Goal: Task Accomplishment & Management: Manage account settings

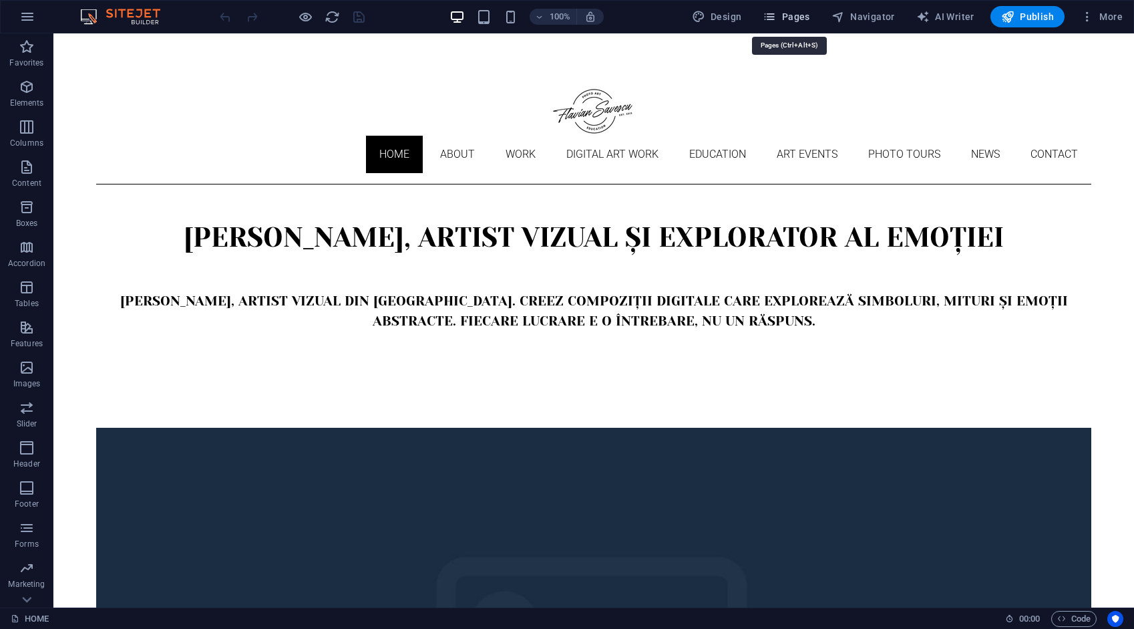
click at [798, 16] on span "Pages" at bounding box center [786, 16] width 47 height 13
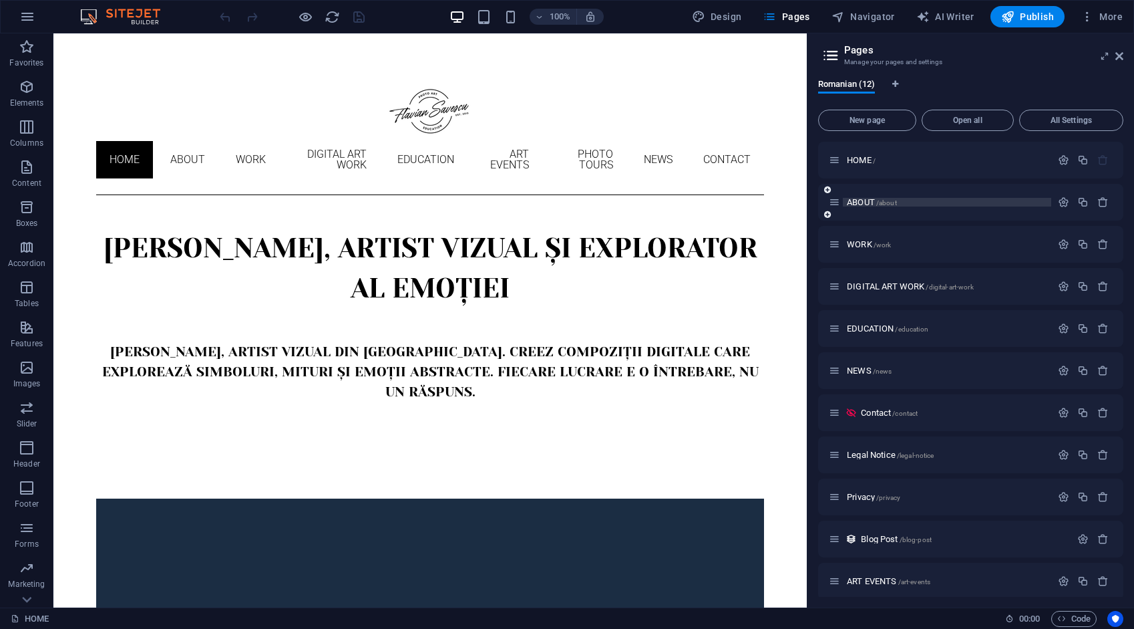
click at [858, 203] on span "ABOUT /about" at bounding box center [872, 202] width 50 height 10
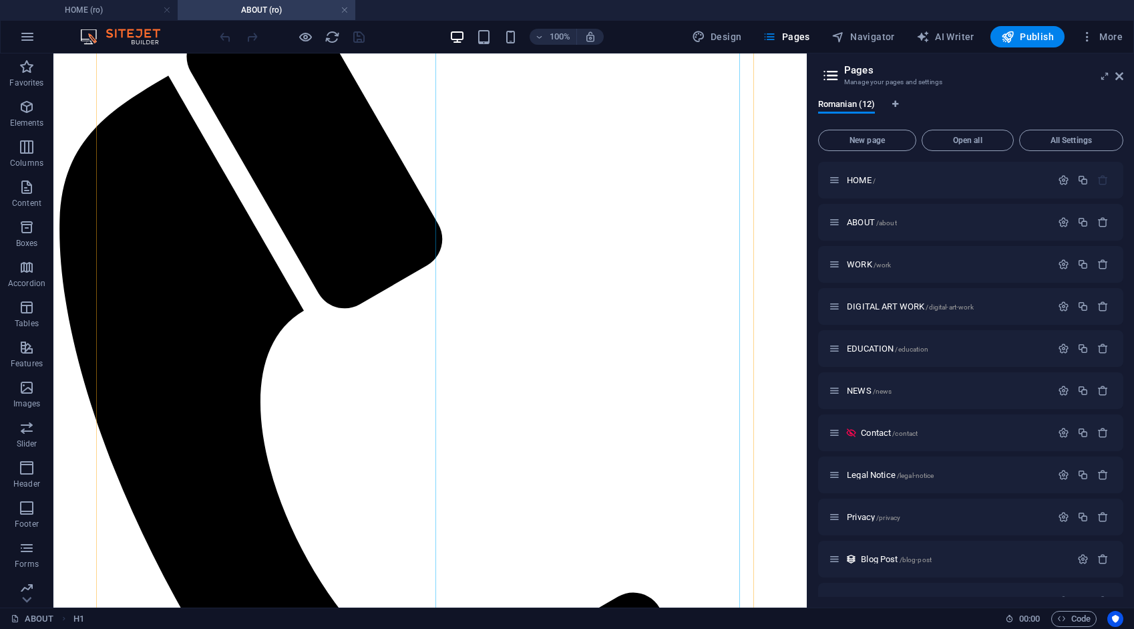
scroll to position [267, 0]
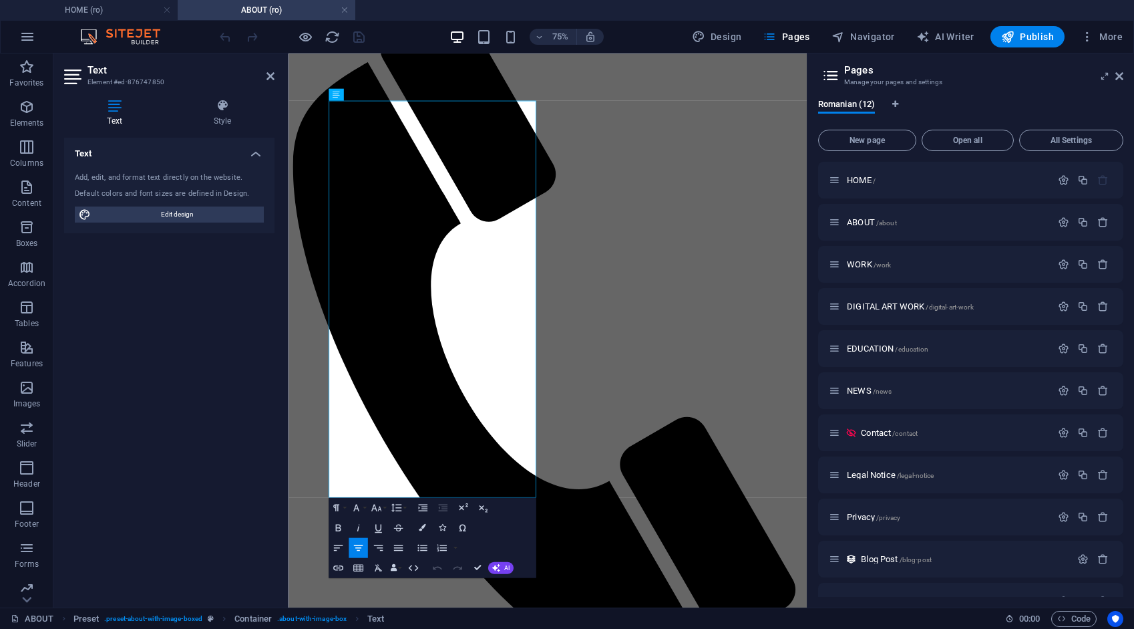
drag, startPoint x: 529, startPoint y: 635, endPoint x: 310, endPoint y: 115, distance: 564.6
copy div "Loremip Dolorsi am c Adipisci elitseddoeiu tempor incid utlabore etdolor magna …"
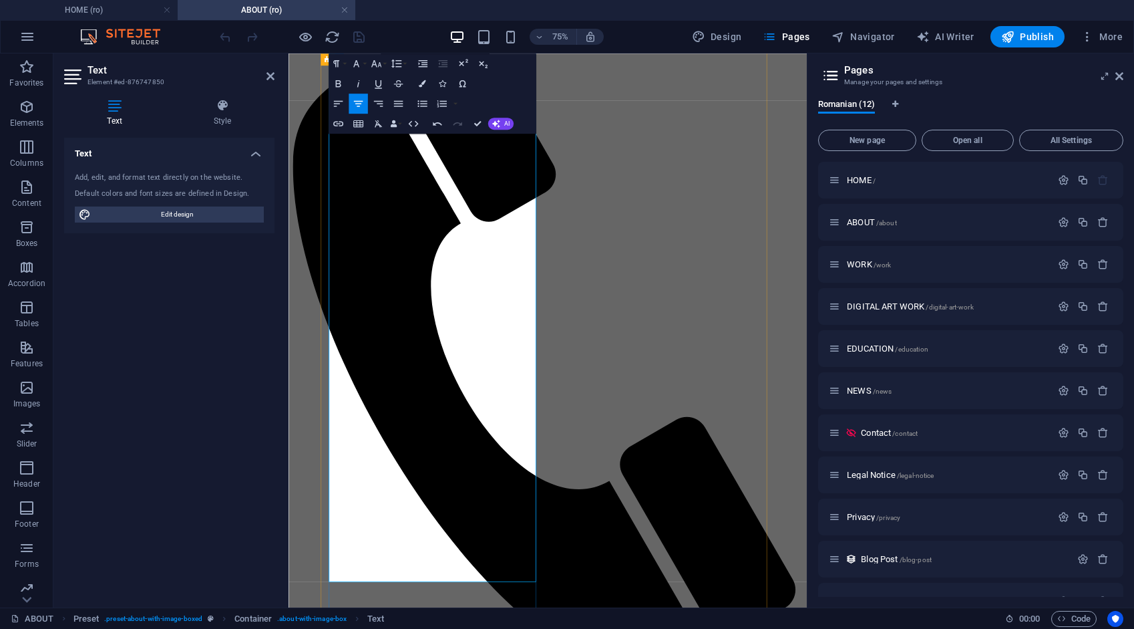
drag, startPoint x: 363, startPoint y: 704, endPoint x: 600, endPoint y: 756, distance: 242.1
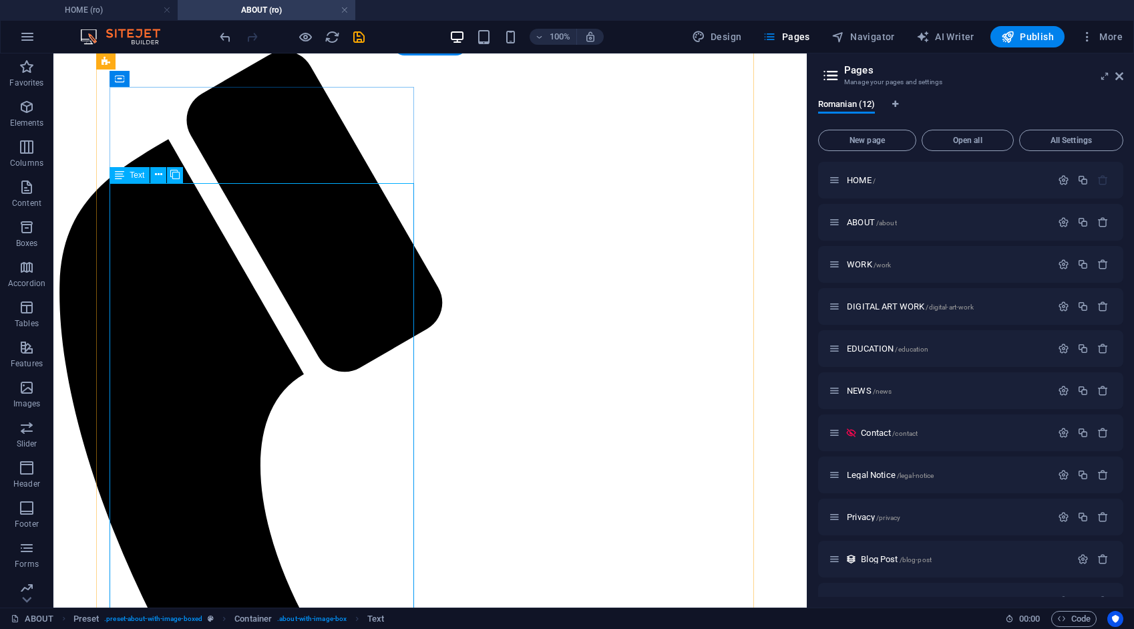
scroll to position [0, 0]
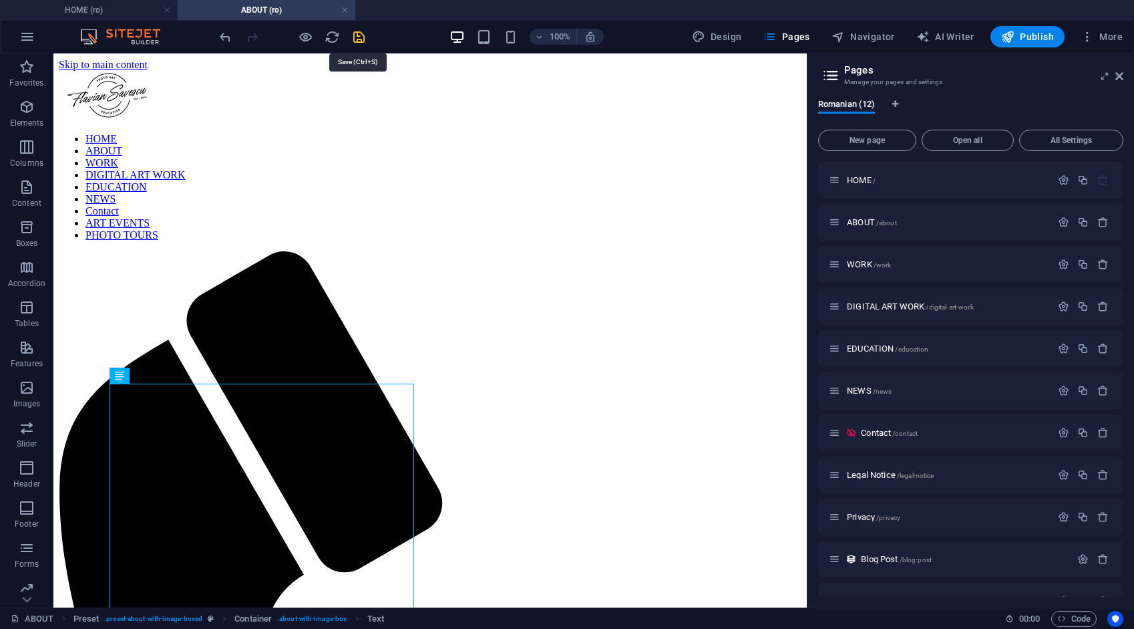
click at [355, 38] on icon "save" at bounding box center [358, 36] width 15 height 15
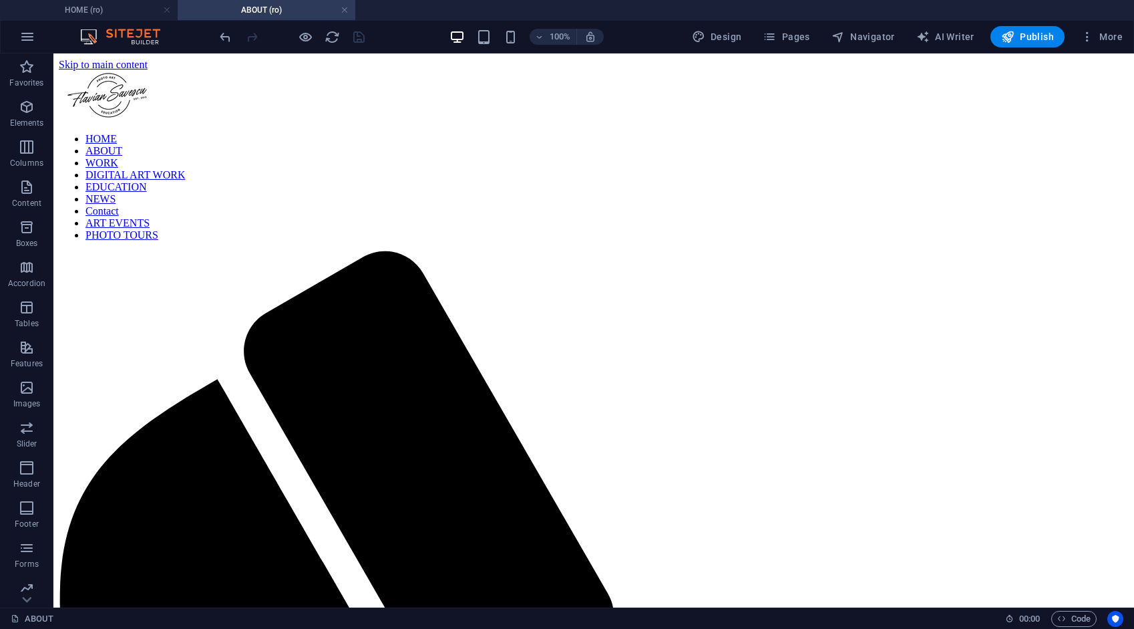
click at [243, 11] on h4 "ABOUT (ro)" at bounding box center [267, 10] width 178 height 15
click at [120, 11] on h4 "HOME (ro)" at bounding box center [89, 10] width 178 height 15
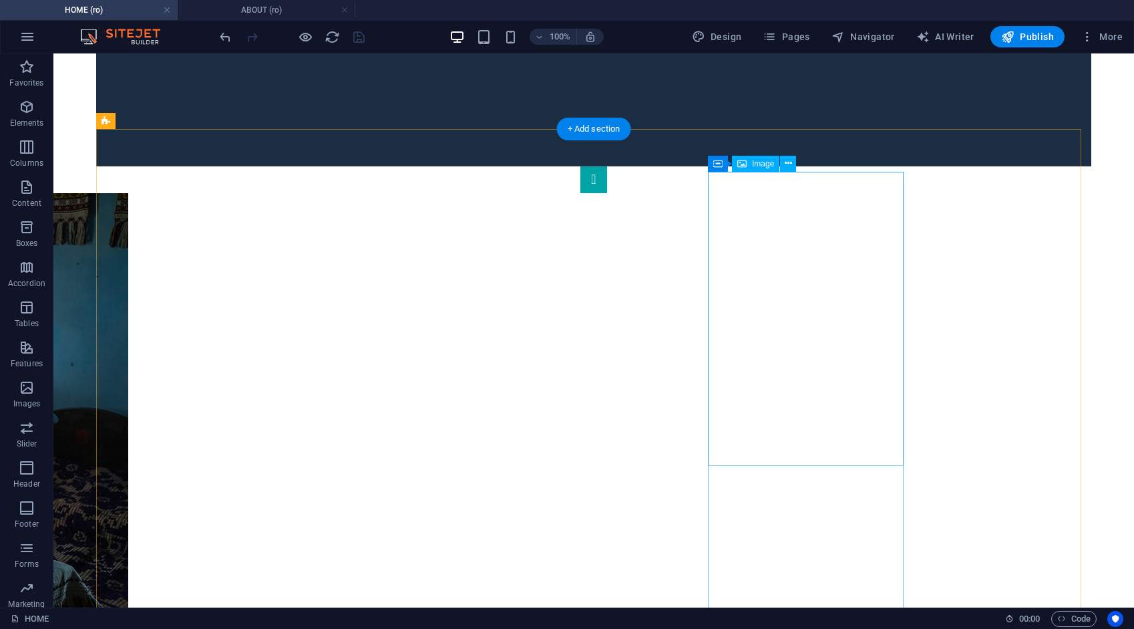
scroll to position [1136, 0]
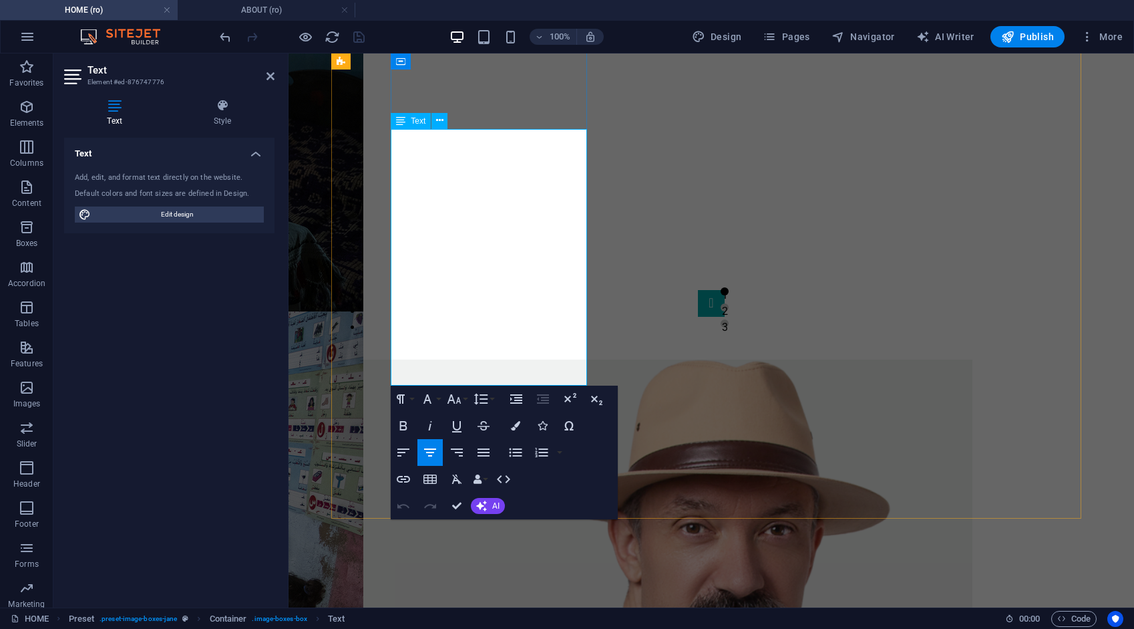
scroll to position [1146, 0]
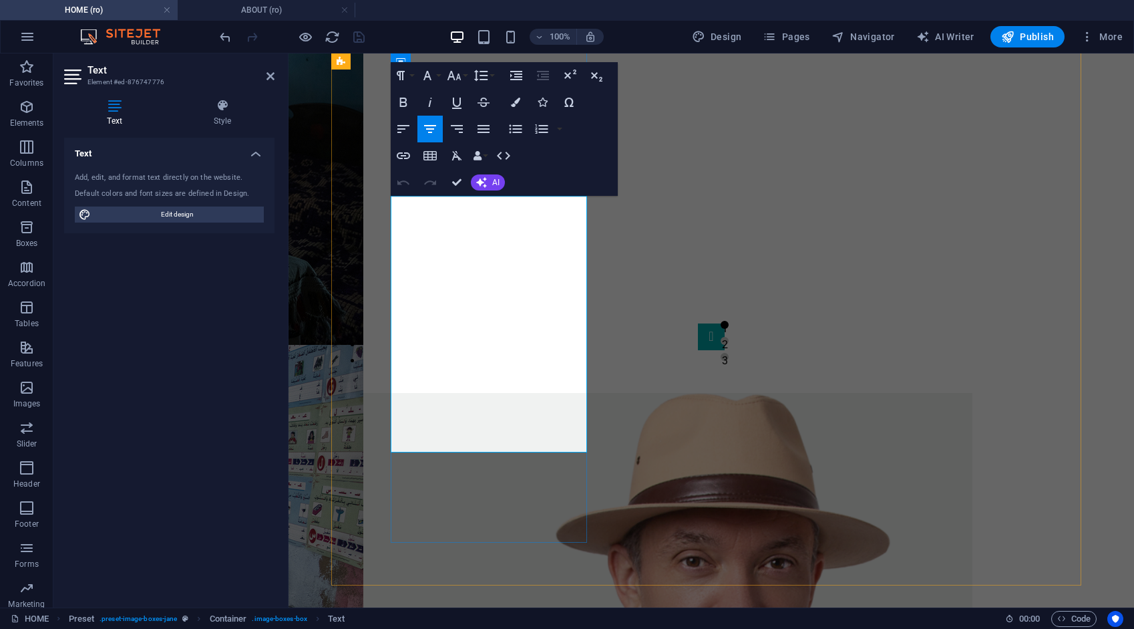
drag, startPoint x: 424, startPoint y: 220, endPoint x: 520, endPoint y: 384, distance: 189.5
copy p "[PERSON_NAME] is a [DEMOGRAPHIC_DATA] photographic artist capturing emotion, mo…"
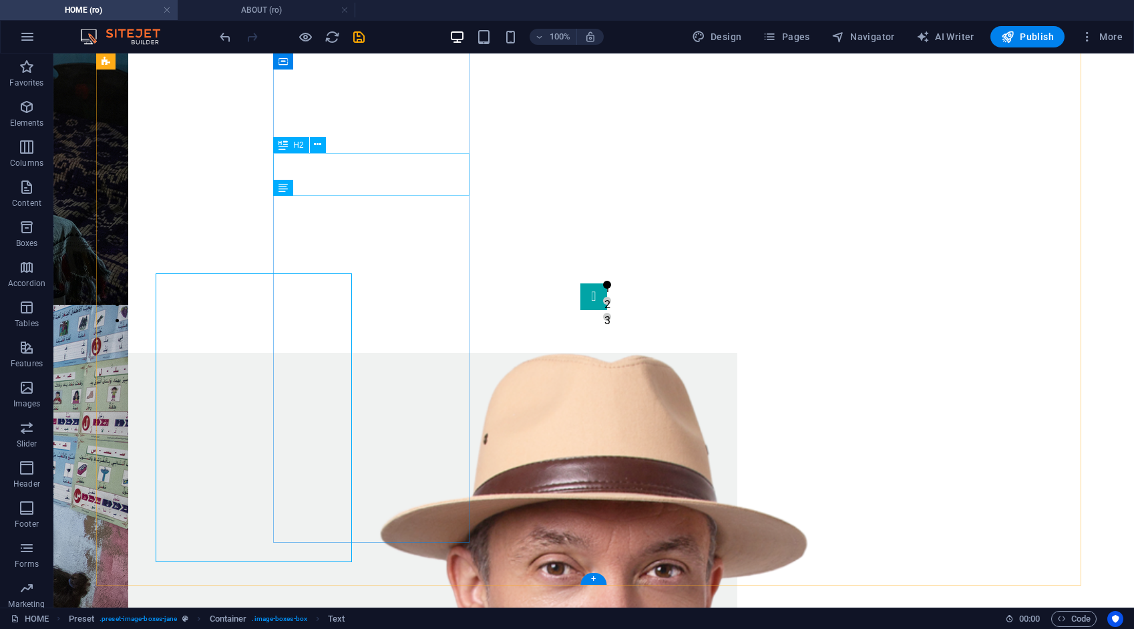
scroll to position [1069, 0]
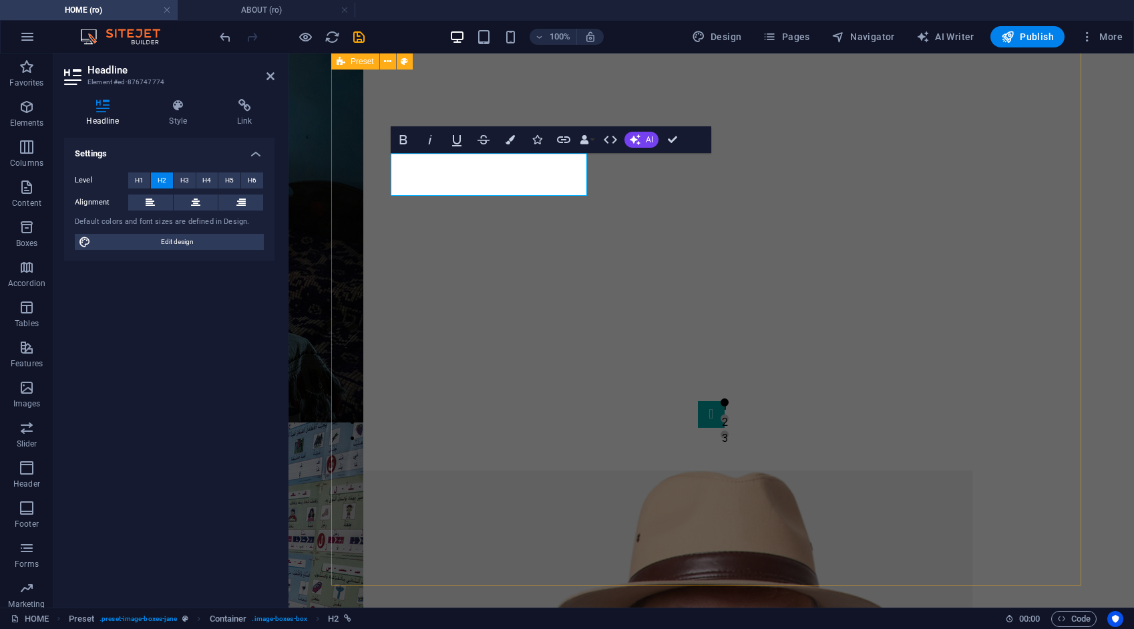
scroll to position [1146, 0]
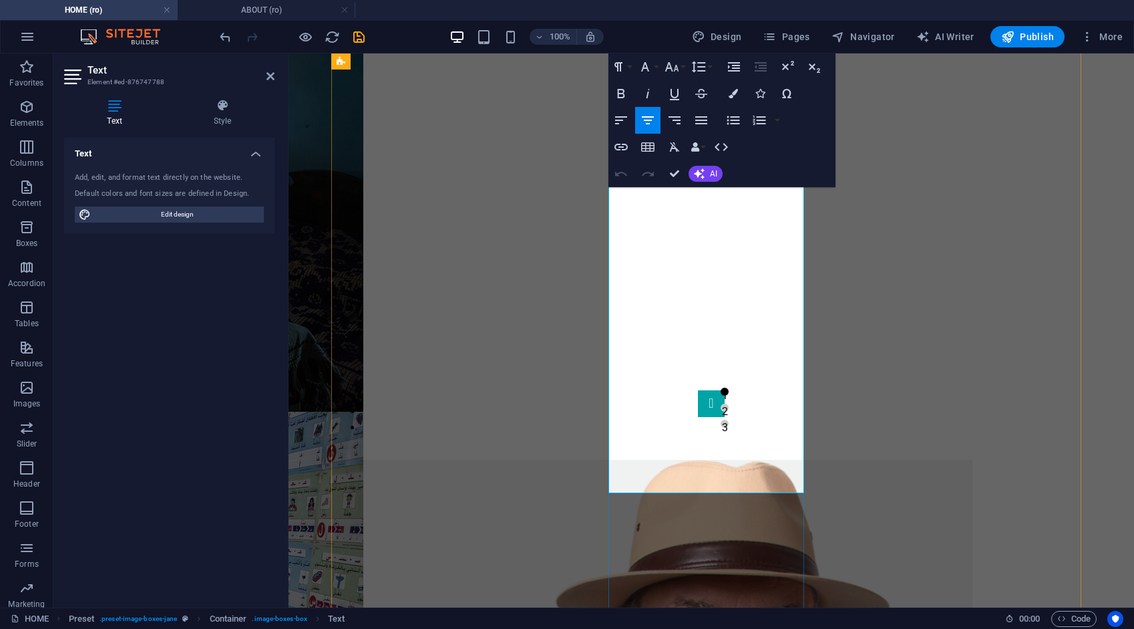
drag, startPoint x: 759, startPoint y: 483, endPoint x: 624, endPoint y: 181, distance: 330.7
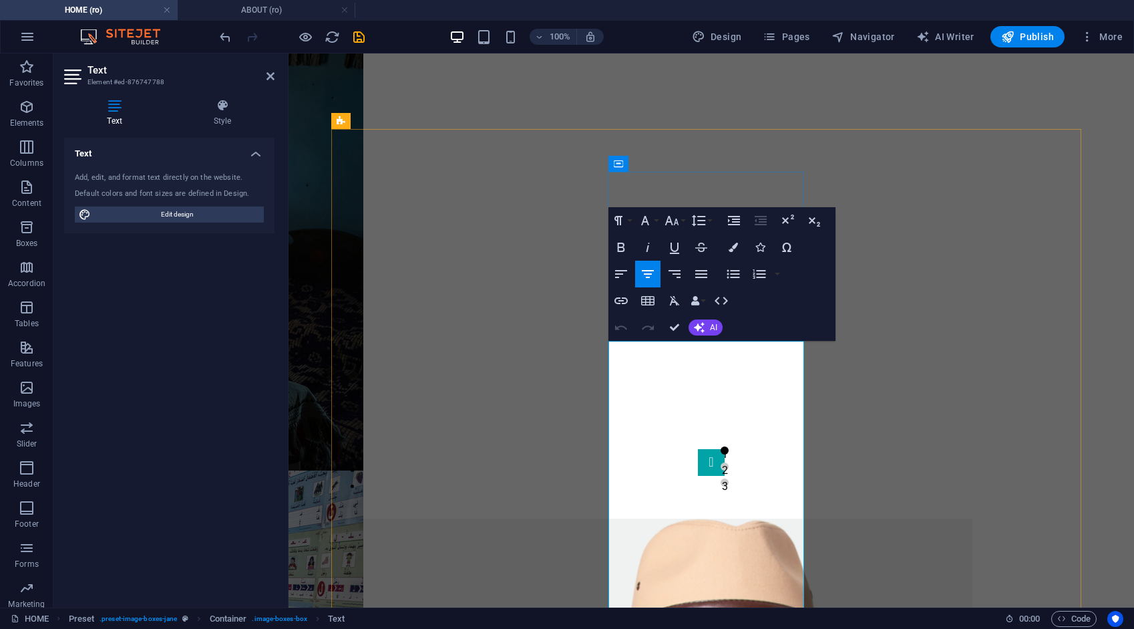
scroll to position [1146, 0]
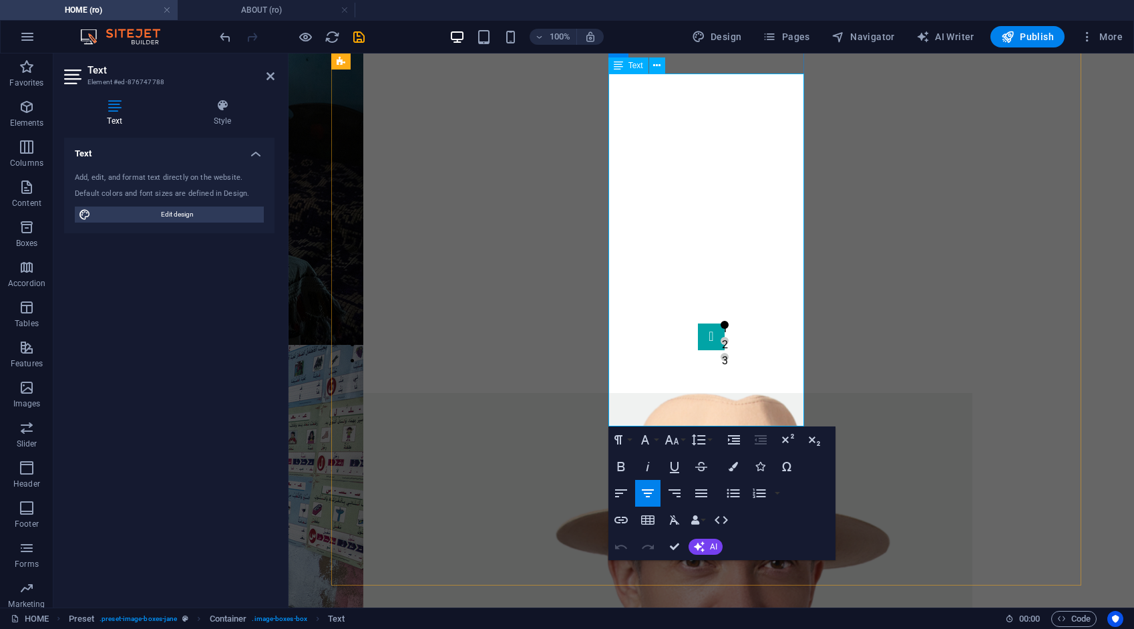
drag, startPoint x: 631, startPoint y: 349, endPoint x: 753, endPoint y: 419, distance: 141.5
copy p "These images speak in silence — capturing emotion, rhythm, and fleeting human g…"
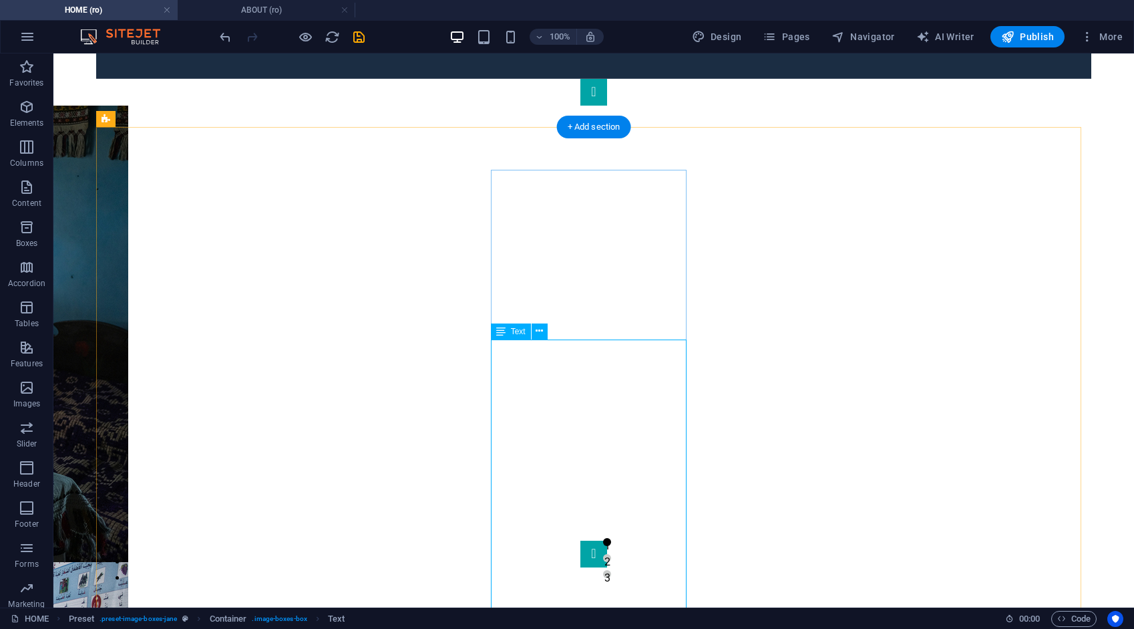
scroll to position [1136, 0]
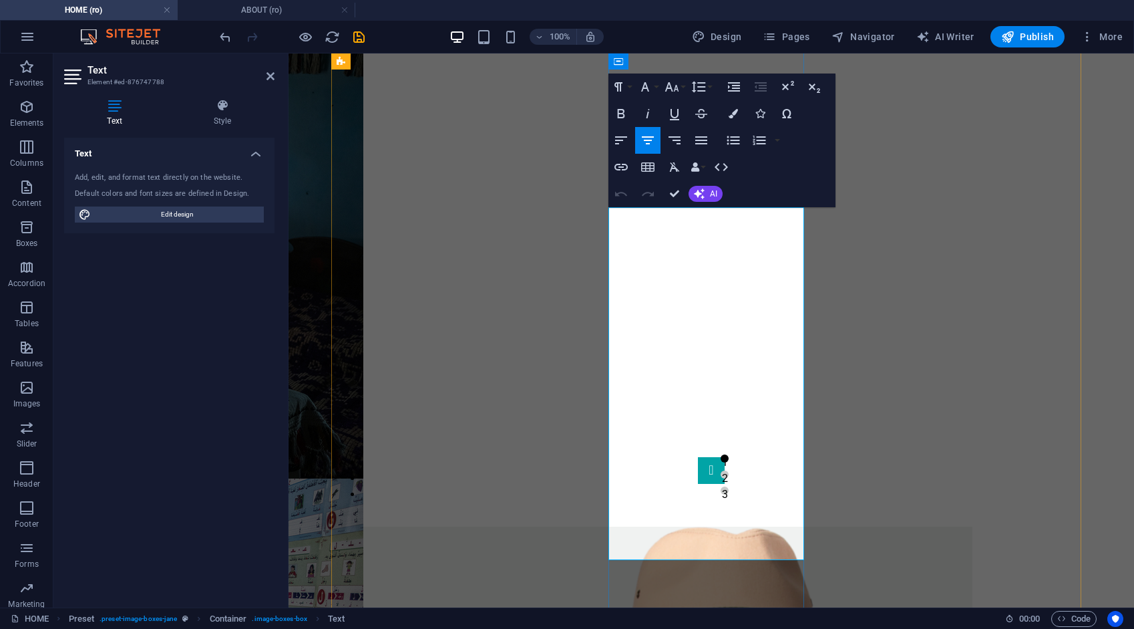
drag, startPoint x: 629, startPoint y: 218, endPoint x: 764, endPoint y: 549, distance: 358.0
drag, startPoint x: 677, startPoint y: 192, endPoint x: 623, endPoint y: 140, distance: 75.6
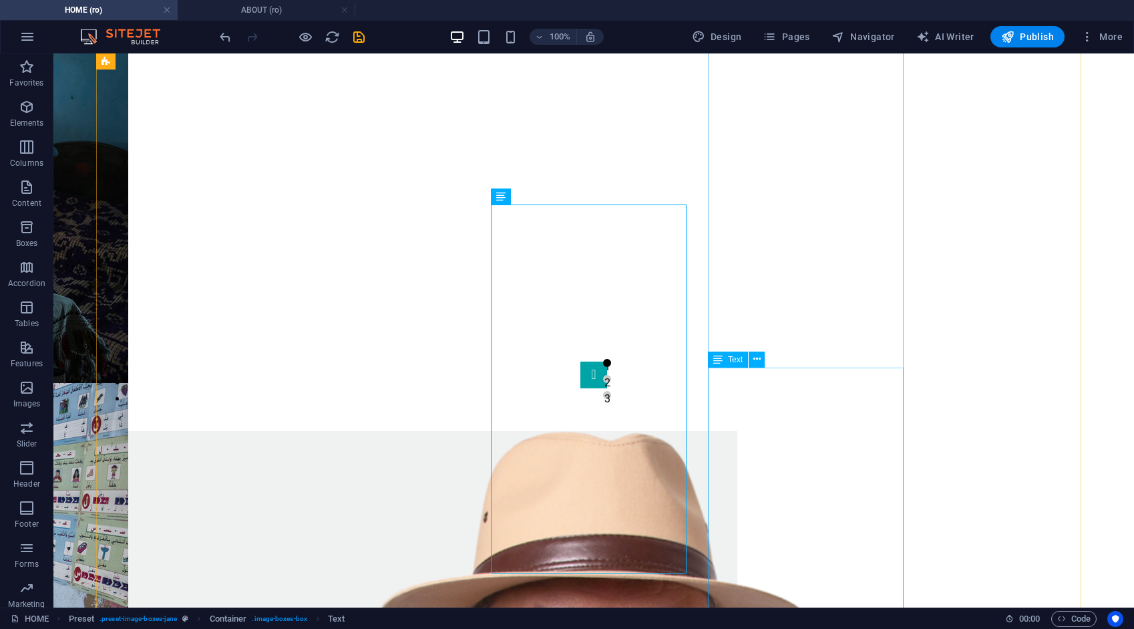
scroll to position [1069, 0]
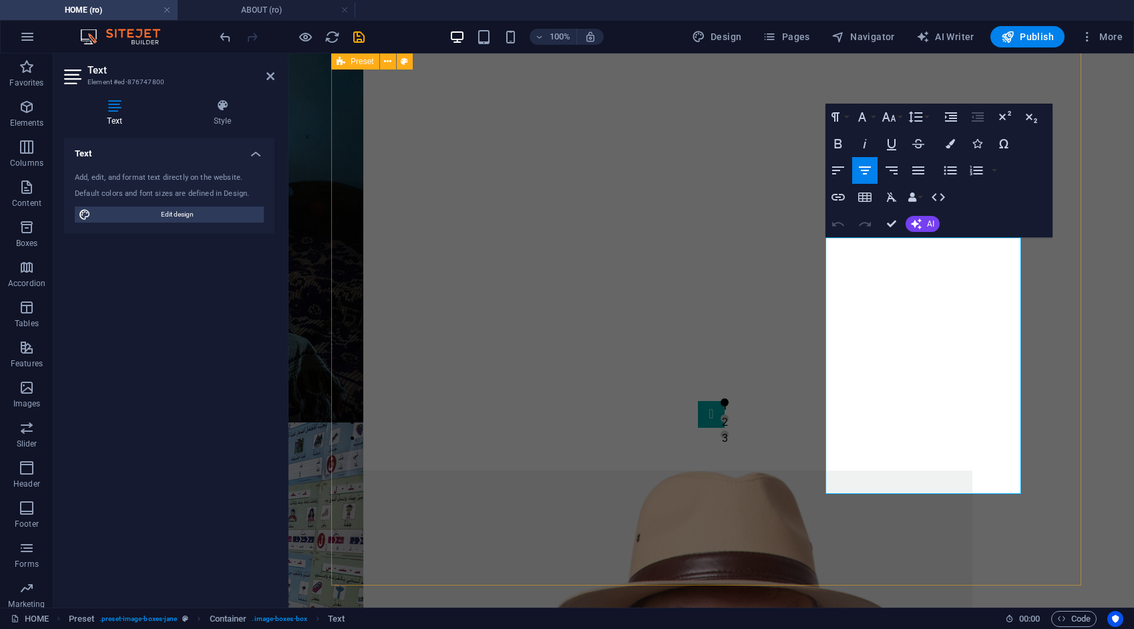
scroll to position [1146, 0]
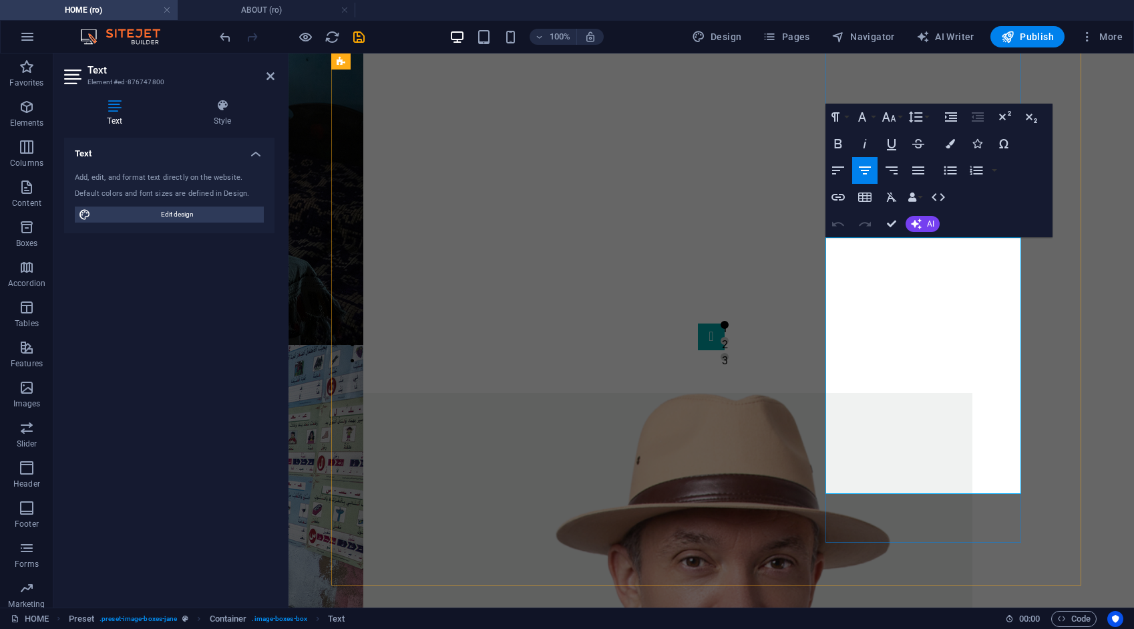
drag, startPoint x: 850, startPoint y: 243, endPoint x: 985, endPoint y: 446, distance: 243.3
copy p "A space for visual reflections, thoughts on photography, and behind-the-scenes …"
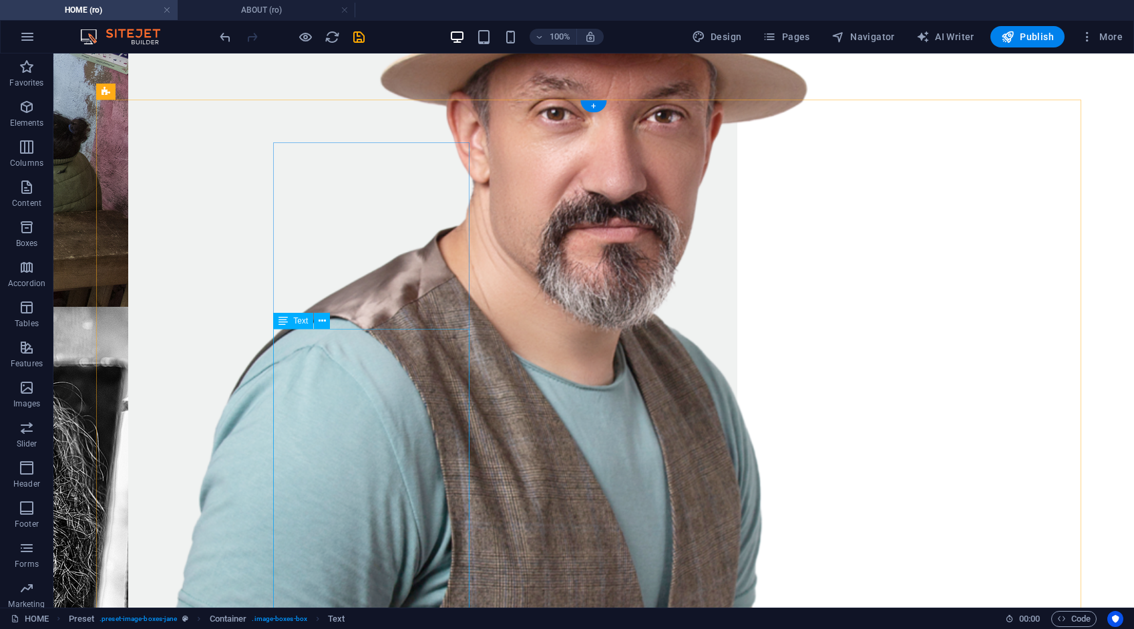
scroll to position [1737, 0]
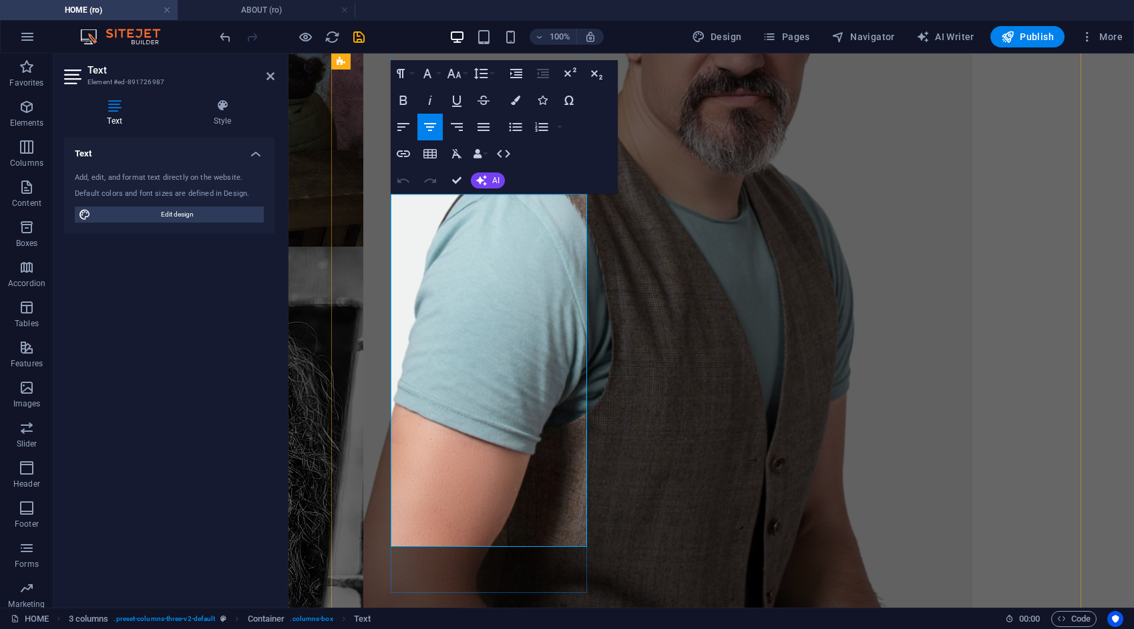
scroll to position [1681, 0]
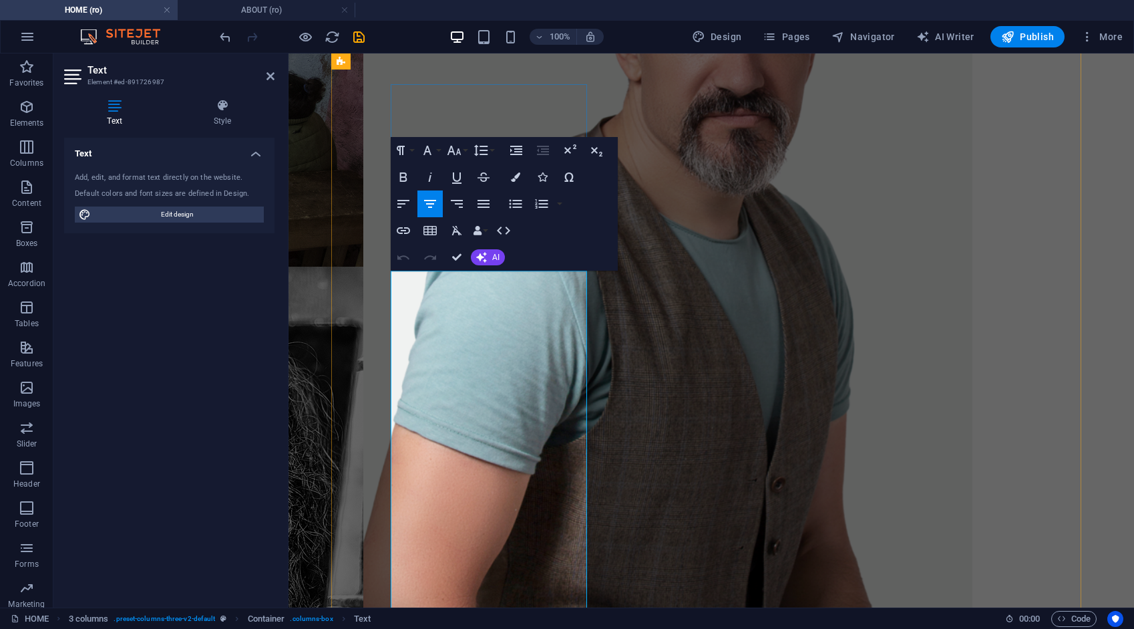
drag, startPoint x: 520, startPoint y: 480, endPoint x: 695, endPoint y: 322, distance: 236.0
copy p "This space presents a thoughtfully curated selection of my digital art projects…"
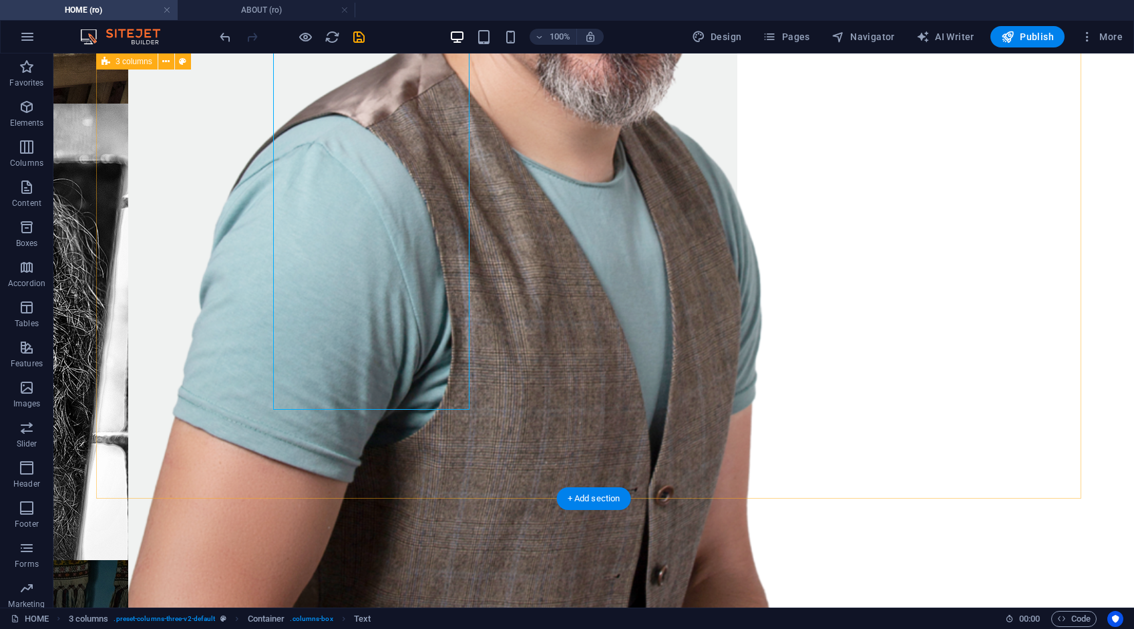
scroll to position [1670, 0]
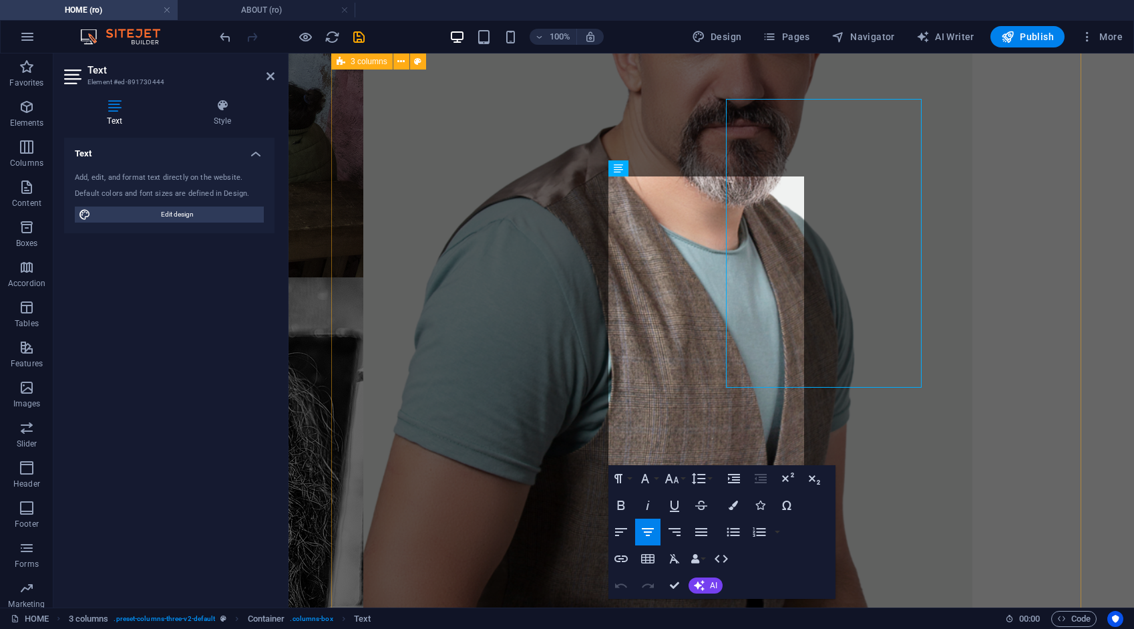
scroll to position [1747, 0]
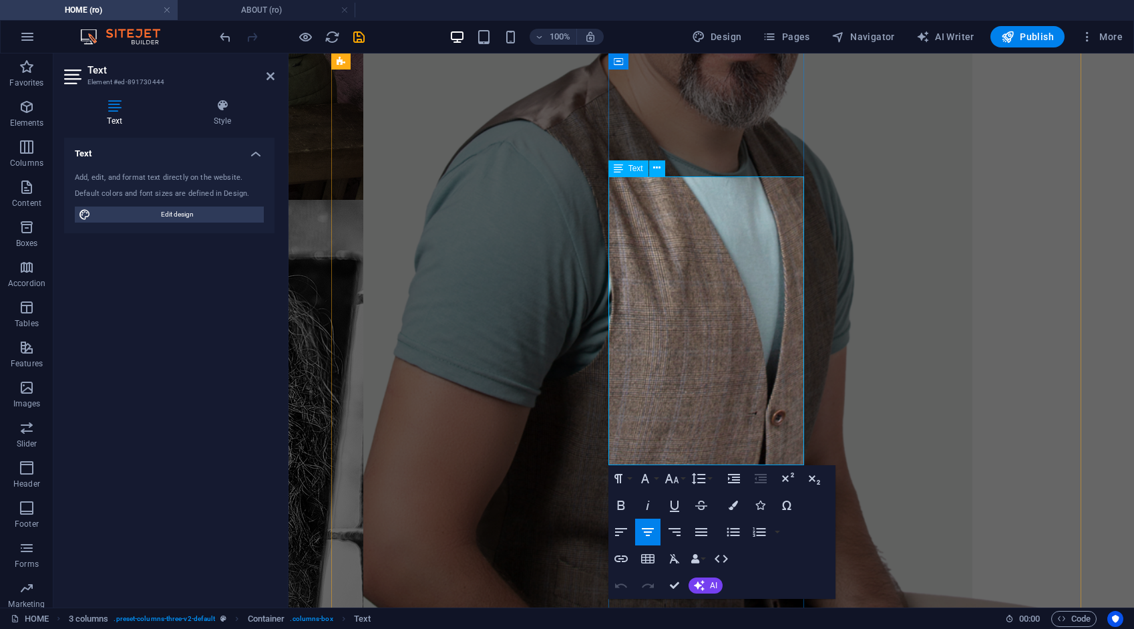
drag, startPoint x: 737, startPoint y: 460, endPoint x: 621, endPoint y: 183, distance: 300.0
copy div "This page brings together three interconnected courses designed for those passi…"
drag, startPoint x: 695, startPoint y: 252, endPoint x: 728, endPoint y: 263, distance: 35.3
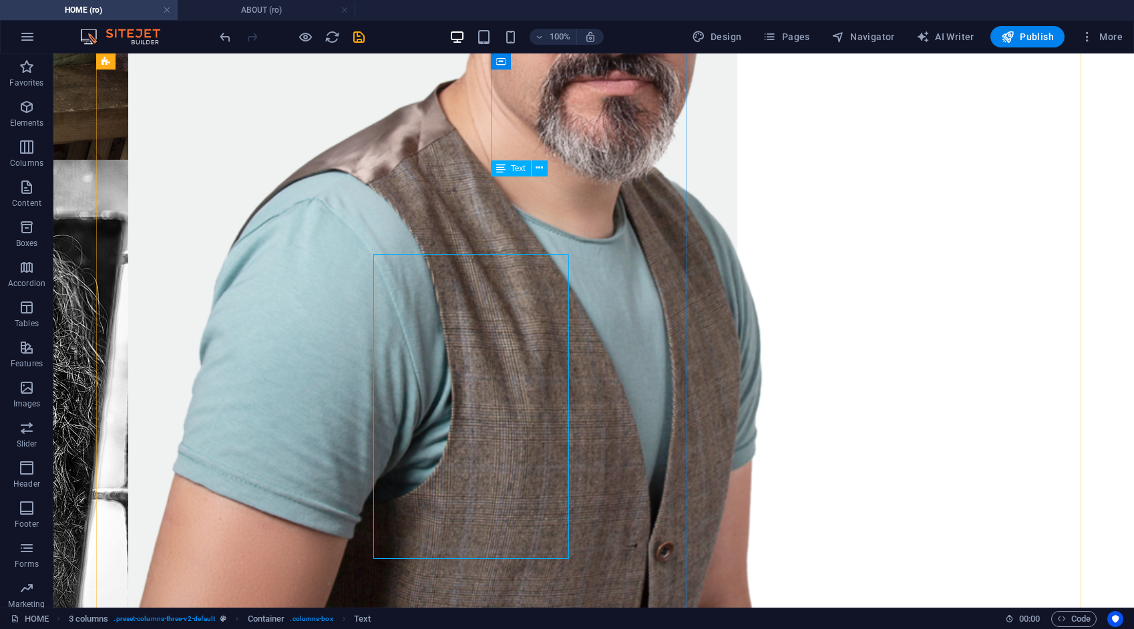
scroll to position [1670, 0]
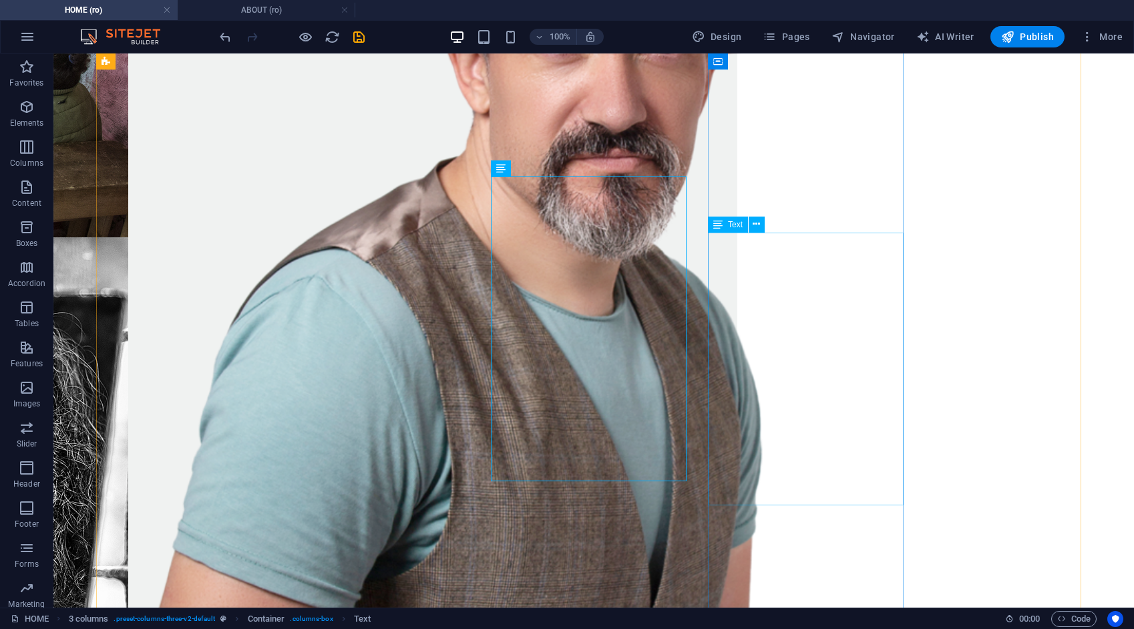
drag, startPoint x: 776, startPoint y: 335, endPoint x: 540, endPoint y: 335, distance: 235.1
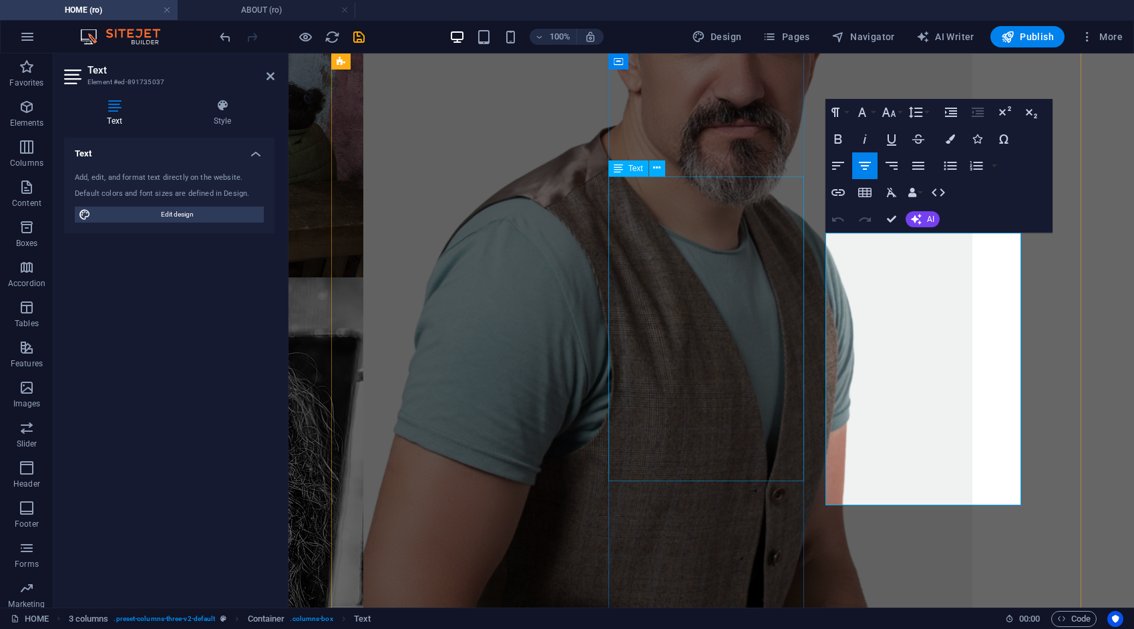
scroll to position [1747, 0]
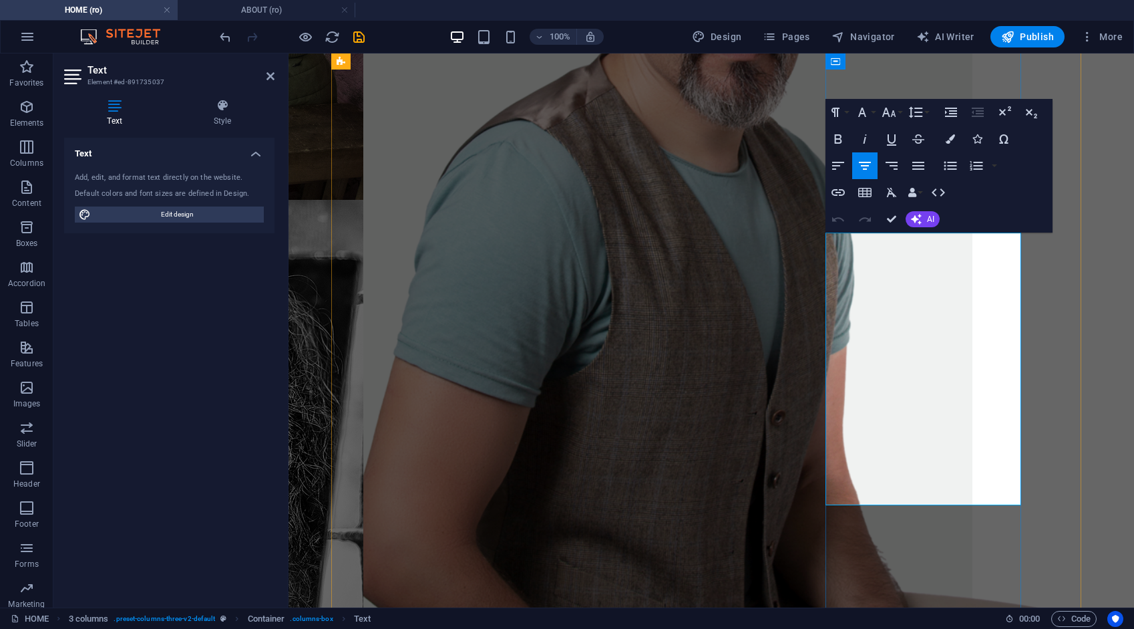
drag, startPoint x: 1017, startPoint y: 500, endPoint x: 831, endPoint y: 241, distance: 318.3
copy div "This page is dedicated to the photo tours I will be organizing—immersive journe…"
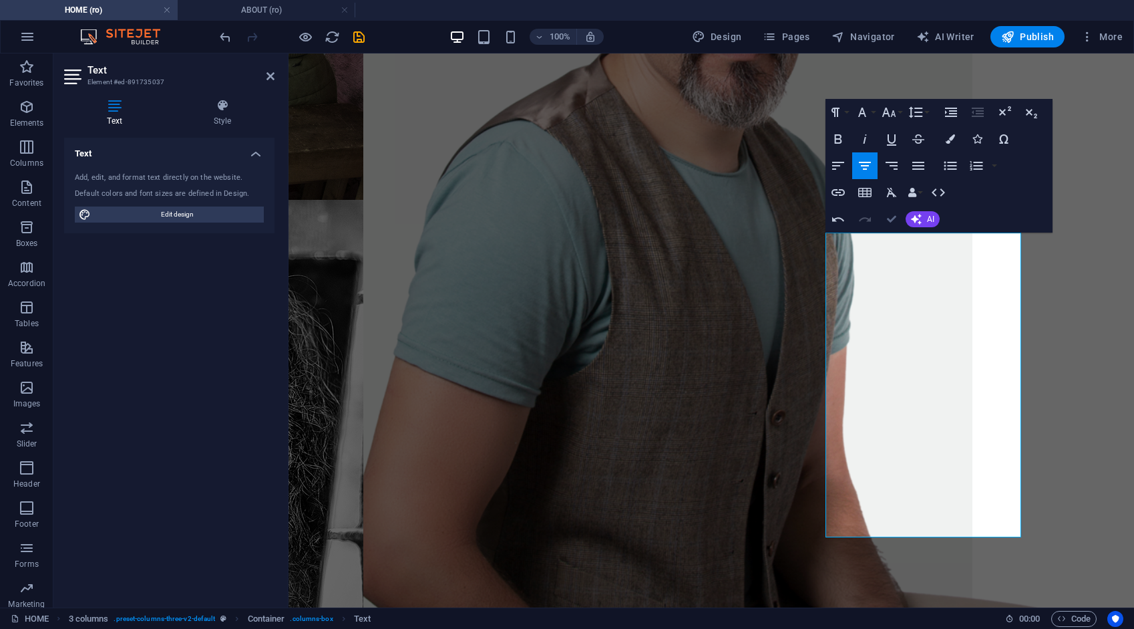
drag, startPoint x: 895, startPoint y: 216, endPoint x: 794, endPoint y: 321, distance: 145.5
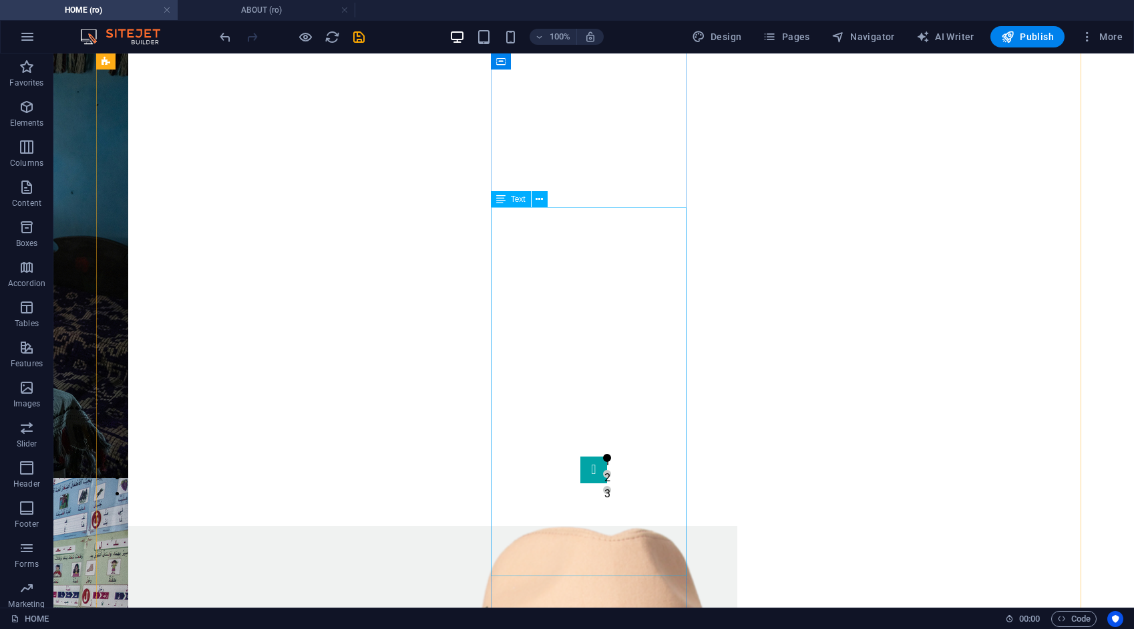
scroll to position [935, 0]
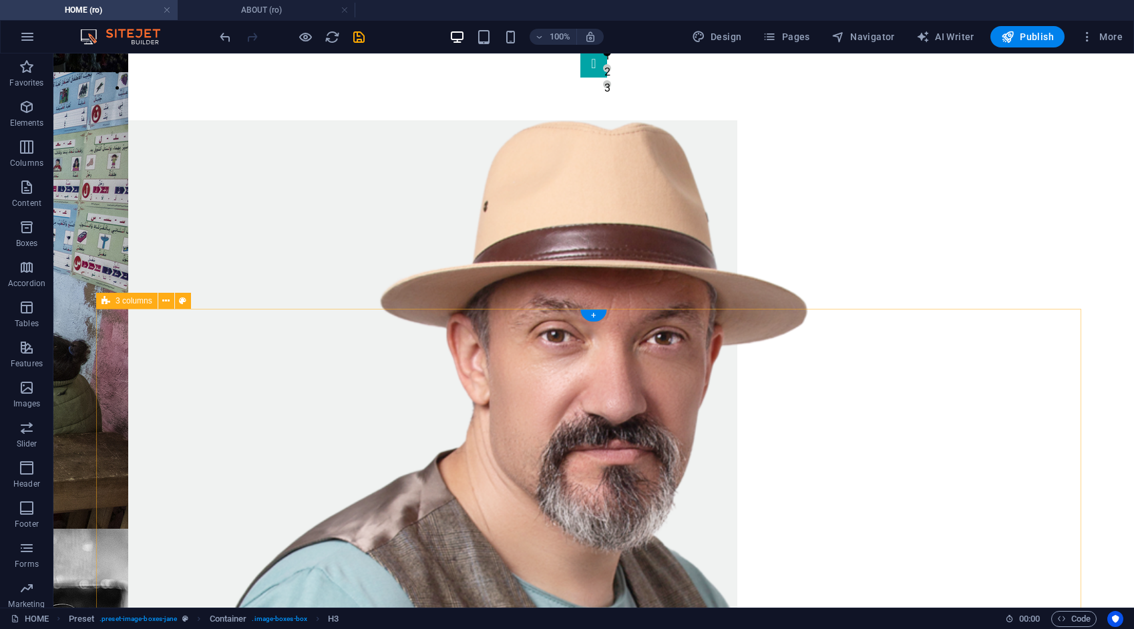
scroll to position [1536, 0]
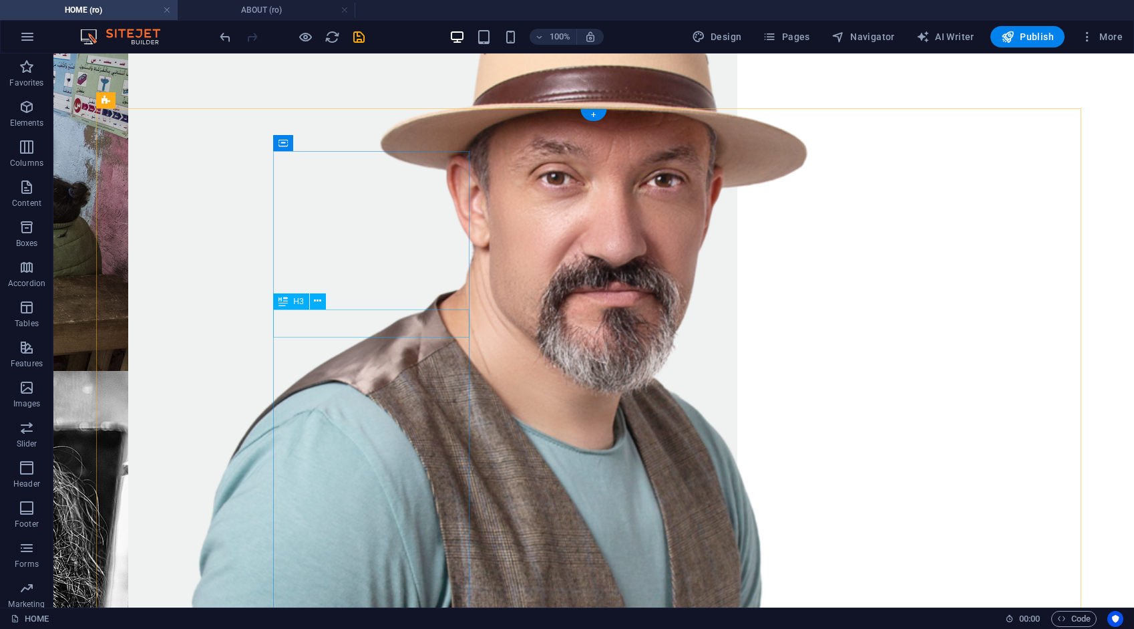
drag, startPoint x: 616, startPoint y: 298, endPoint x: 380, endPoint y: 298, distance: 235.8
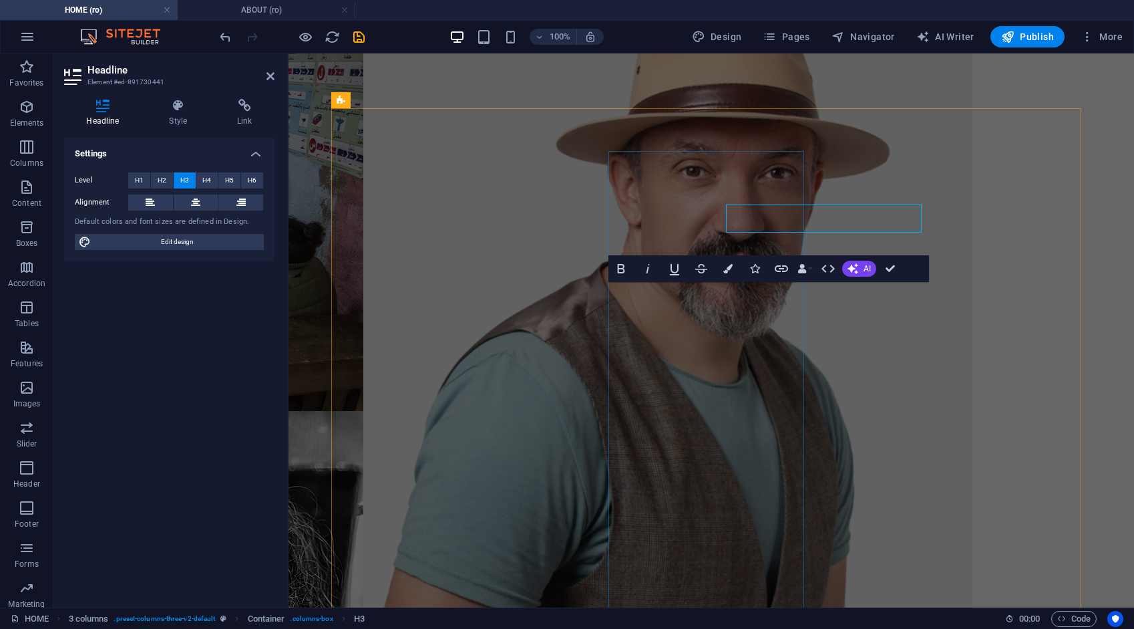
scroll to position [1614, 0]
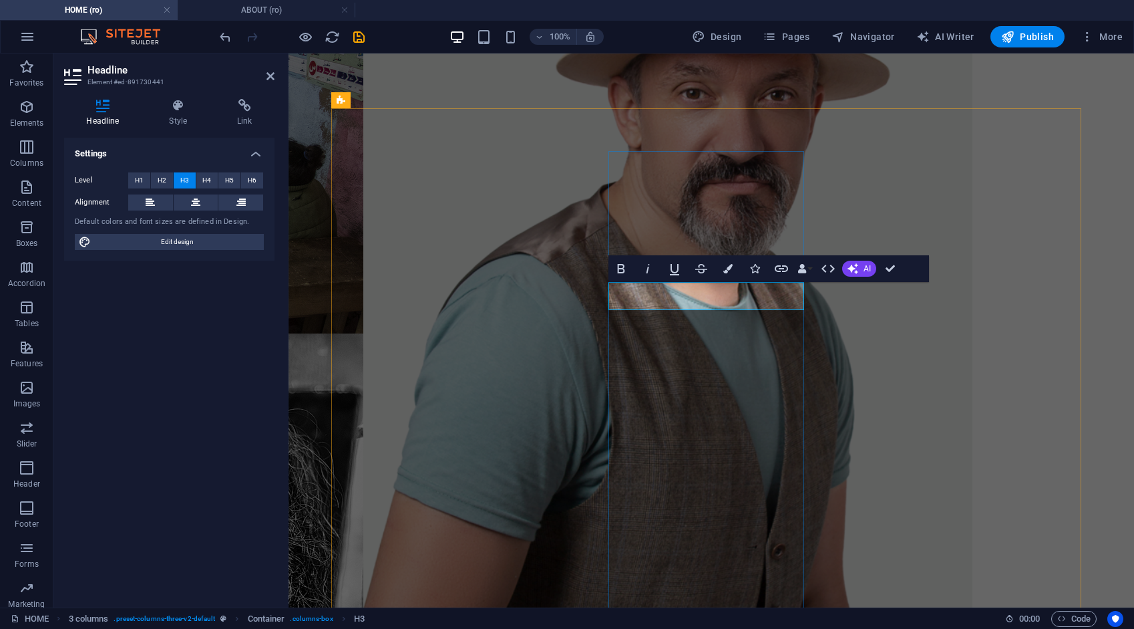
drag, startPoint x: 891, startPoint y: 268, endPoint x: 838, endPoint y: 214, distance: 75.1
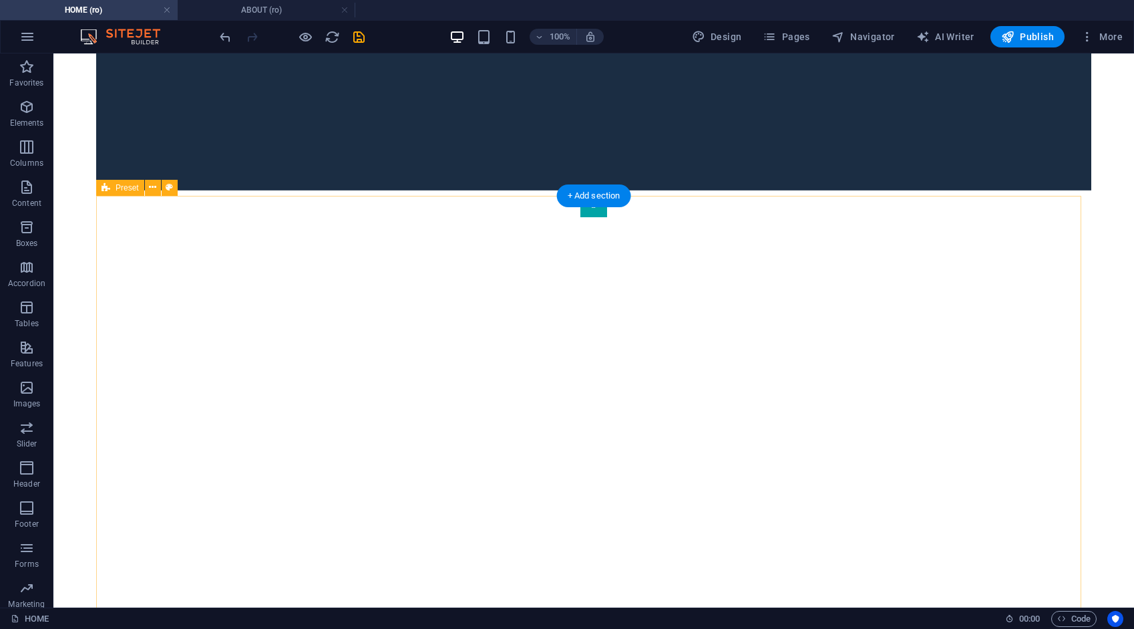
scroll to position [868, 0]
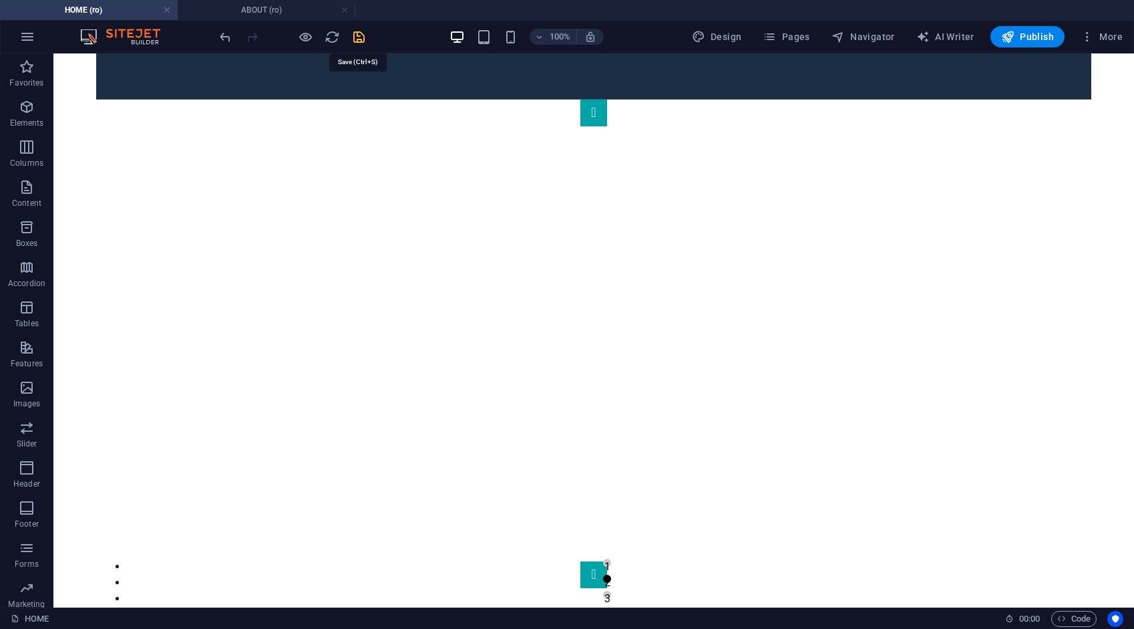
click at [357, 31] on icon "save" at bounding box center [358, 36] width 15 height 15
click at [270, 3] on h4 "ABOUT (ro)" at bounding box center [267, 10] width 178 height 15
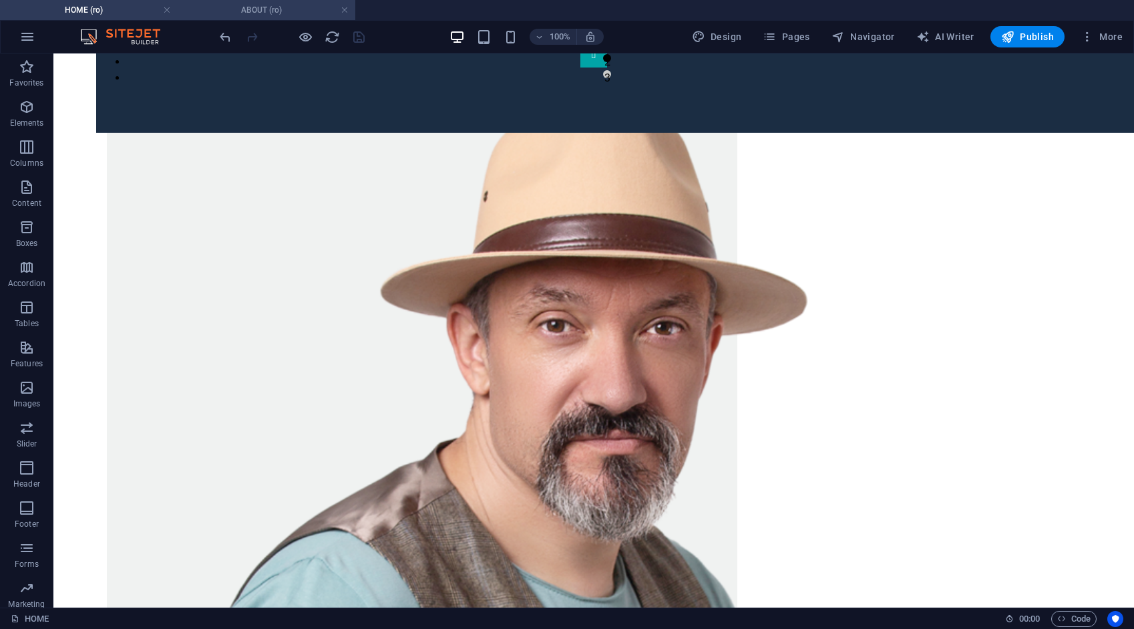
scroll to position [0, 0]
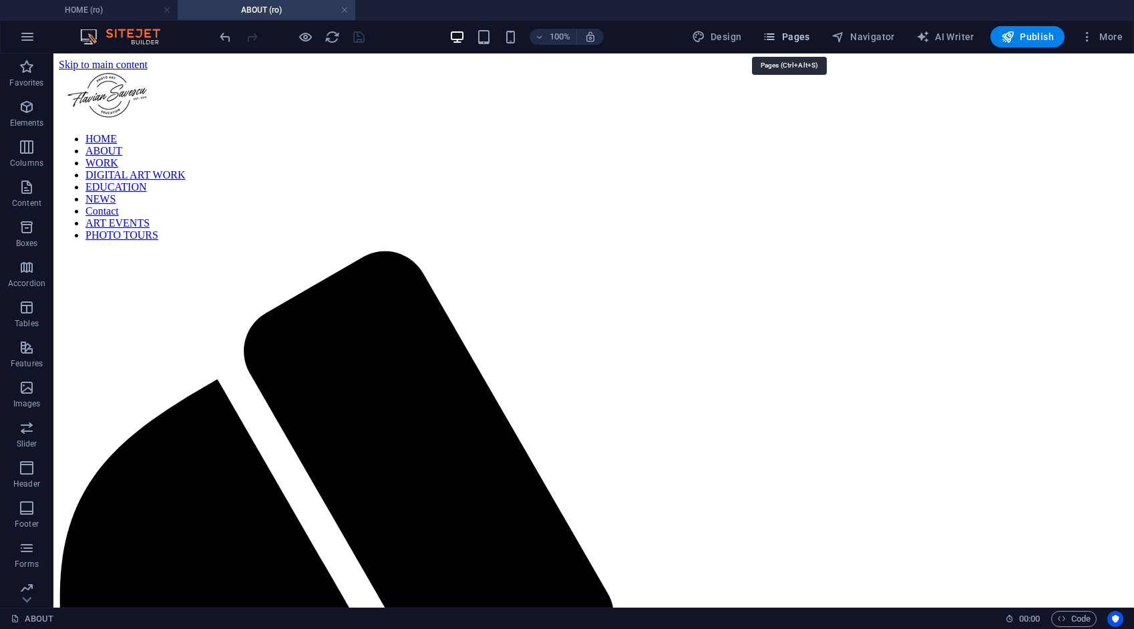
click at [789, 44] on button "Pages" at bounding box center [785, 36] width 57 height 21
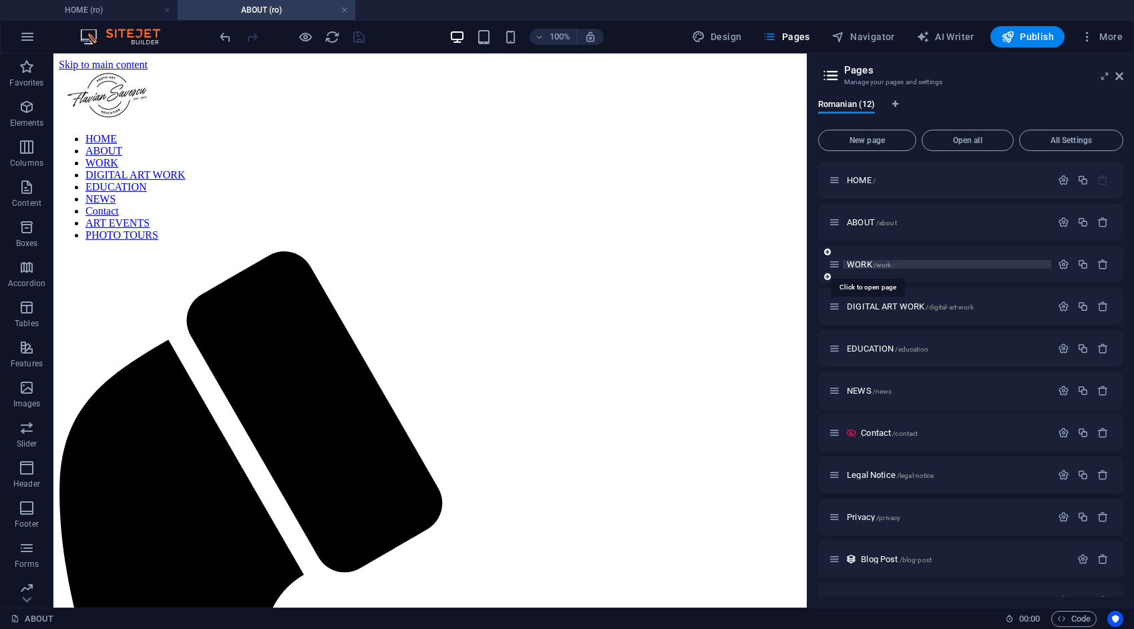
click at [860, 261] on span "WORK /work" at bounding box center [869, 264] width 44 height 10
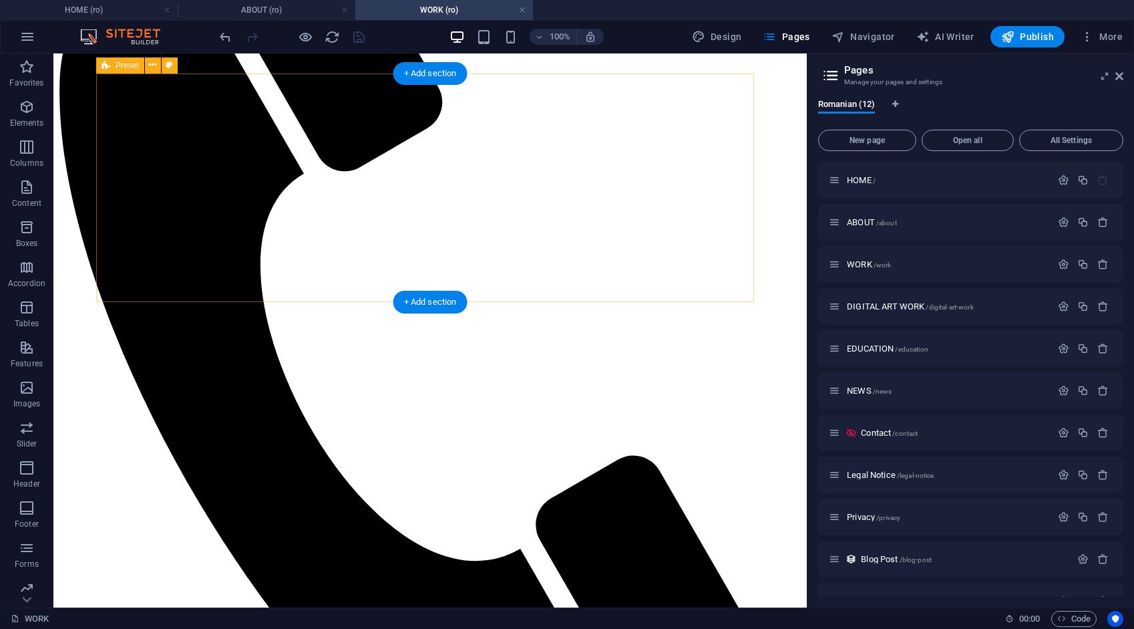
scroll to position [67, 0]
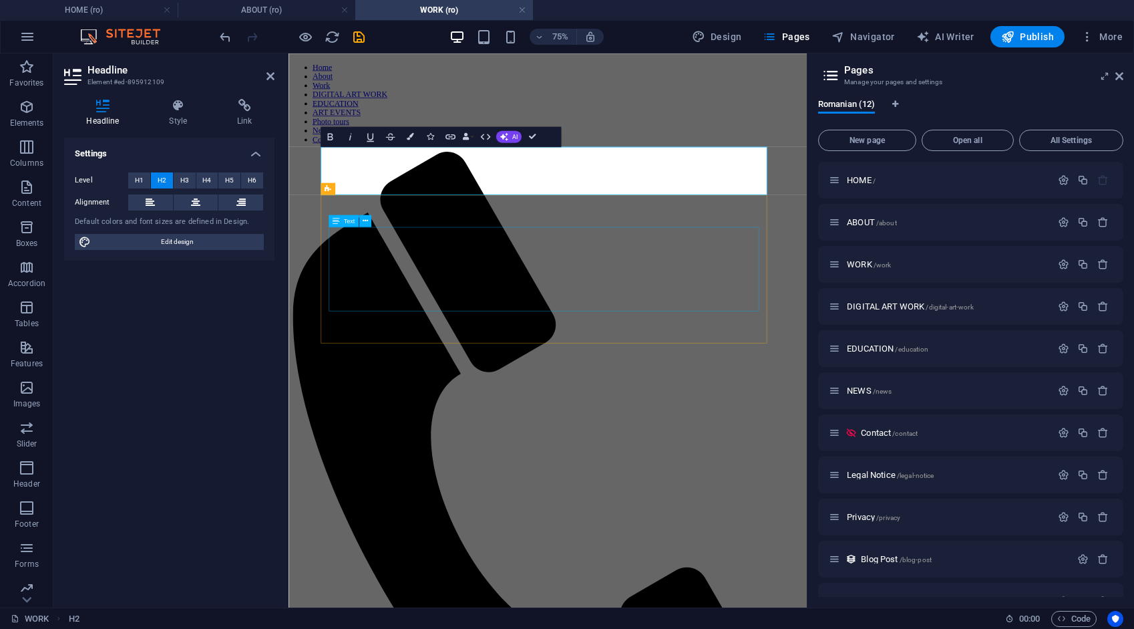
scroll to position [0, 4]
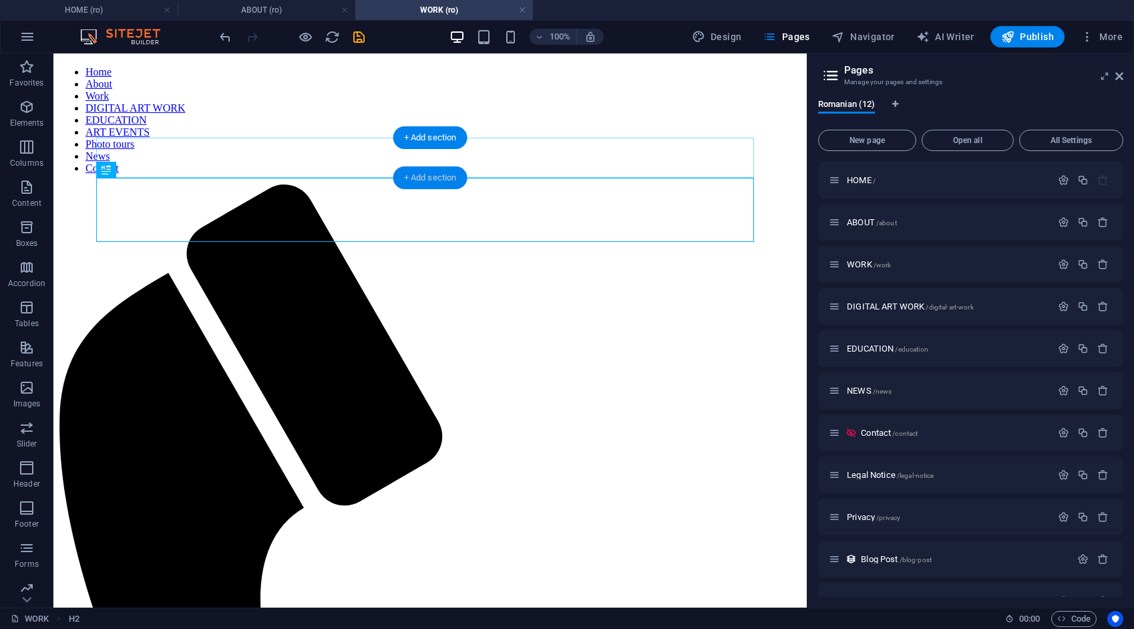
click at [434, 174] on div "+ Add section" at bounding box center [430, 177] width 74 height 23
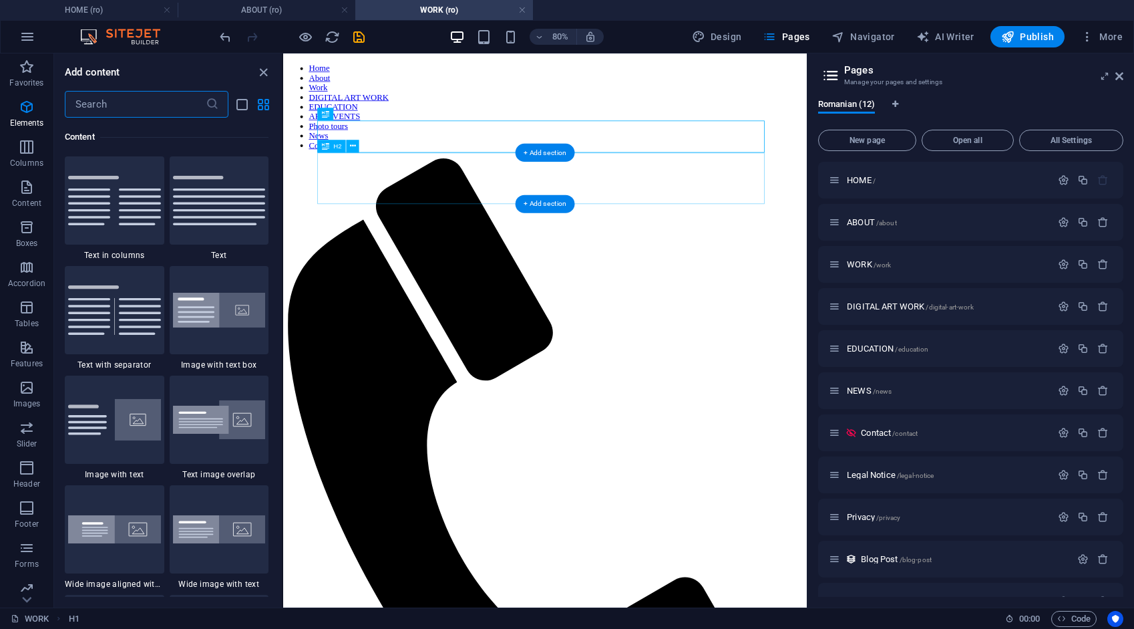
scroll to position [2337, 0]
click at [31, 114] on icon "button" at bounding box center [27, 107] width 16 height 16
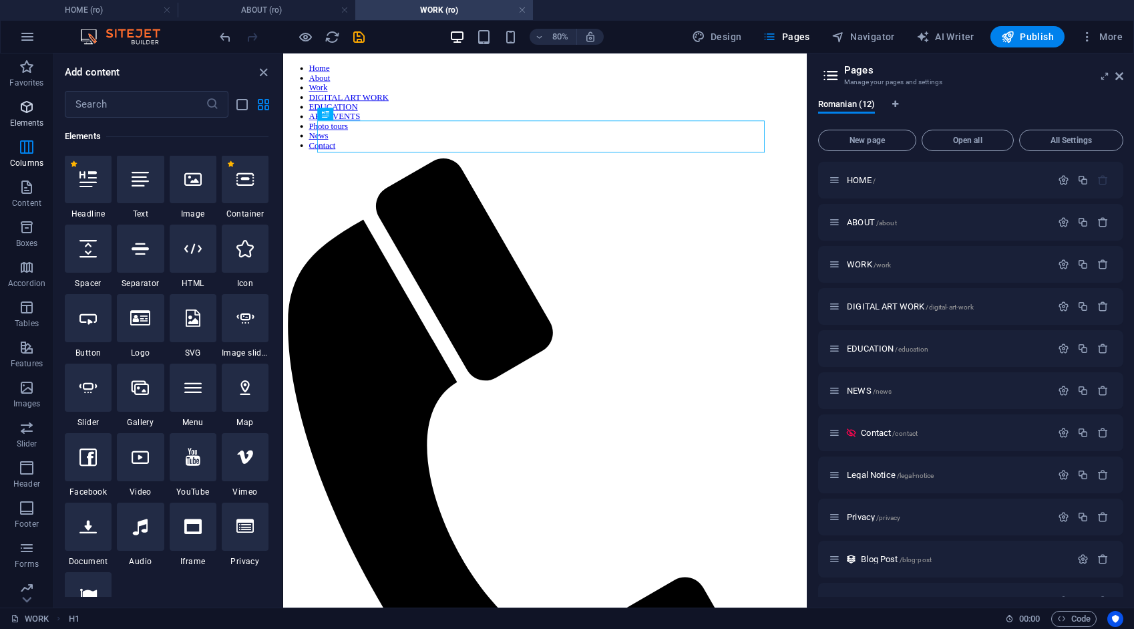
scroll to position [142, 0]
click at [100, 265] on div at bounding box center [88, 249] width 47 height 48
select select "px"
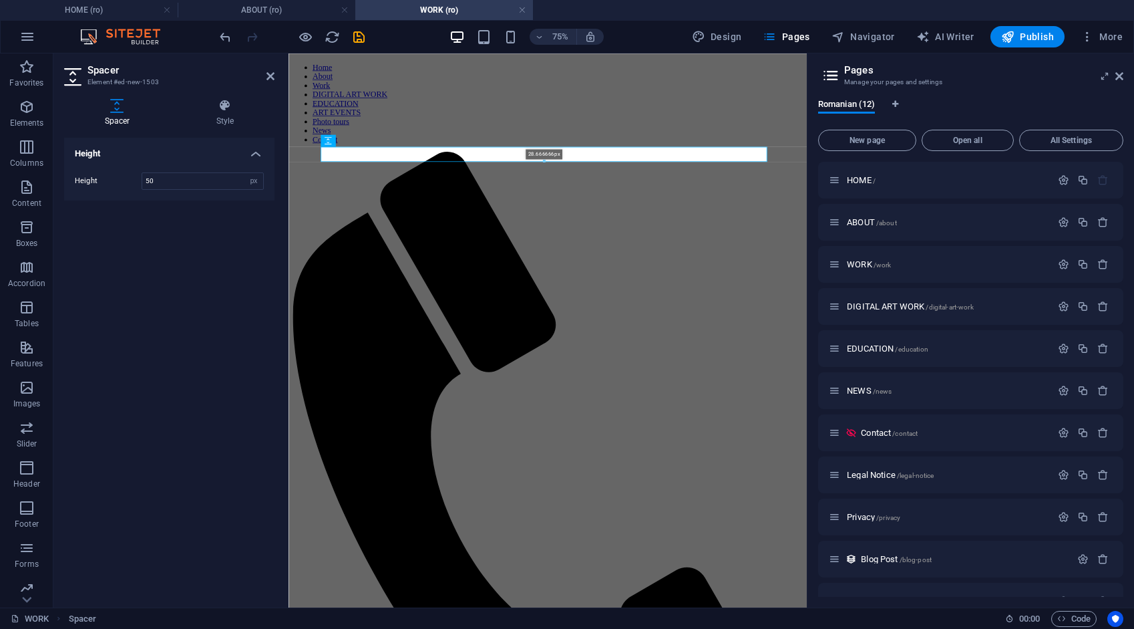
drag, startPoint x: 544, startPoint y: 170, endPoint x: 546, endPoint y: 160, distance: 11.0
click at [546, 160] on div at bounding box center [544, 161] width 446 height 3
type input "28"
click at [357, 35] on icon "save" at bounding box center [358, 36] width 15 height 15
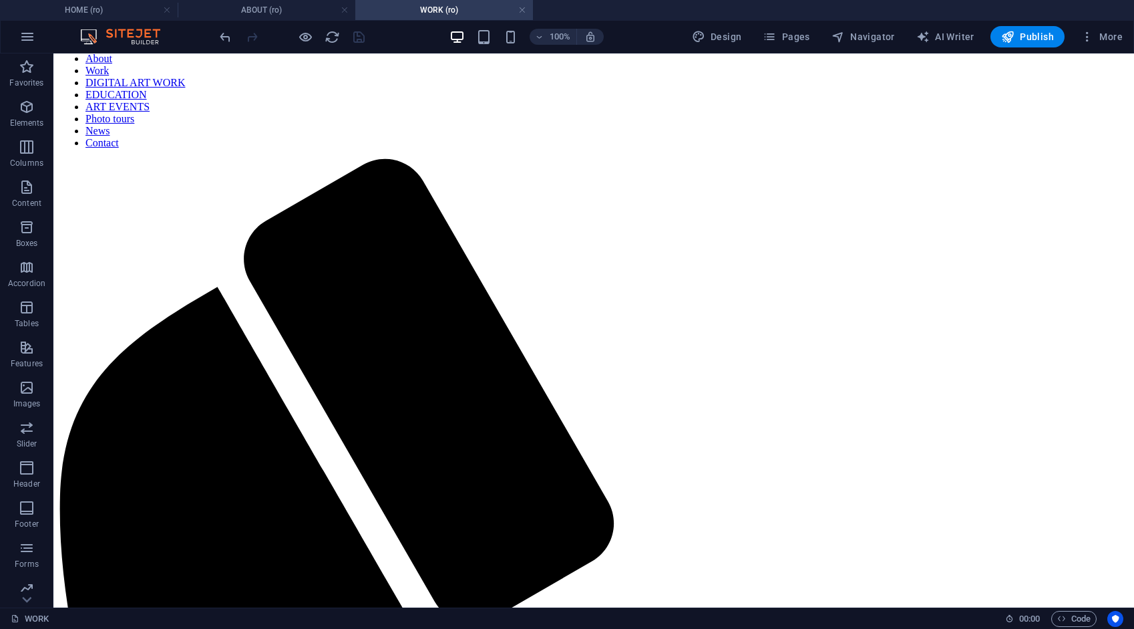
scroll to position [29, 0]
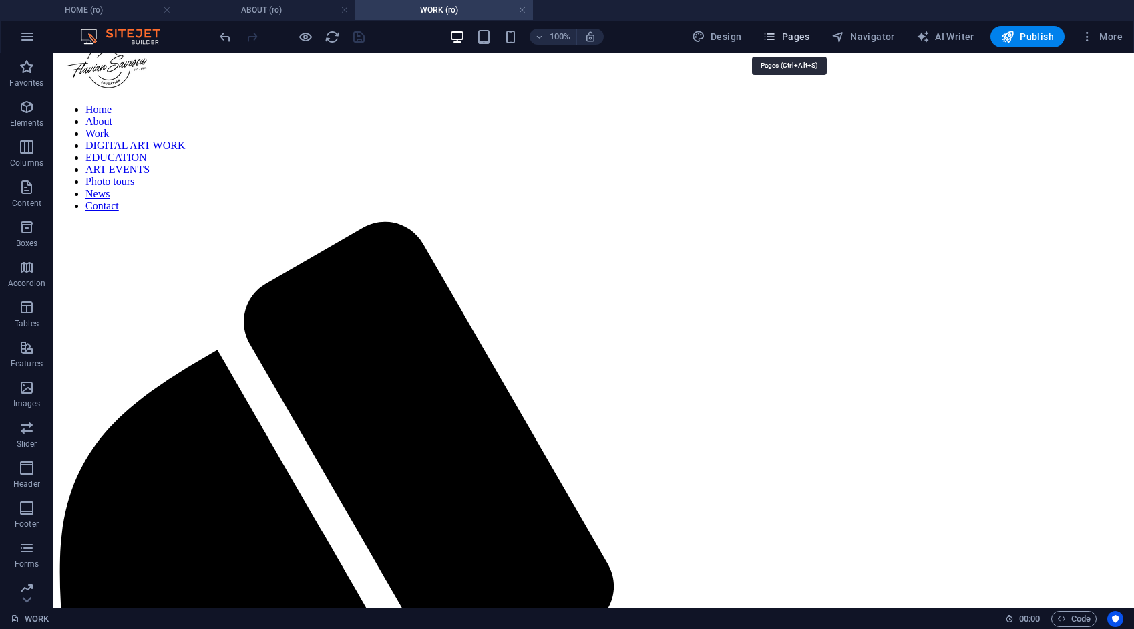
click at [795, 40] on span "Pages" at bounding box center [786, 36] width 47 height 13
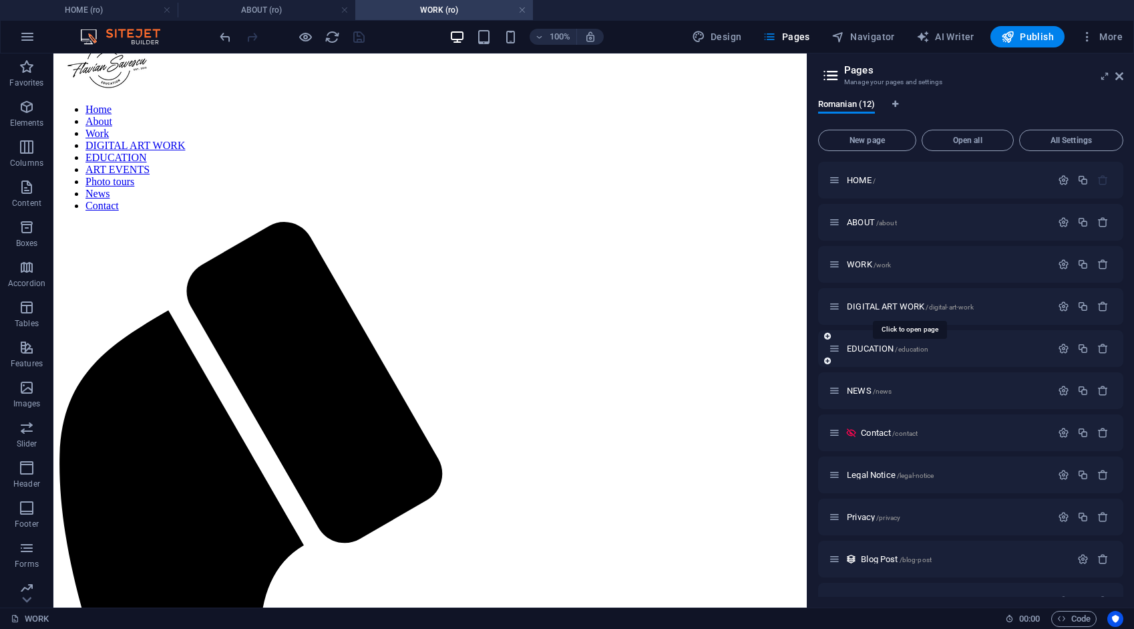
click at [886, 303] on span "DIGITAL ART WORK /digital-art-work" at bounding box center [910, 306] width 127 height 10
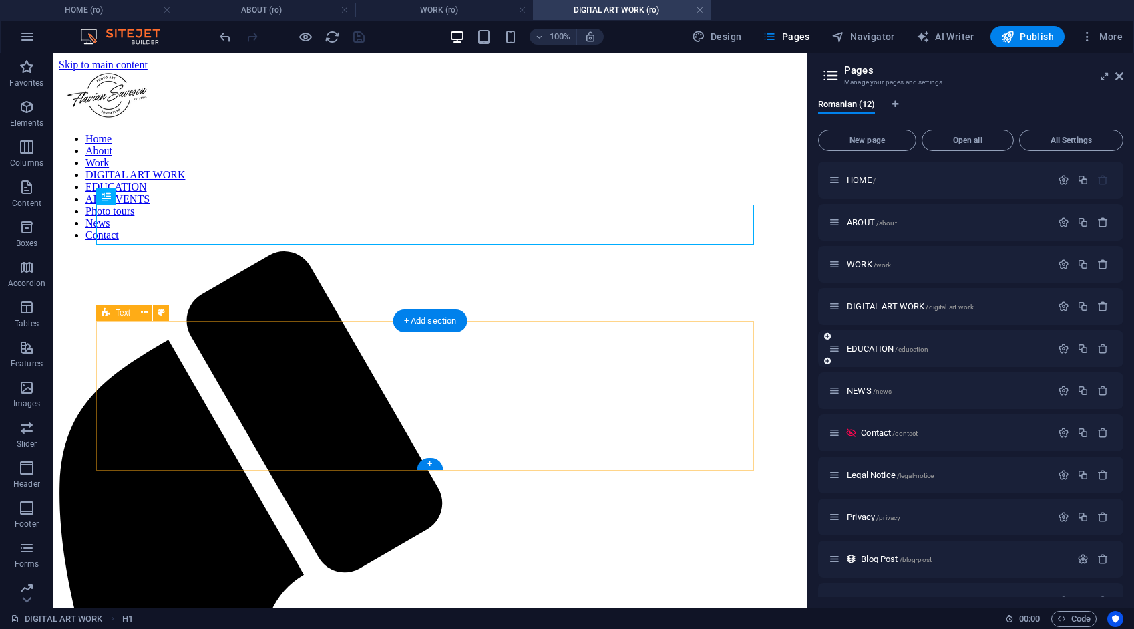
scroll to position [0, 0]
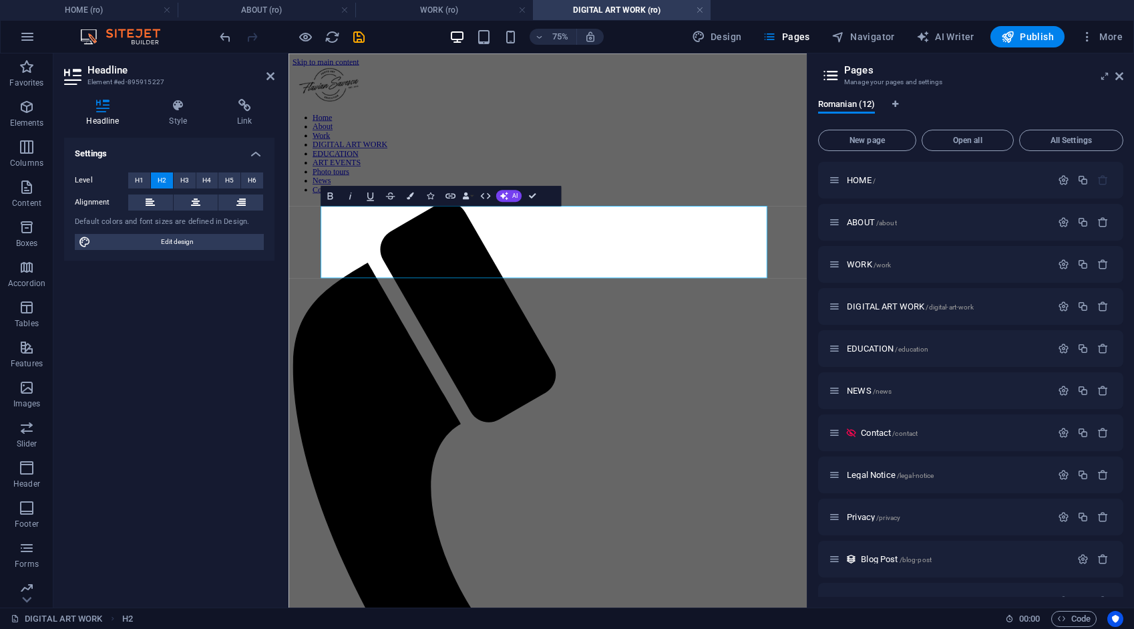
copy h2 "A curated collection of digital artworks exploring symbolism, abstraction, and …"
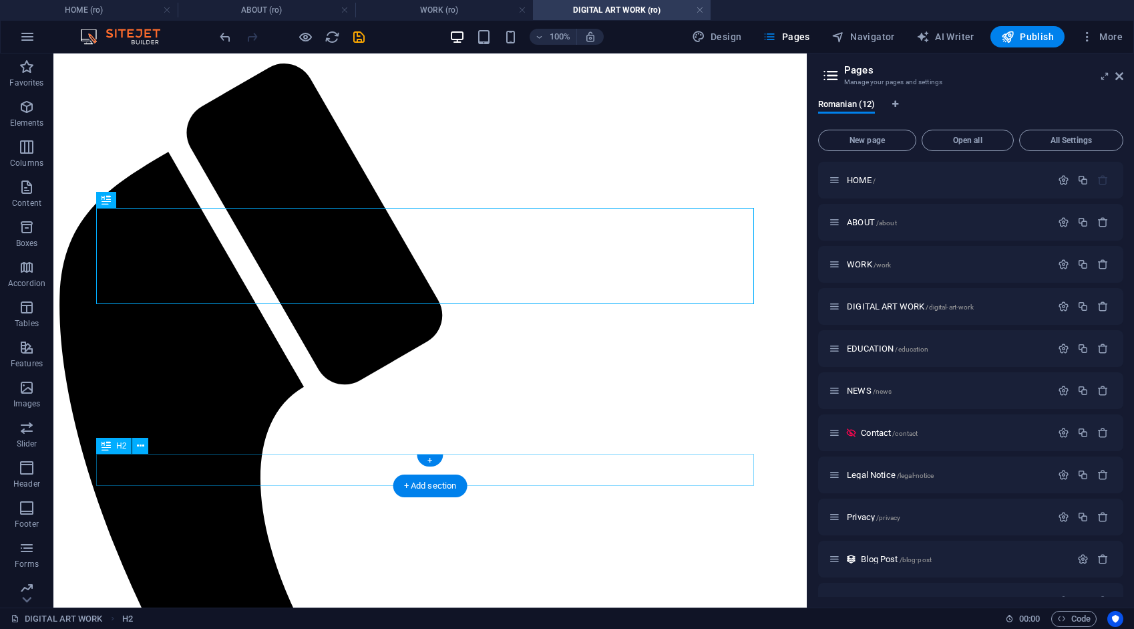
scroll to position [200, 0]
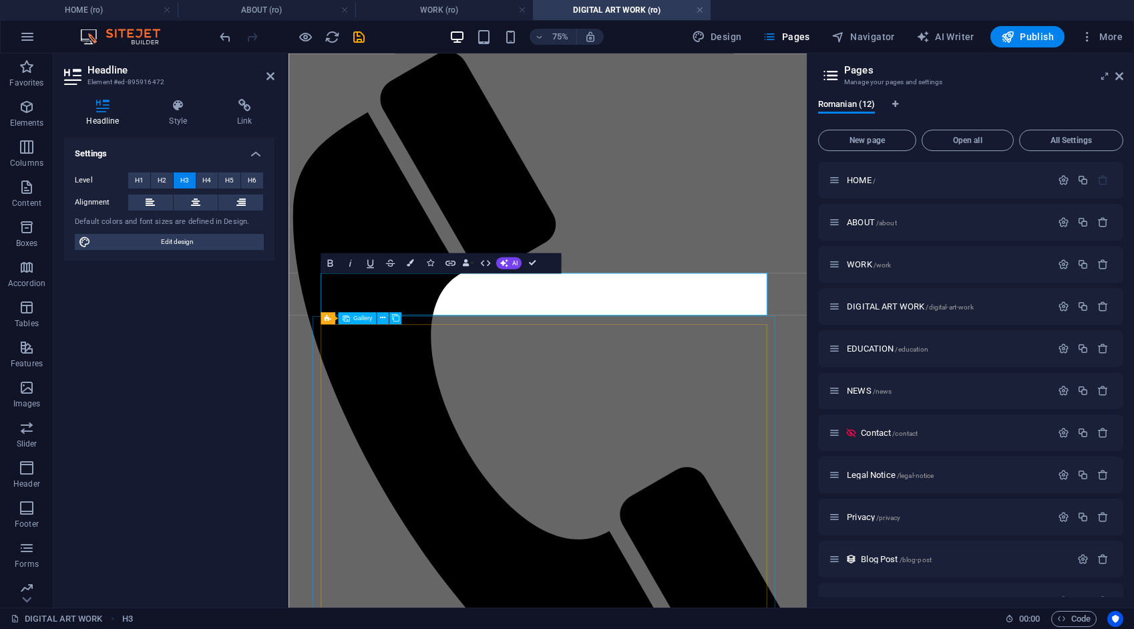
scroll to position [647, 0]
drag, startPoint x: 530, startPoint y: 263, endPoint x: 477, endPoint y: 209, distance: 75.6
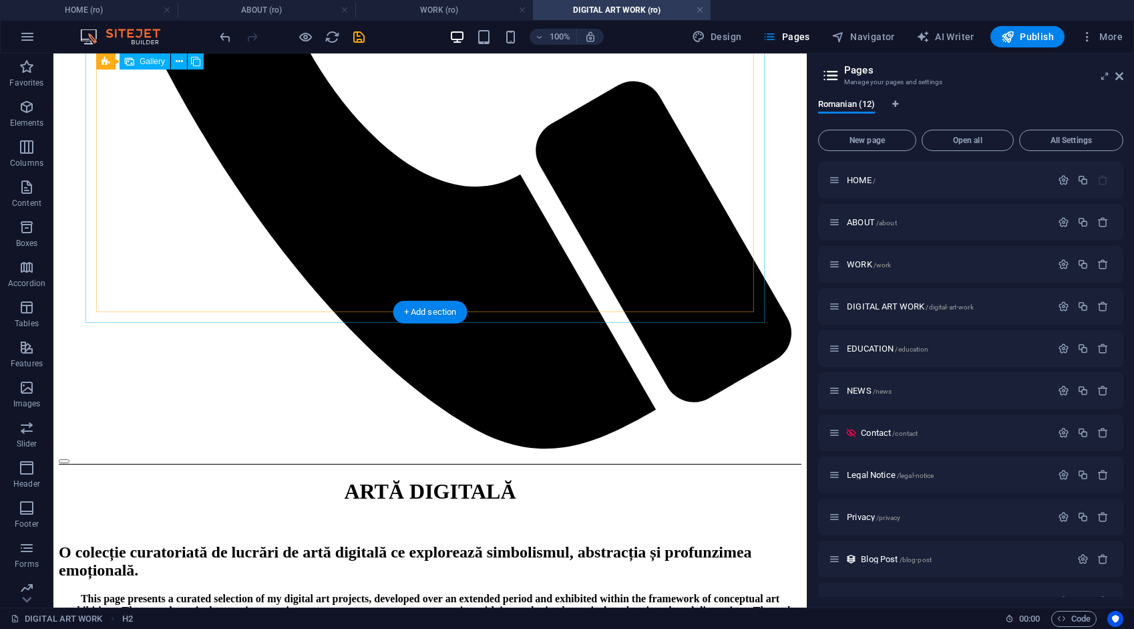
scroll to position [935, 0]
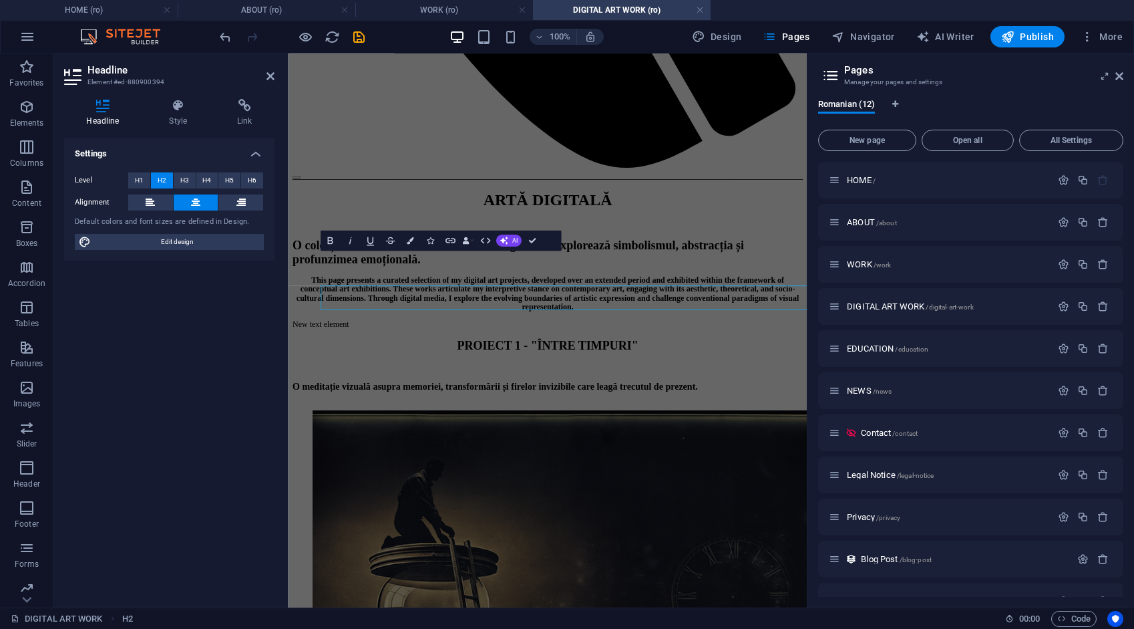
scroll to position [919, 0]
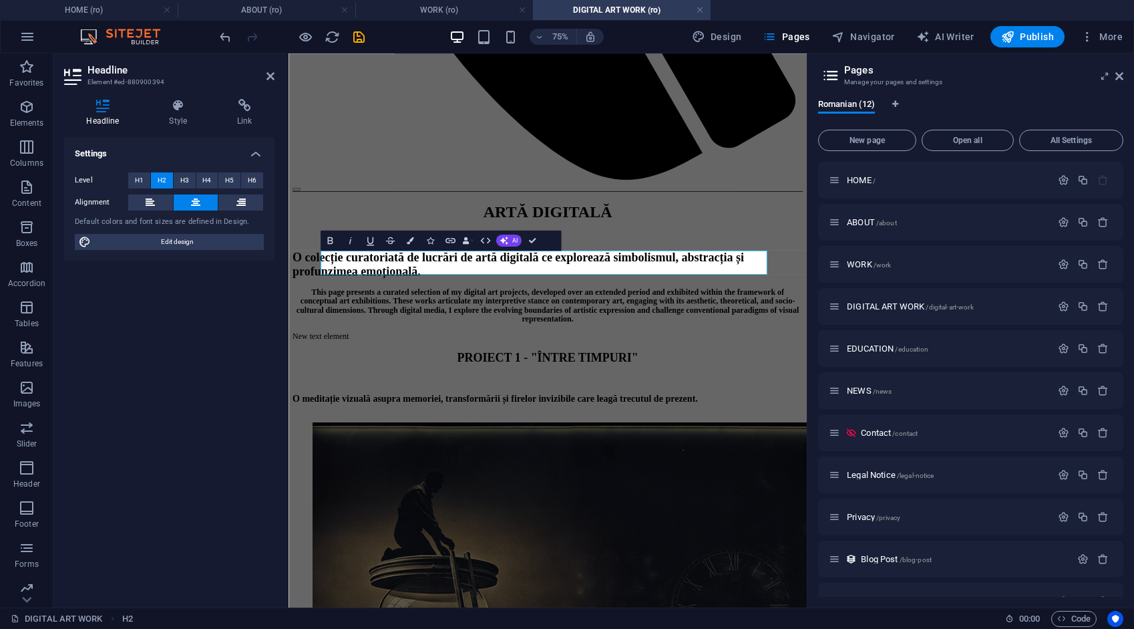
drag, startPoint x: 531, startPoint y: 238, endPoint x: 478, endPoint y: 184, distance: 76.0
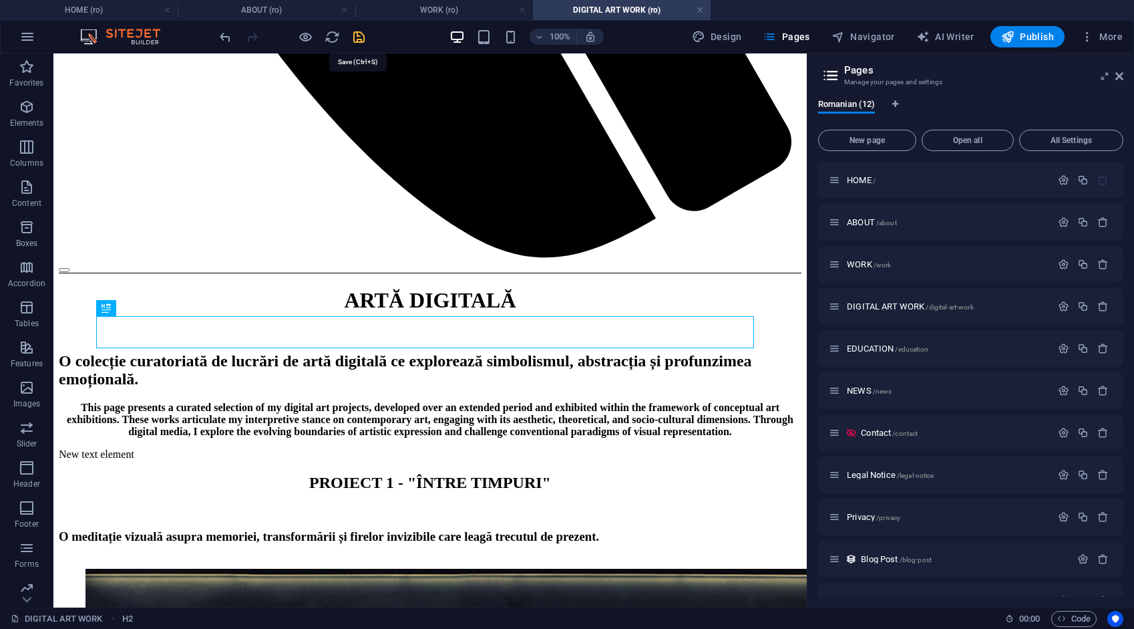
click at [353, 35] on icon "save" at bounding box center [358, 36] width 15 height 15
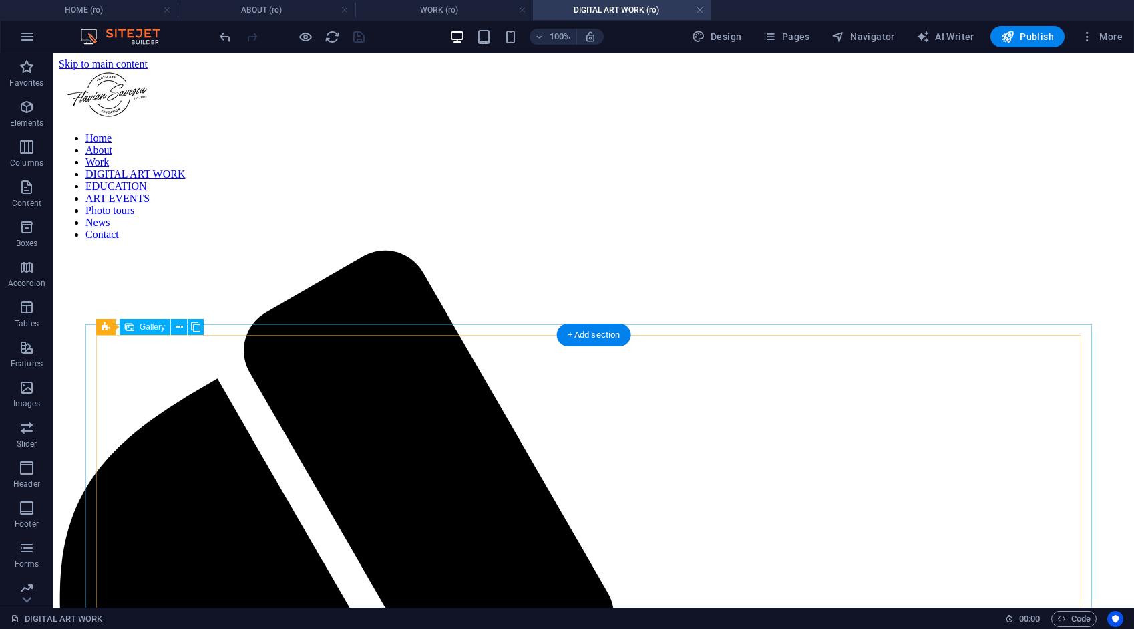
scroll to position [0, 0]
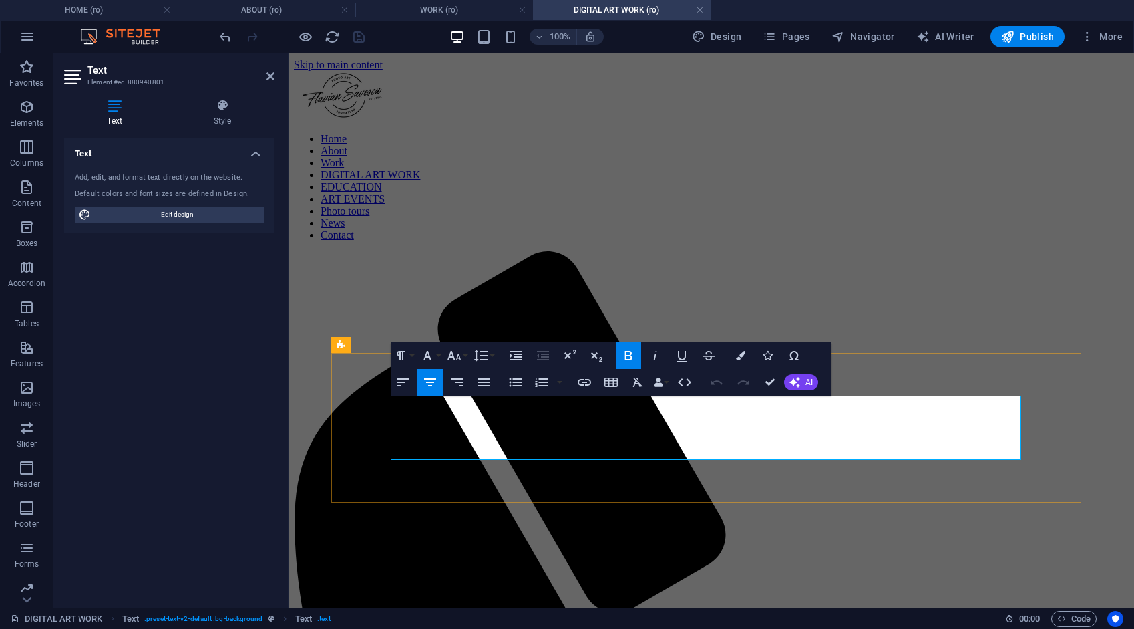
drag, startPoint x: 846, startPoint y: 454, endPoint x: 407, endPoint y: 403, distance: 441.8
copy strong "This page presents a curated selection of my digital art projects, developed ov…"
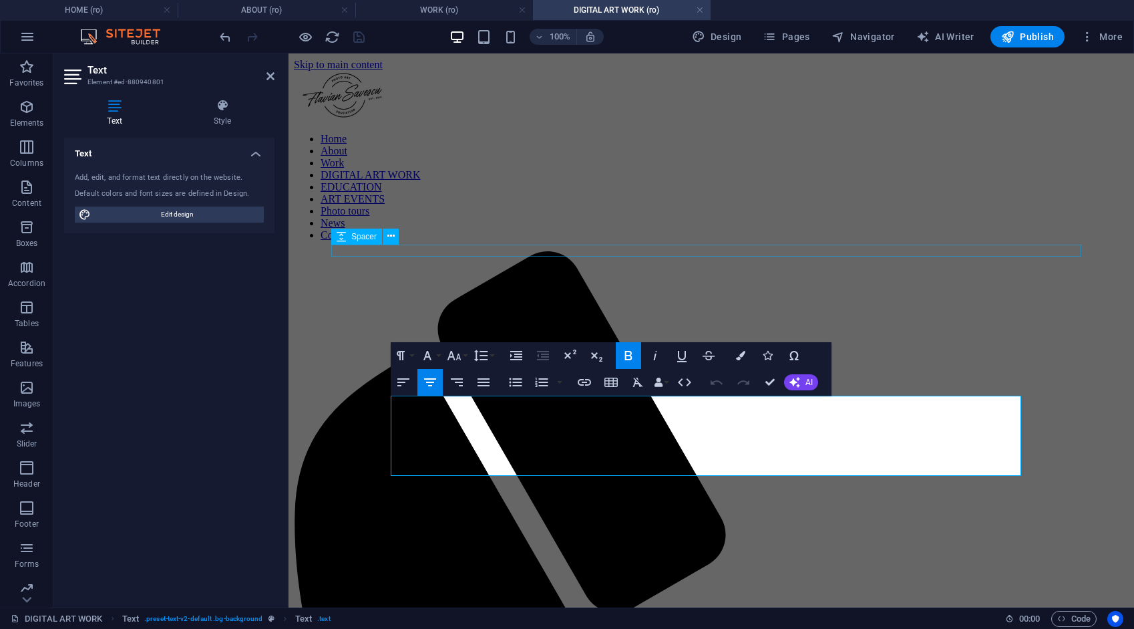
scroll to position [6043, 1]
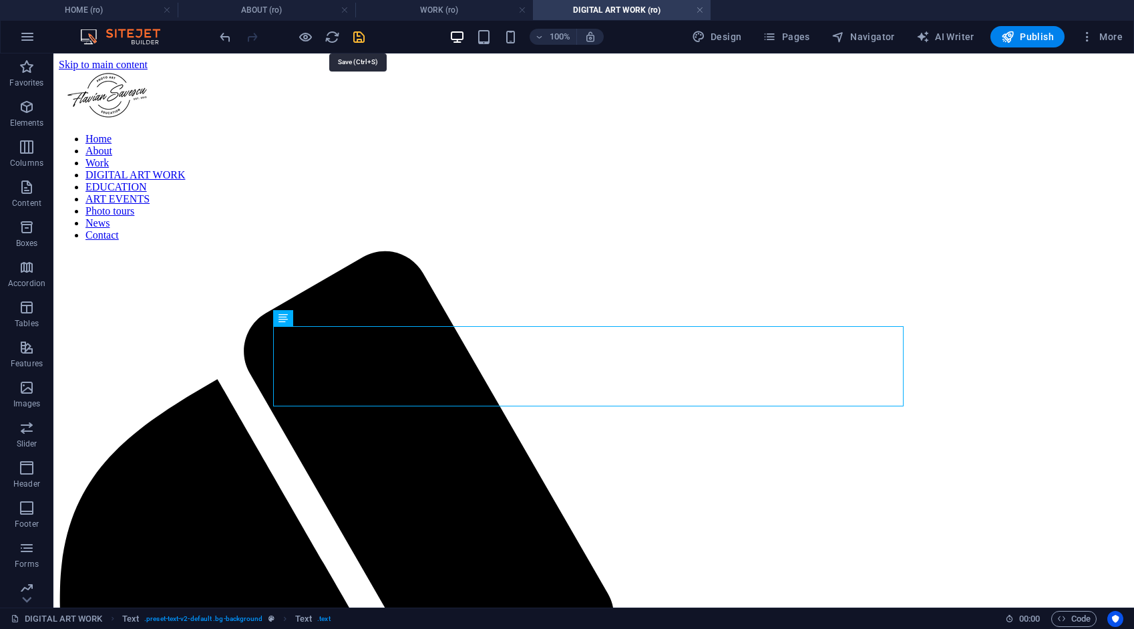
click at [354, 32] on icon "save" at bounding box center [358, 36] width 15 height 15
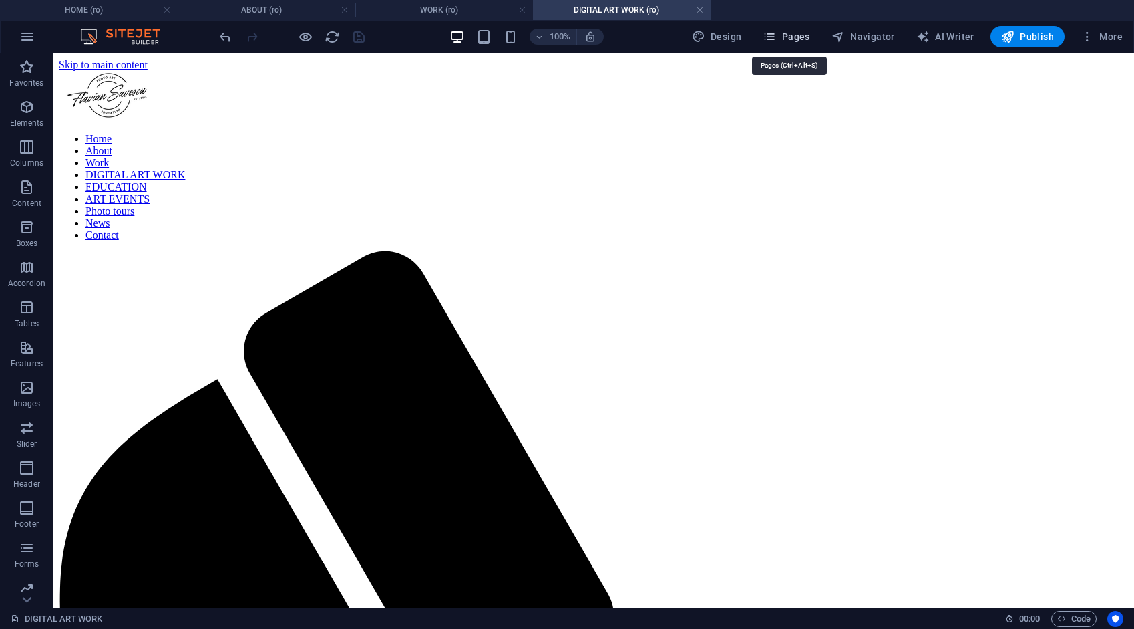
click at [796, 34] on span "Pages" at bounding box center [786, 36] width 47 height 13
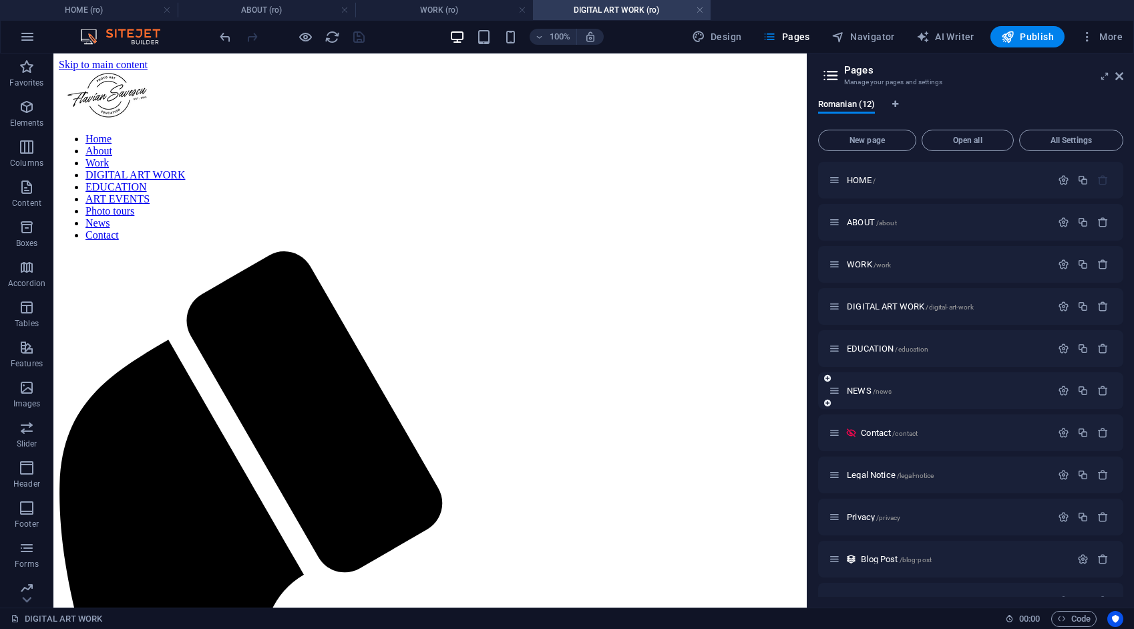
click at [877, 347] on span "EDUCATION /education" at bounding box center [887, 348] width 81 height 10
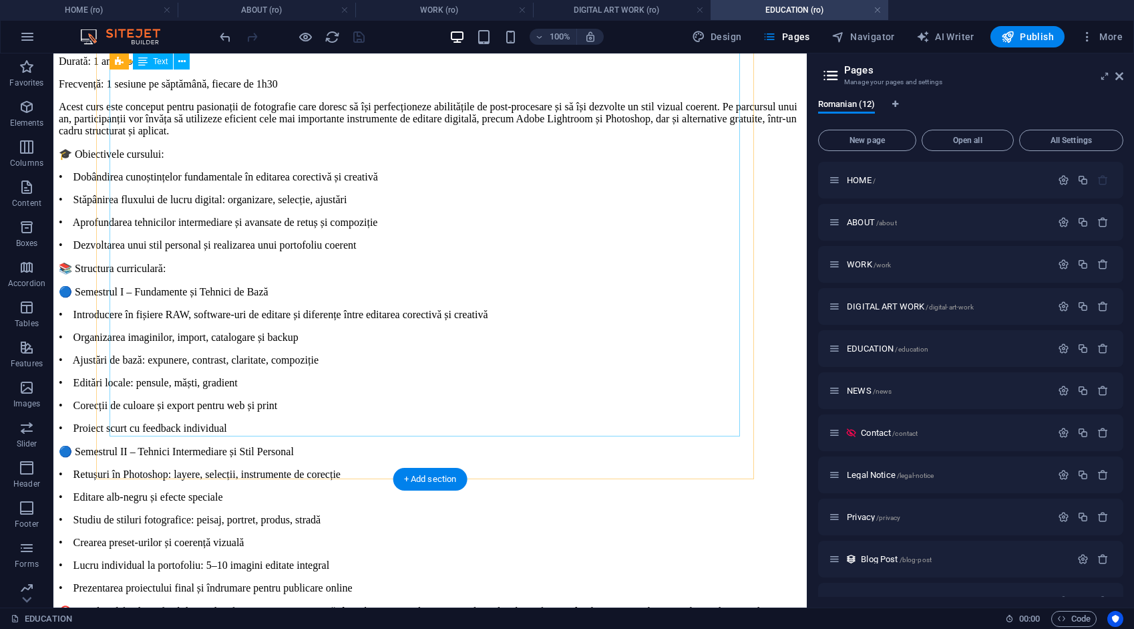
scroll to position [2526, 0]
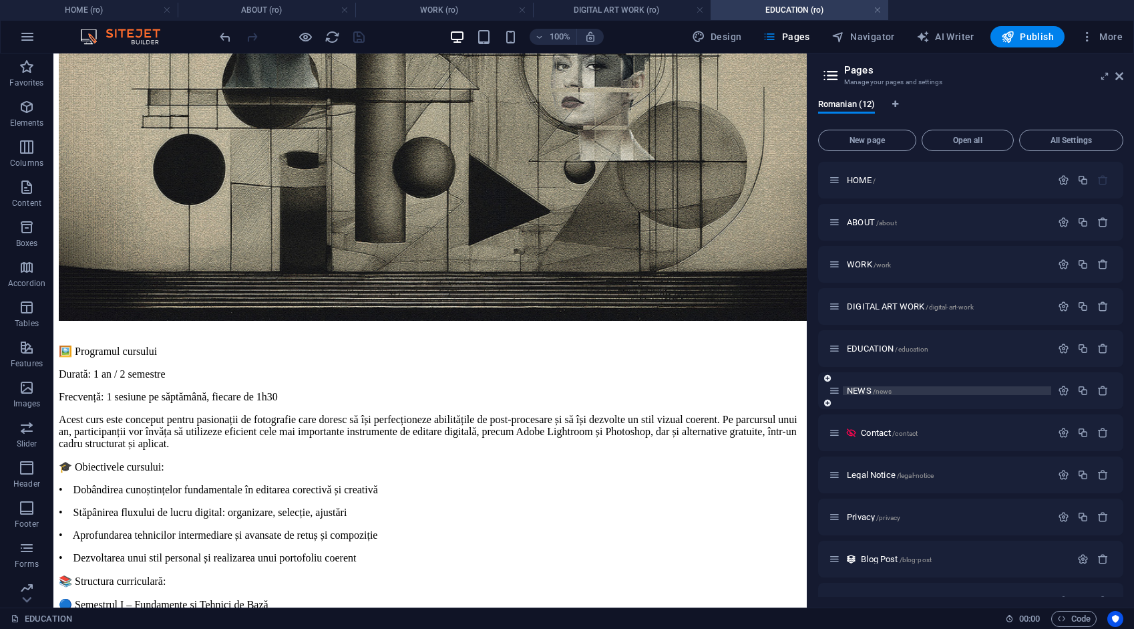
click at [866, 387] on span "NEWS /news" at bounding box center [869, 390] width 45 height 10
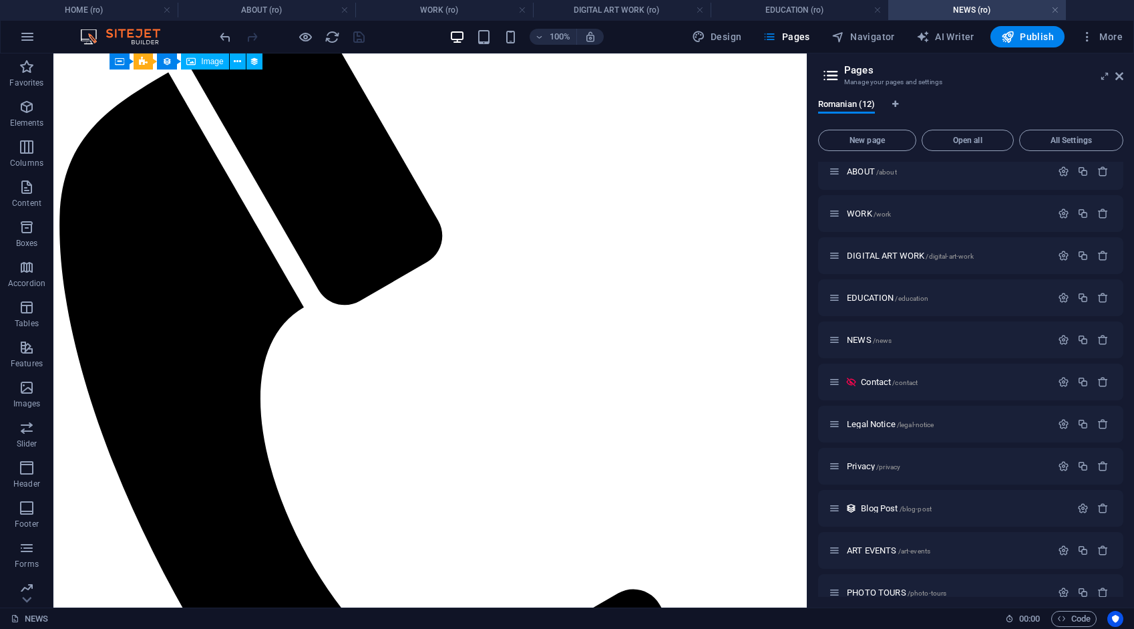
scroll to position [69, 0]
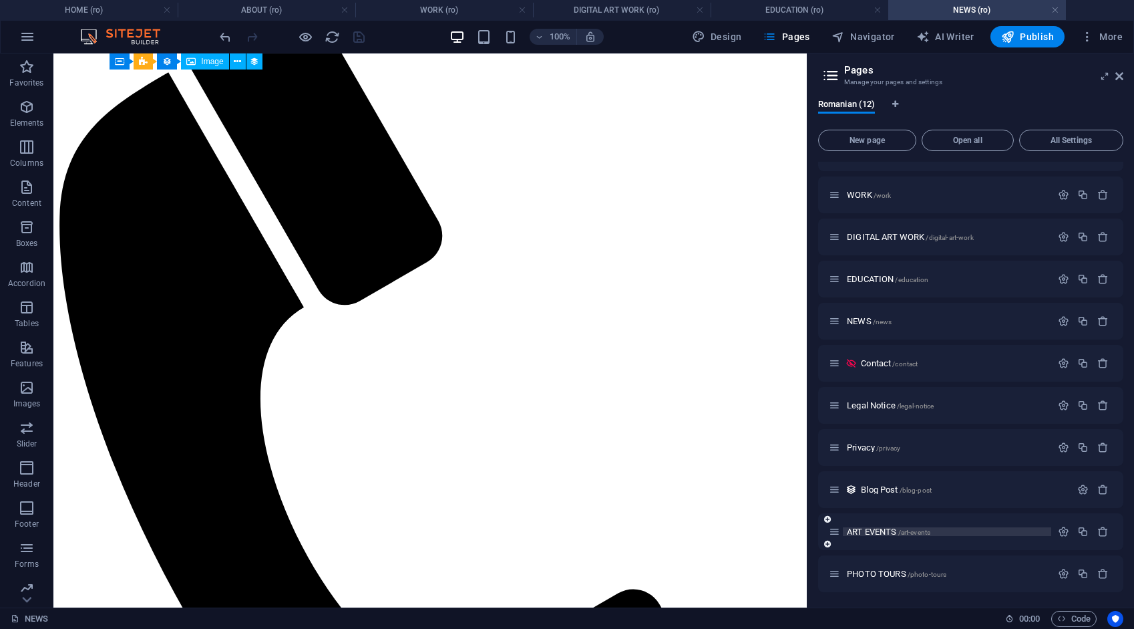
click at [880, 531] on span "ART EVENTS /art-events" at bounding box center [888, 531] width 83 height 10
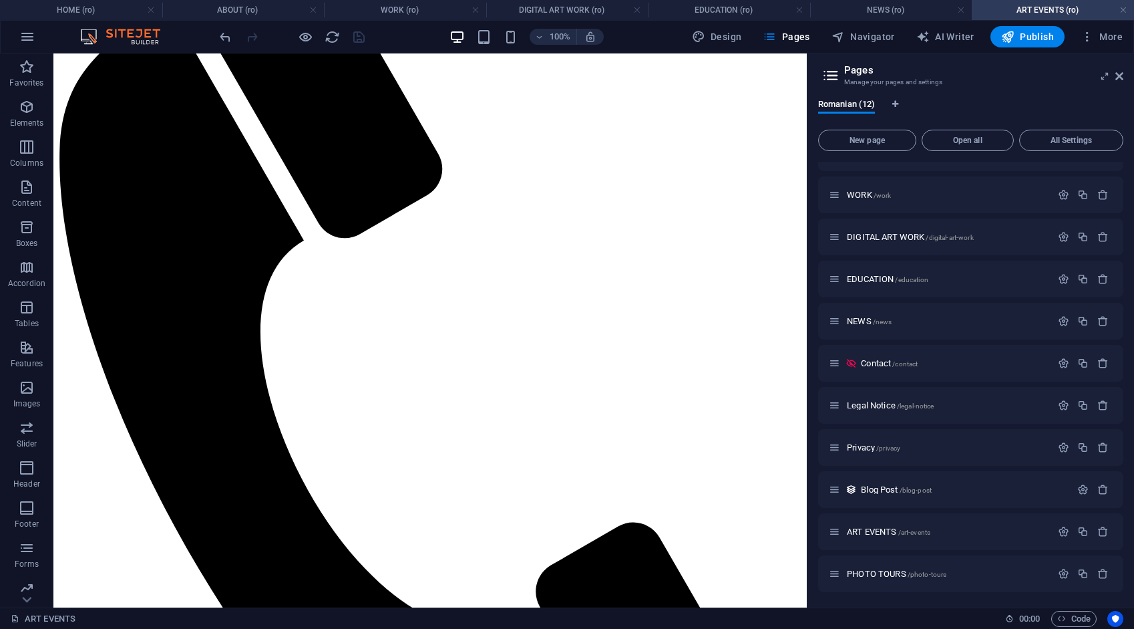
click at [891, 572] on span "PHOTO TOURS /photo-tours" at bounding box center [897, 573] width 100 height 10
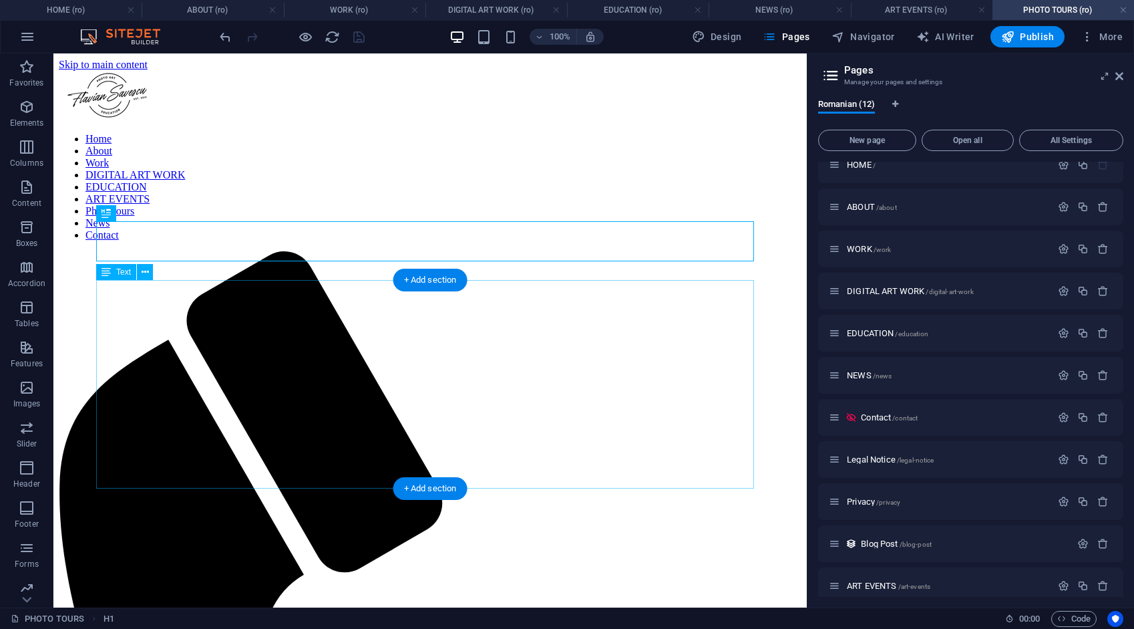
scroll to position [0, 0]
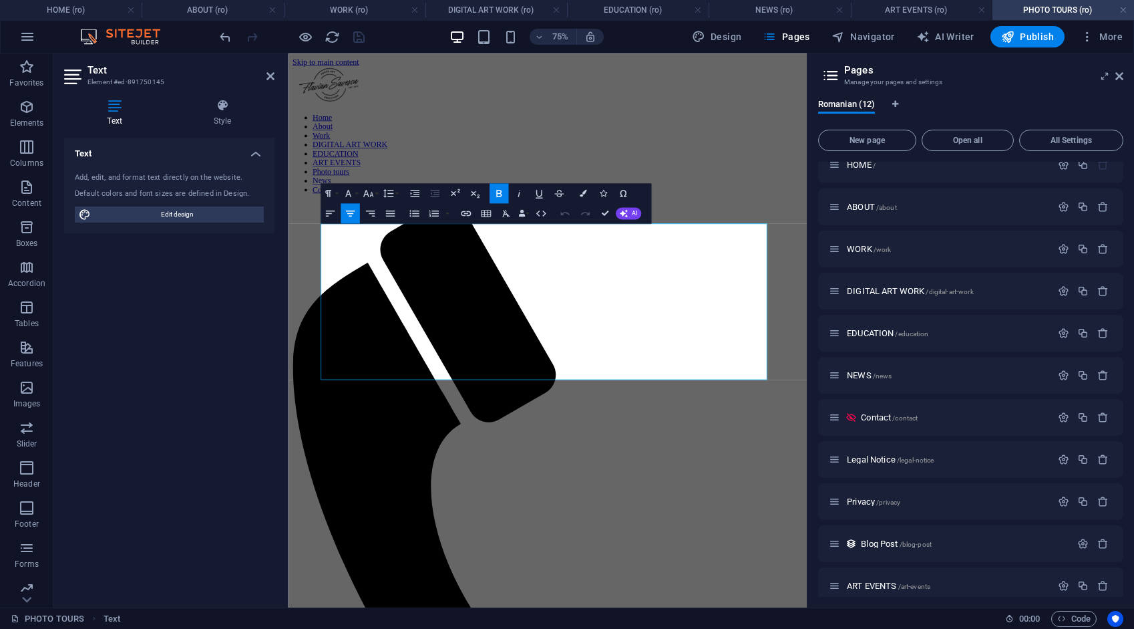
drag, startPoint x: 498, startPoint y: 284, endPoint x: 866, endPoint y: 474, distance: 414.4
copy div "Loremip do sit ametc adipi elitse doeiusmodtem incidi. Utla etdo ma aliquaeni a…"
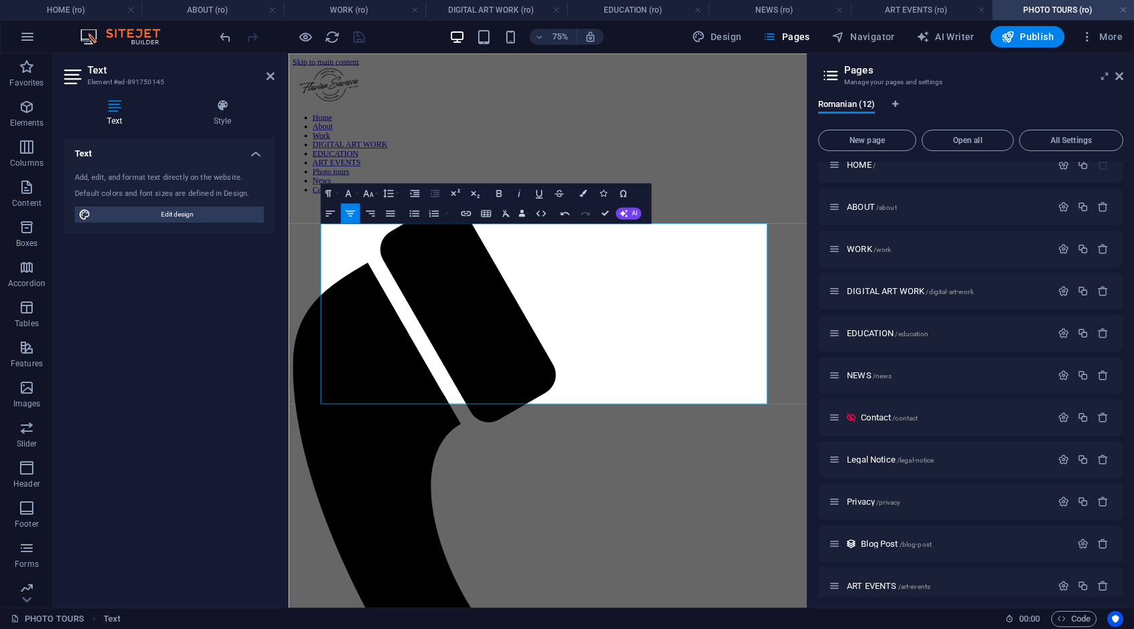
scroll to position [17911, 0]
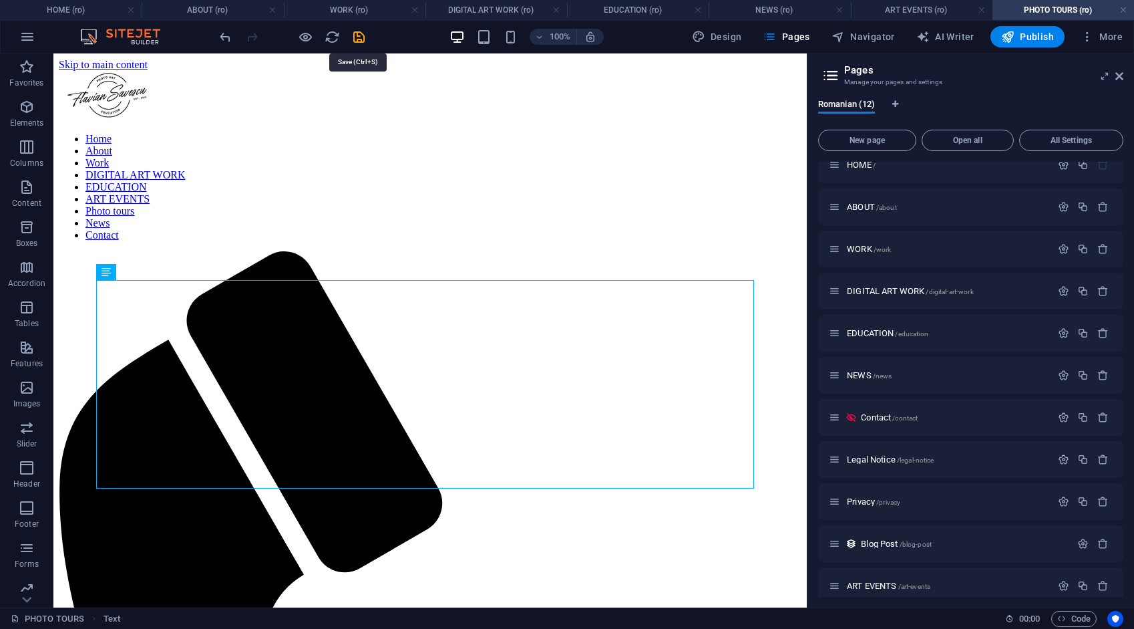
click at [355, 35] on icon "save" at bounding box center [358, 36] width 15 height 15
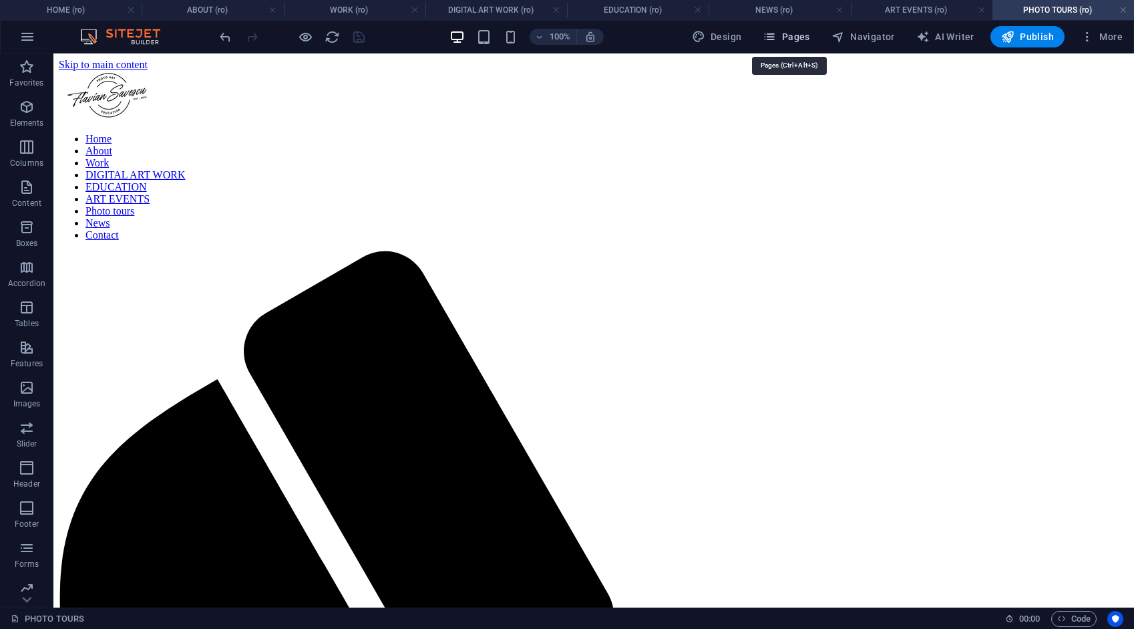
click at [806, 41] on span "Pages" at bounding box center [786, 36] width 47 height 13
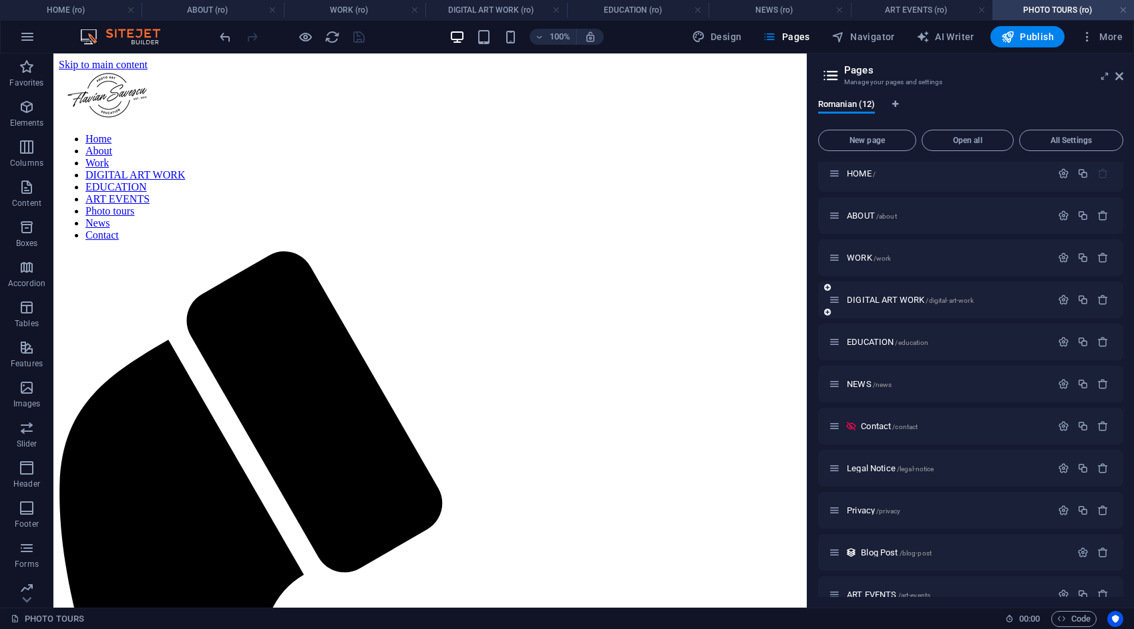
scroll to position [0, 0]
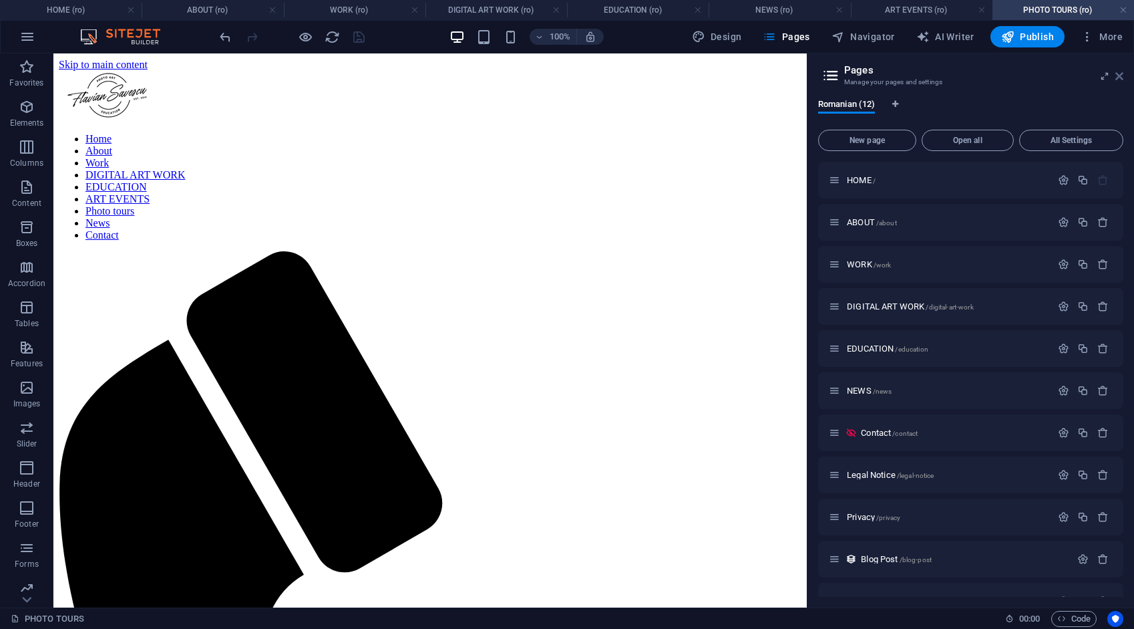
click at [1118, 72] on icon at bounding box center [1120, 76] width 8 height 11
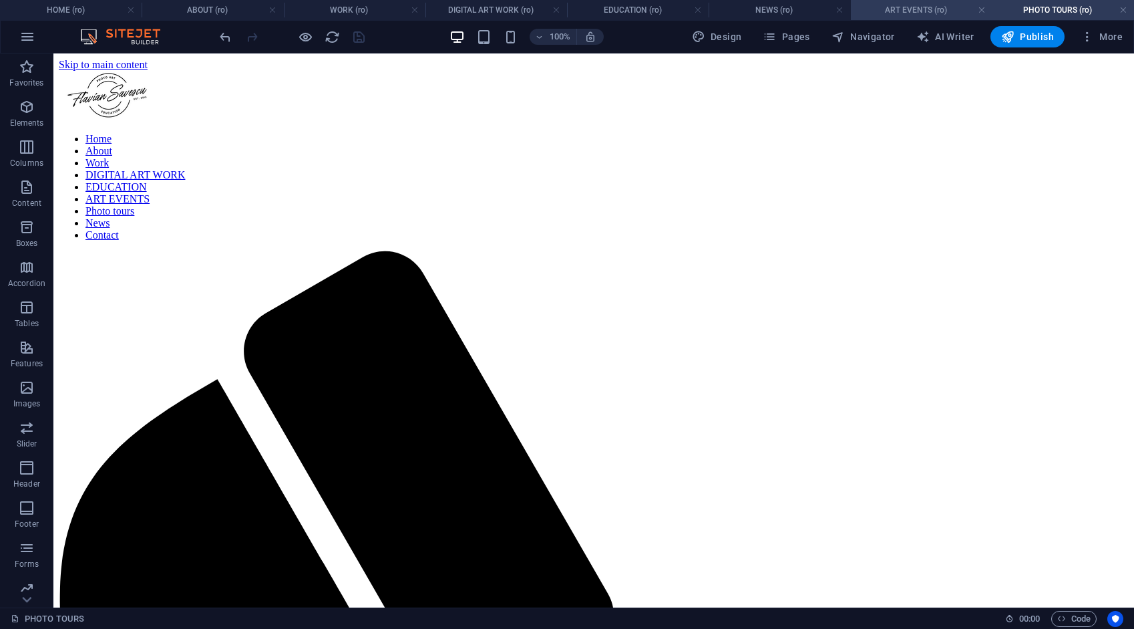
click at [899, 12] on h4 "ART EVENTS (ro)" at bounding box center [922, 10] width 142 height 15
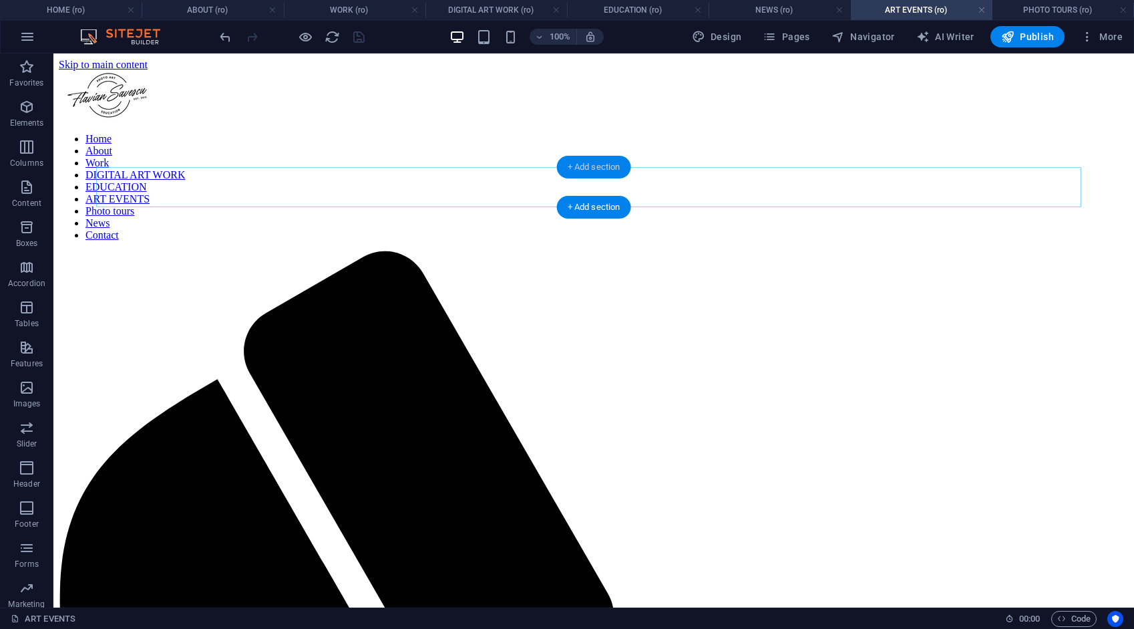
click at [581, 162] on div "+ Add section" at bounding box center [594, 167] width 74 height 23
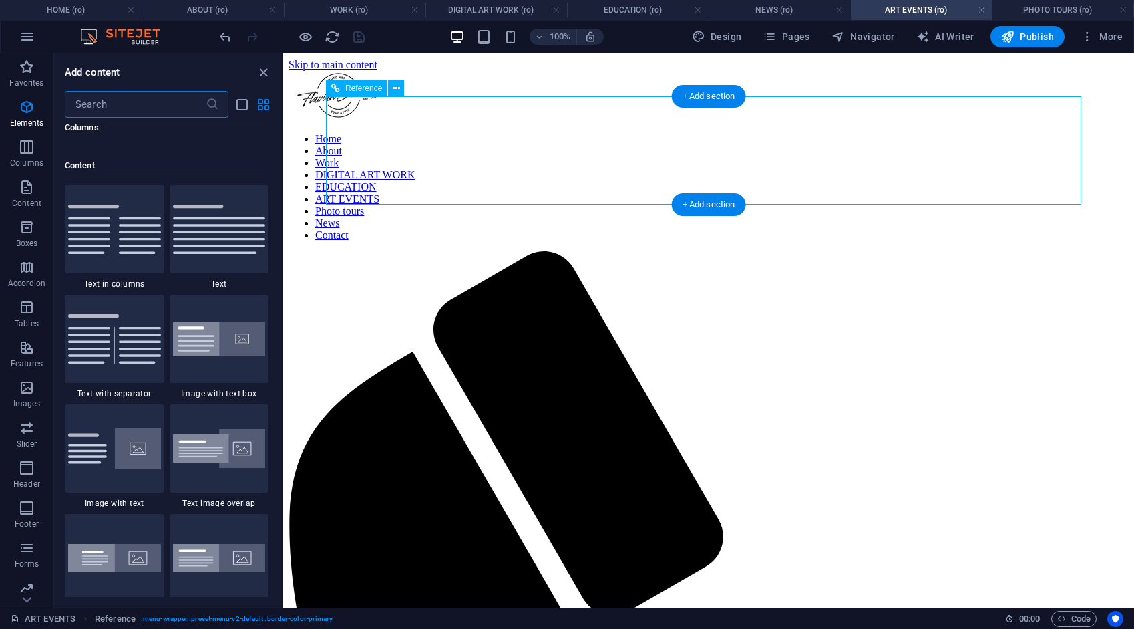
scroll to position [2337, 0]
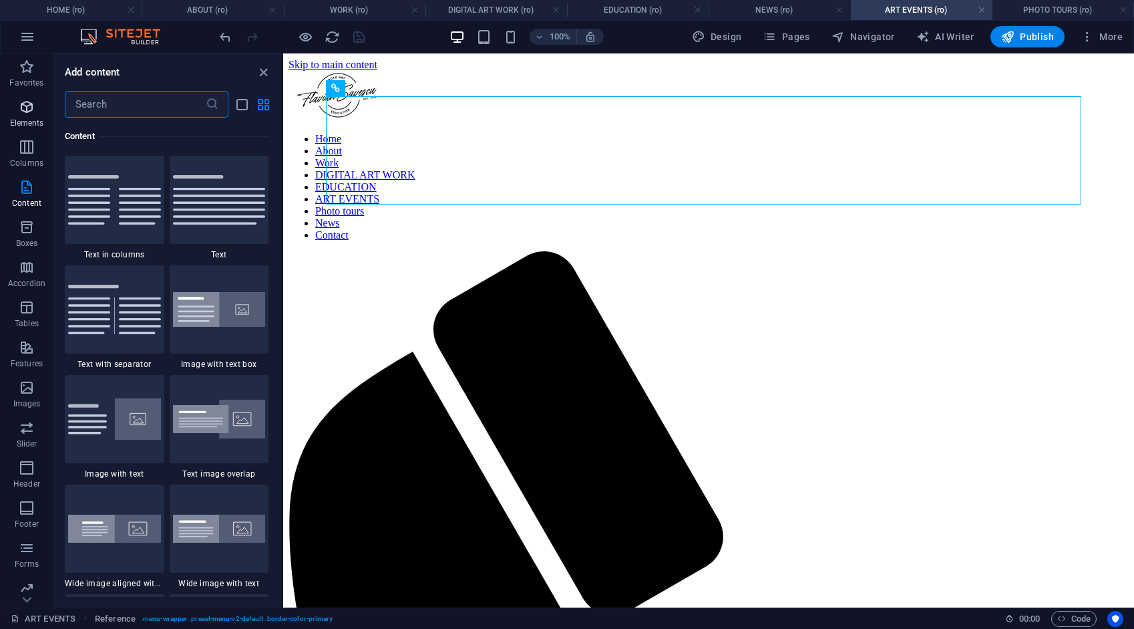
click at [29, 109] on icon "button" at bounding box center [27, 107] width 16 height 16
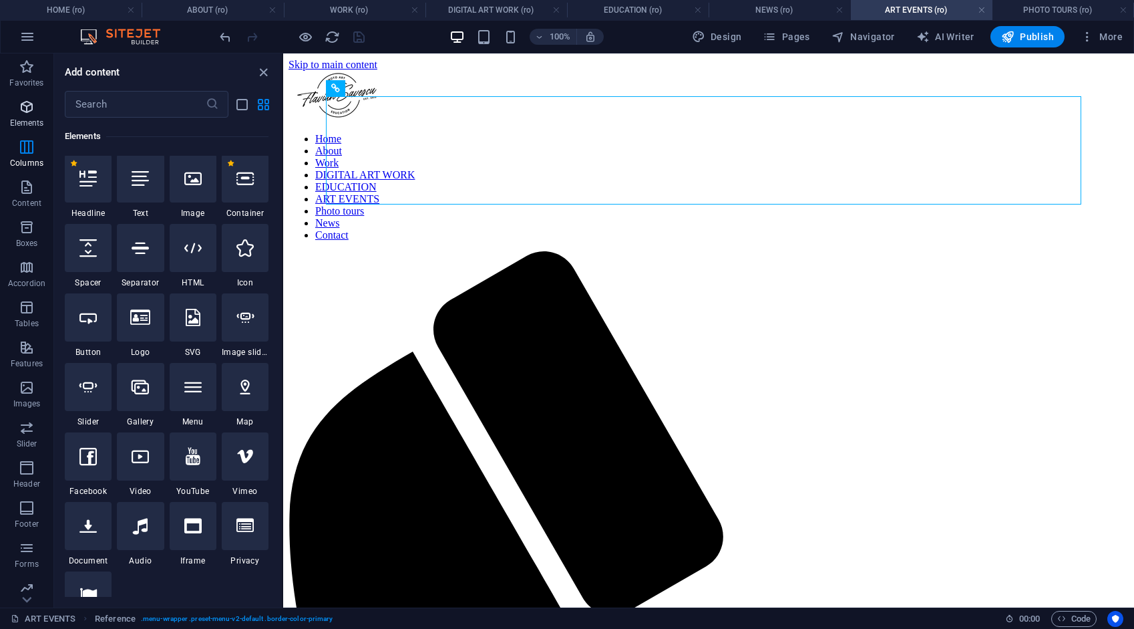
scroll to position [142, 0]
drag, startPoint x: 86, startPoint y: 260, endPoint x: 252, endPoint y: 263, distance: 166.4
click at [86, 260] on div at bounding box center [88, 249] width 47 height 48
select select "px"
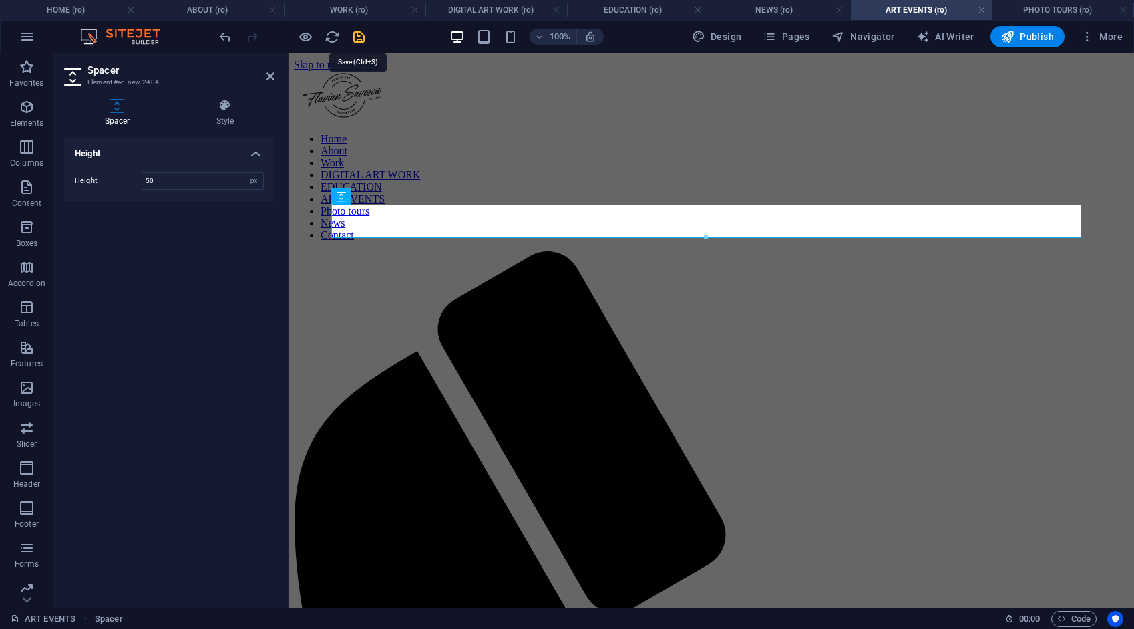
click at [360, 31] on icon "save" at bounding box center [358, 36] width 15 height 15
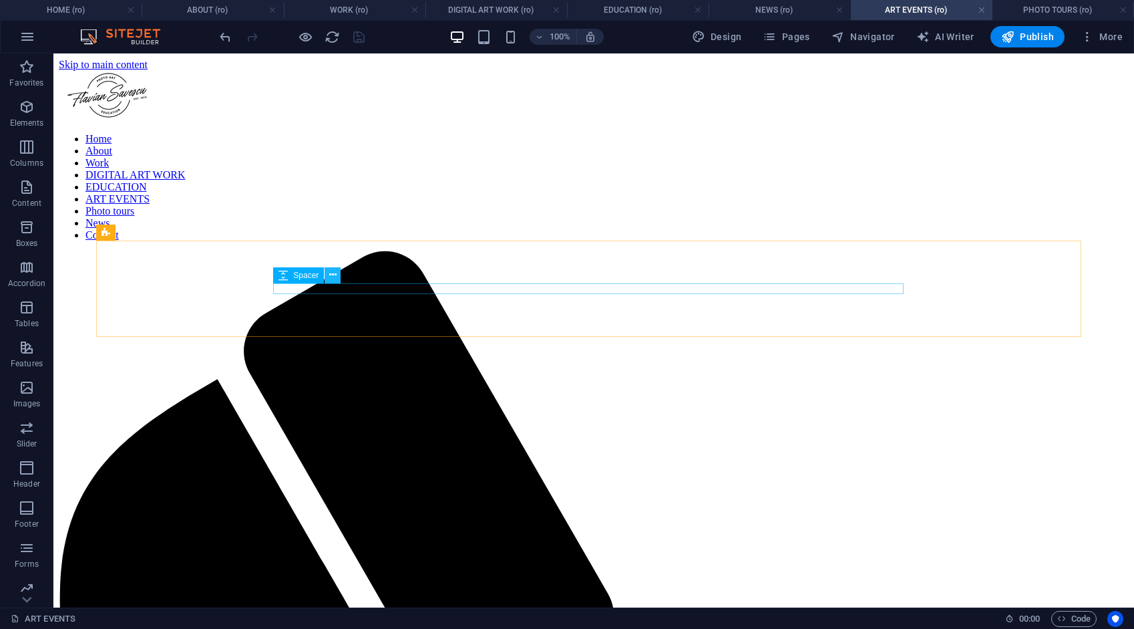
click at [337, 279] on button at bounding box center [333, 275] width 16 height 16
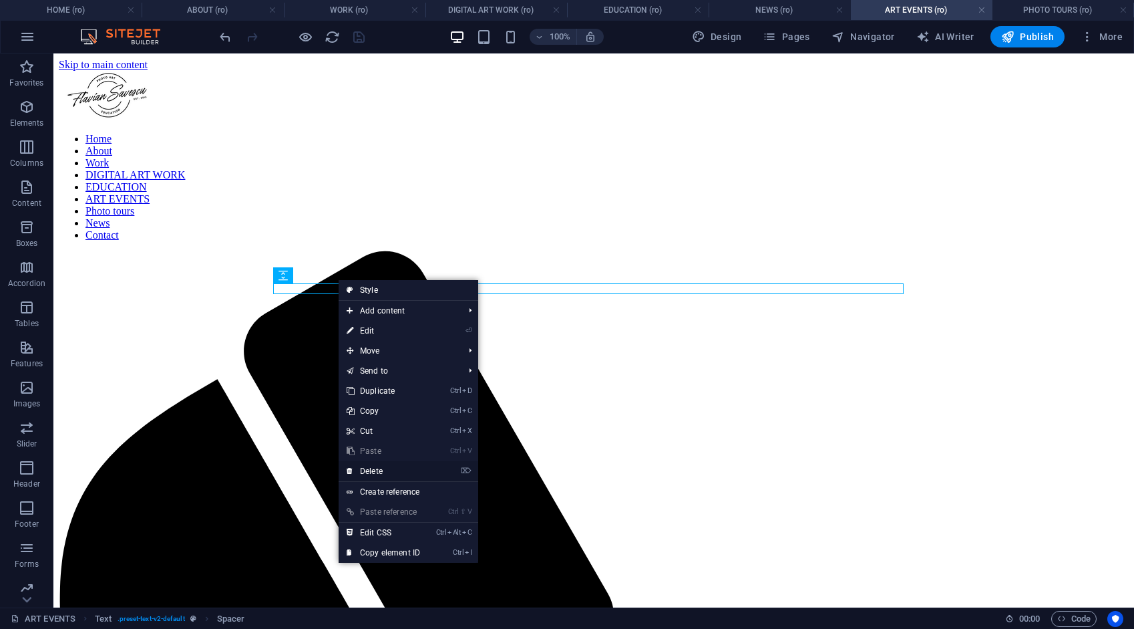
click at [367, 469] on link "⌦ Delete" at bounding box center [384, 471] width 90 height 20
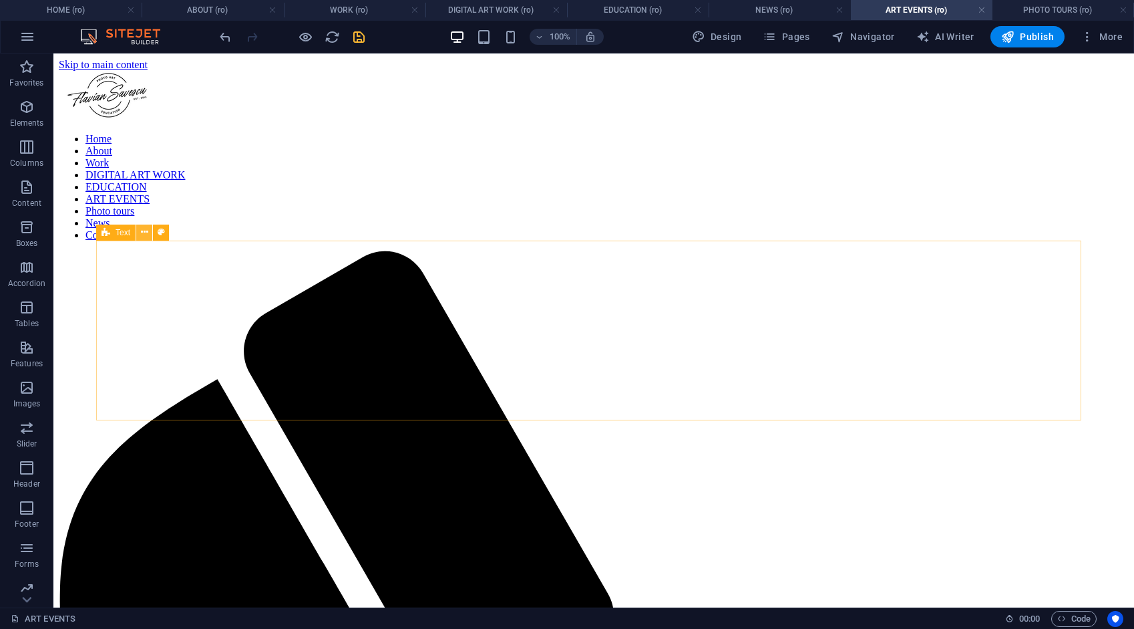
click at [148, 230] on button at bounding box center [144, 232] width 16 height 16
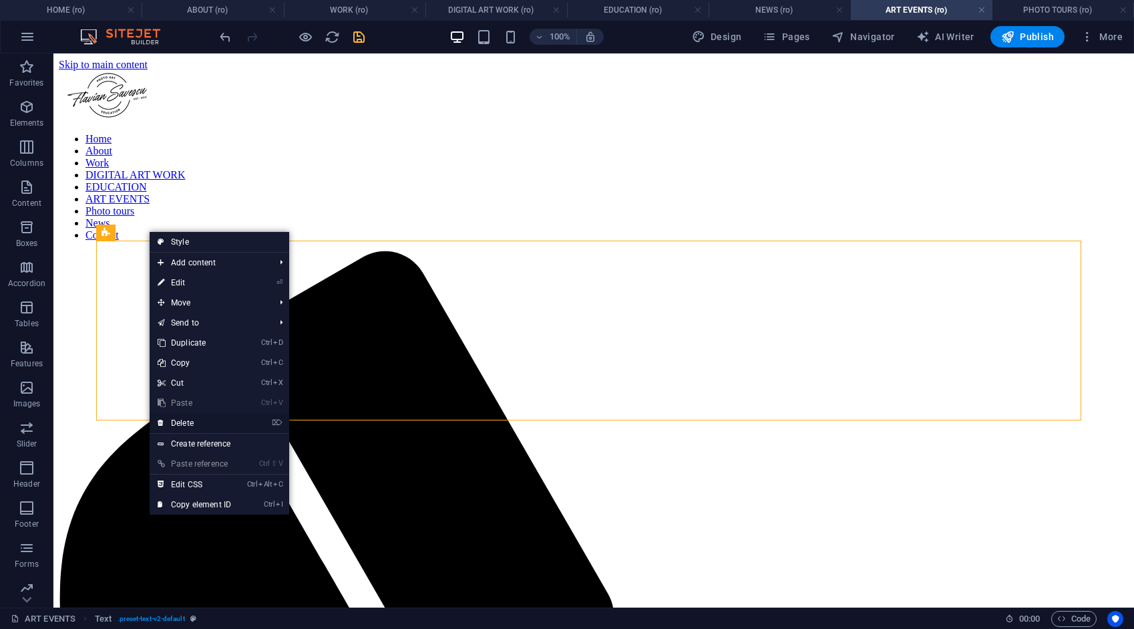
click at [187, 421] on link "⌦ Delete" at bounding box center [195, 423] width 90 height 20
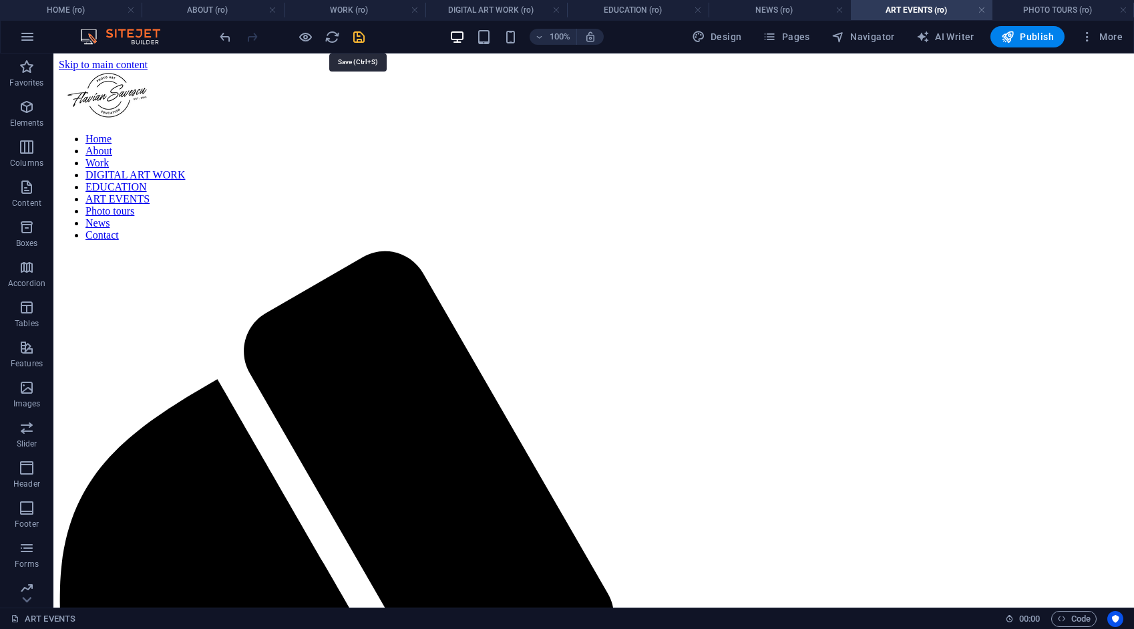
click at [355, 35] on icon "save" at bounding box center [358, 36] width 15 height 15
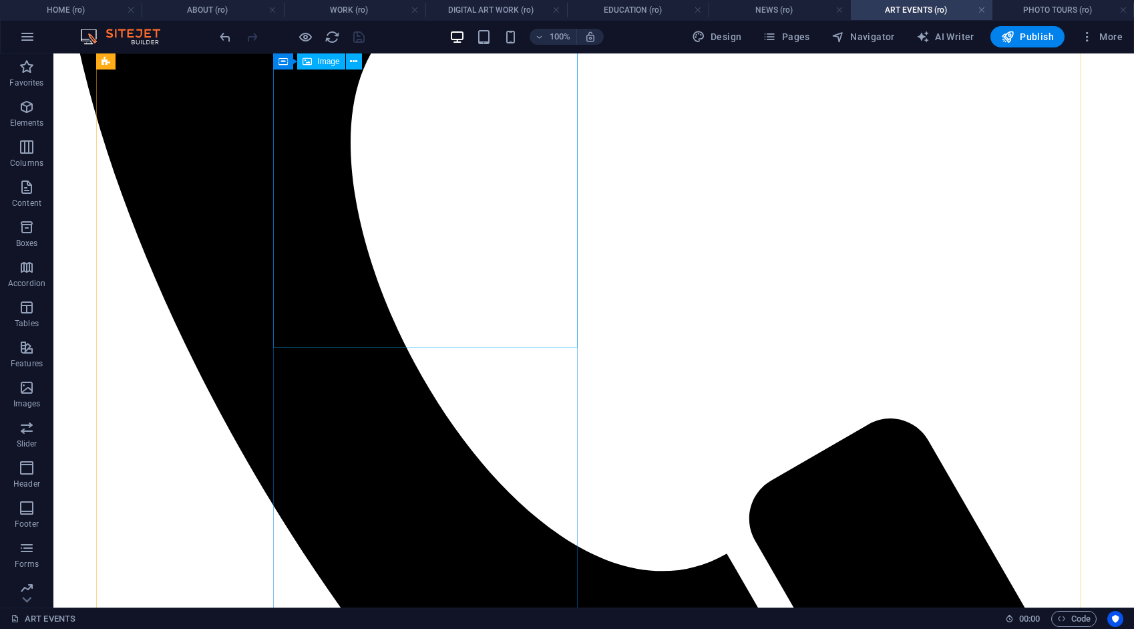
scroll to position [724, 0]
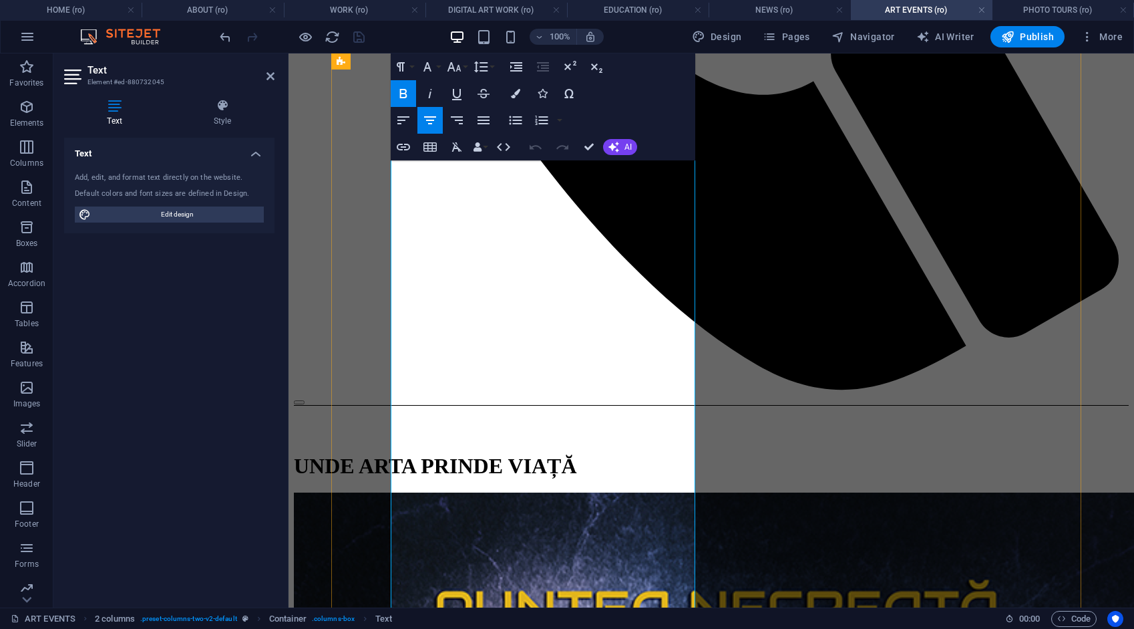
scroll to position [962, 0]
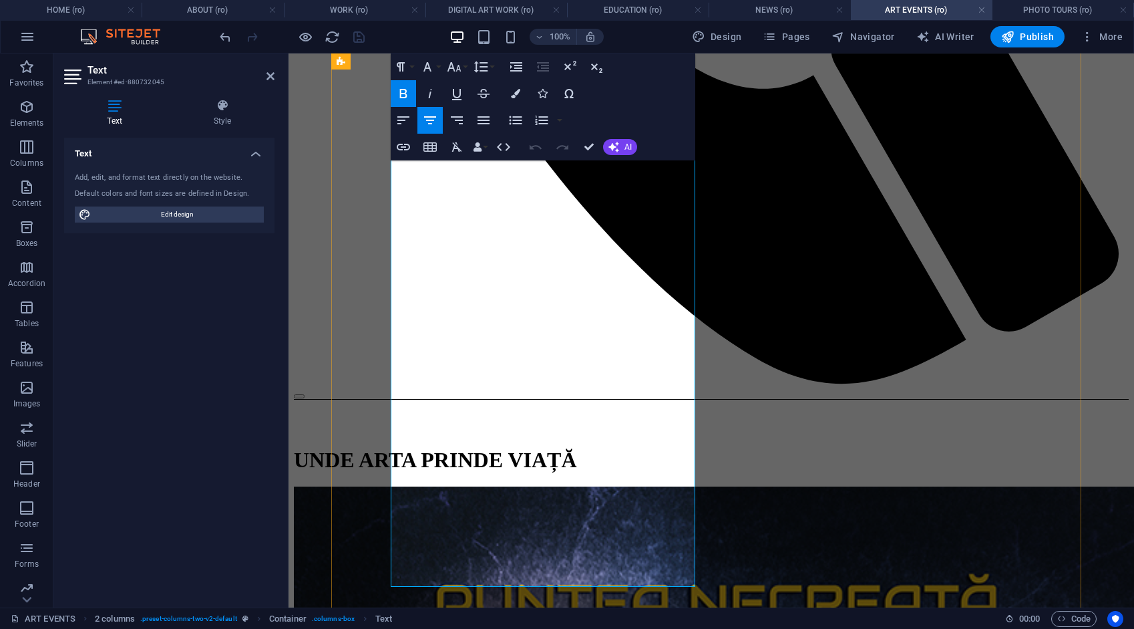
drag, startPoint x: 402, startPoint y: 170, endPoint x: 669, endPoint y: 577, distance: 486.7
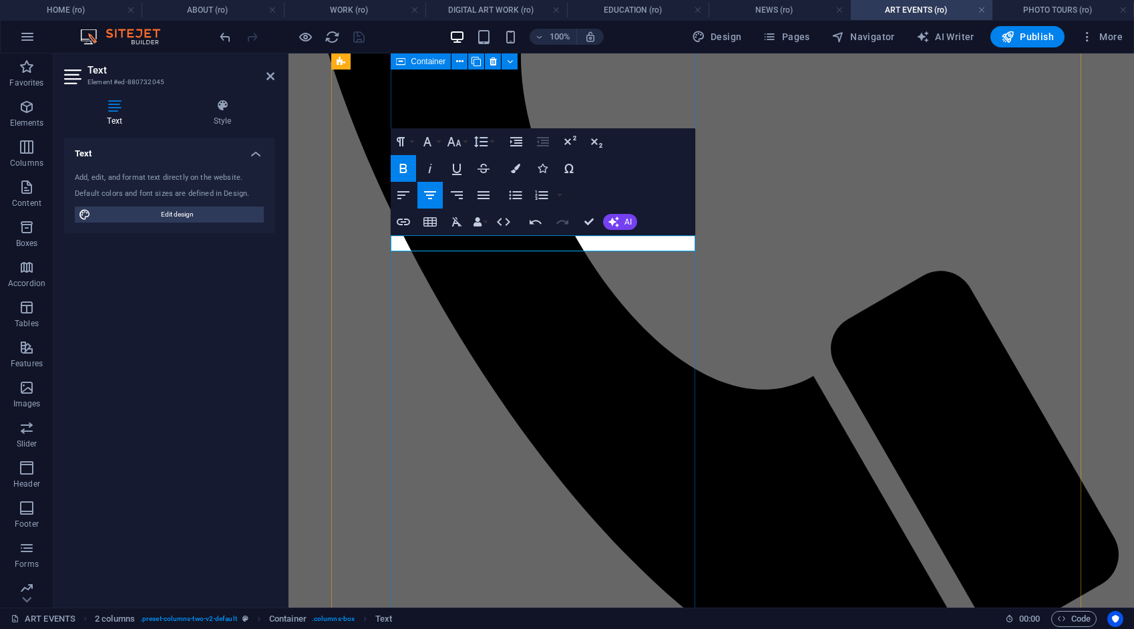
scroll to position [654, 0]
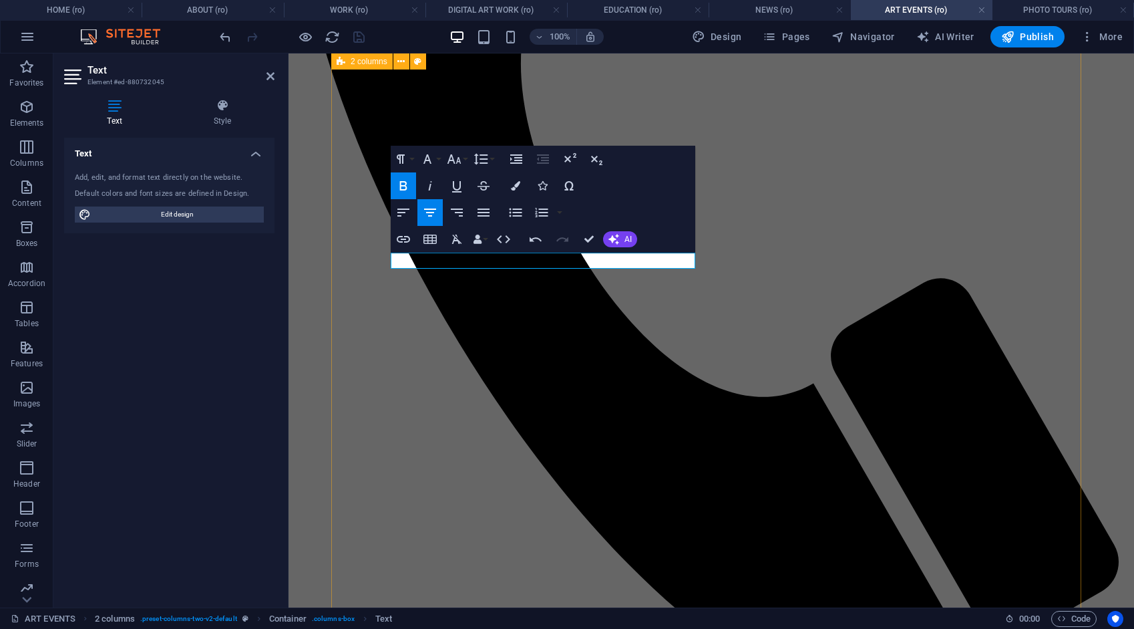
drag, startPoint x: 691, startPoint y: 259, endPoint x: 389, endPoint y: 286, distance: 303.8
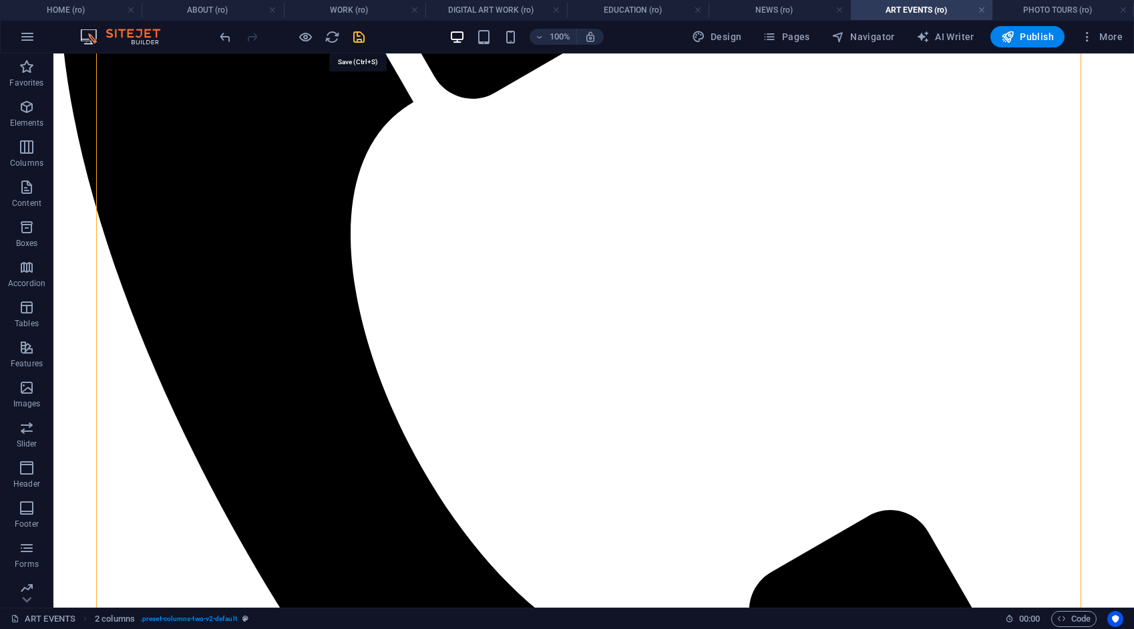
click at [355, 35] on icon "save" at bounding box center [358, 36] width 15 height 15
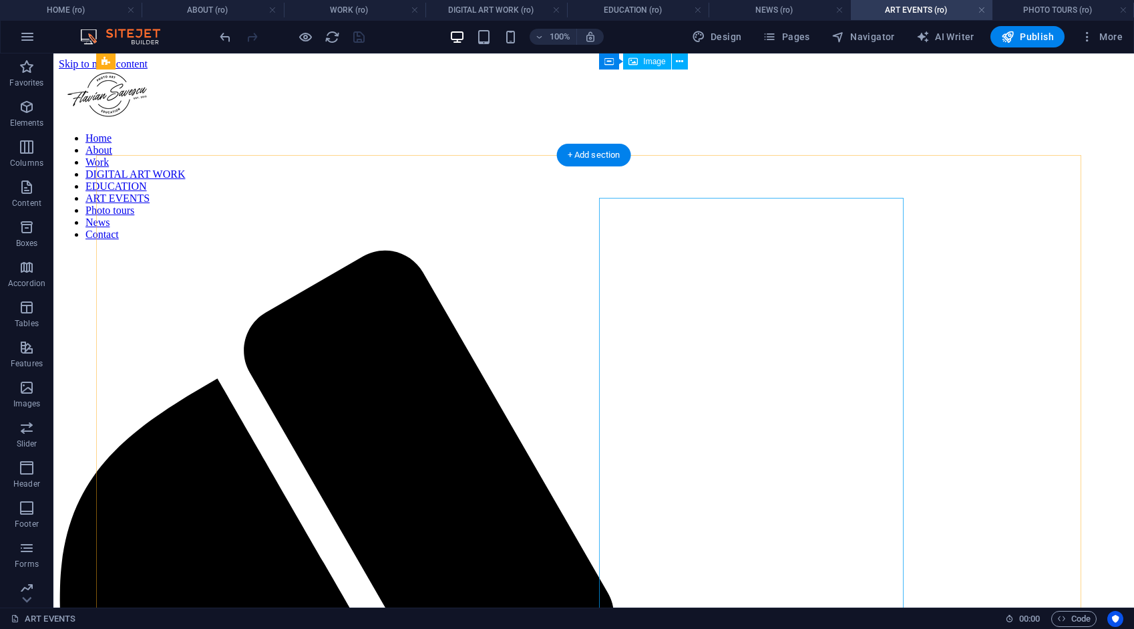
scroll to position [0, 0]
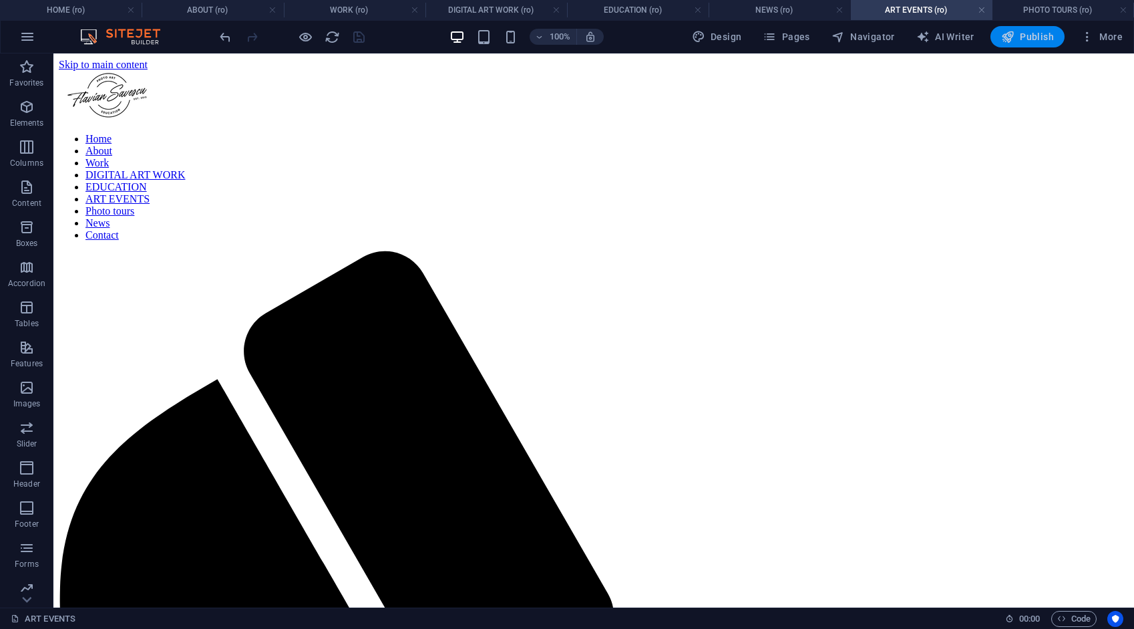
click at [1026, 32] on span "Publish" at bounding box center [1027, 36] width 53 height 13
